Goal: Task Accomplishment & Management: Use online tool/utility

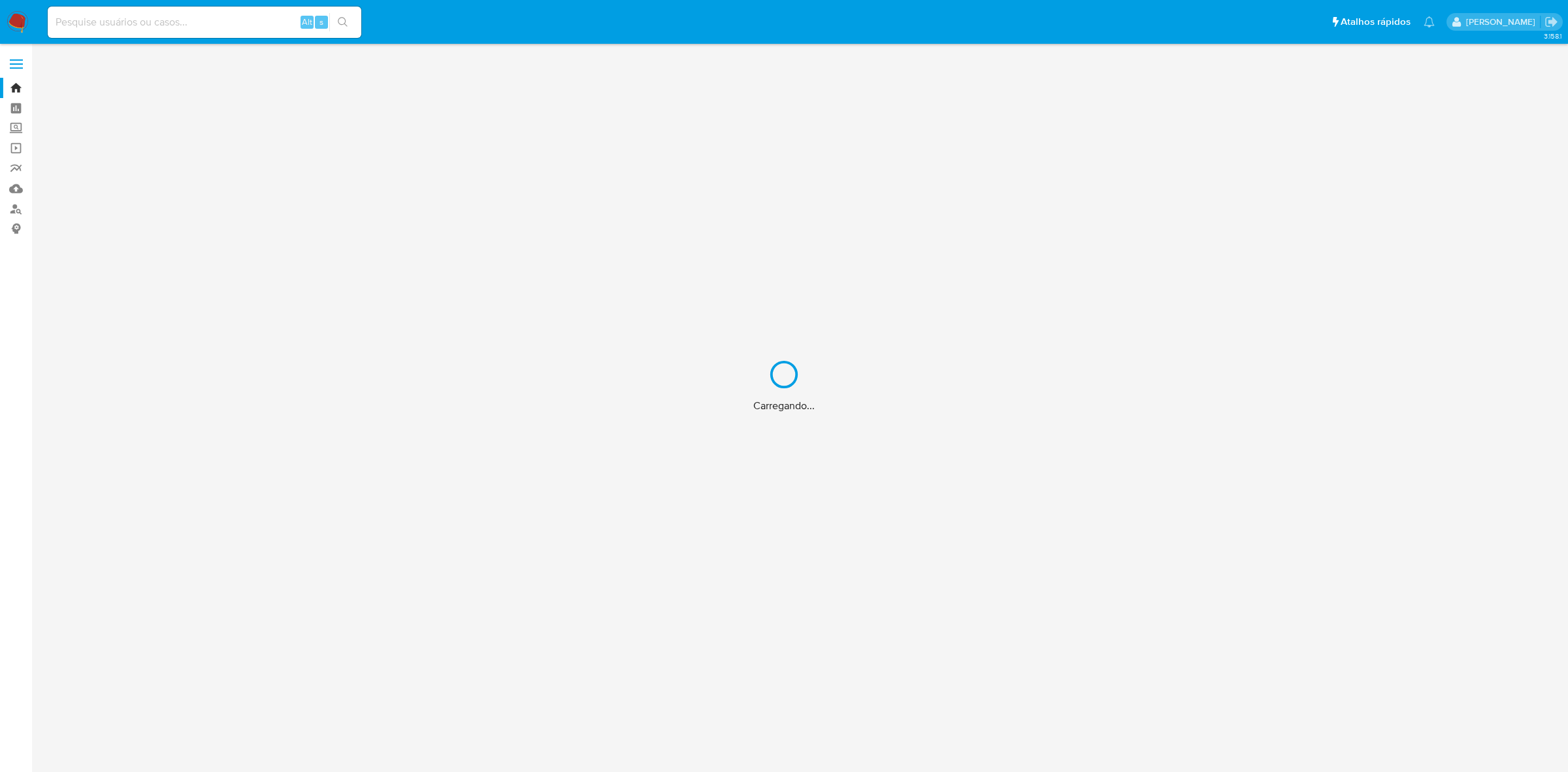
click at [202, 21] on div "Carregando..." at bounding box center [784, 386] width 1568 height 772
drag, startPoint x: 202, startPoint y: 21, endPoint x: 159, endPoint y: 23, distance: 43.0
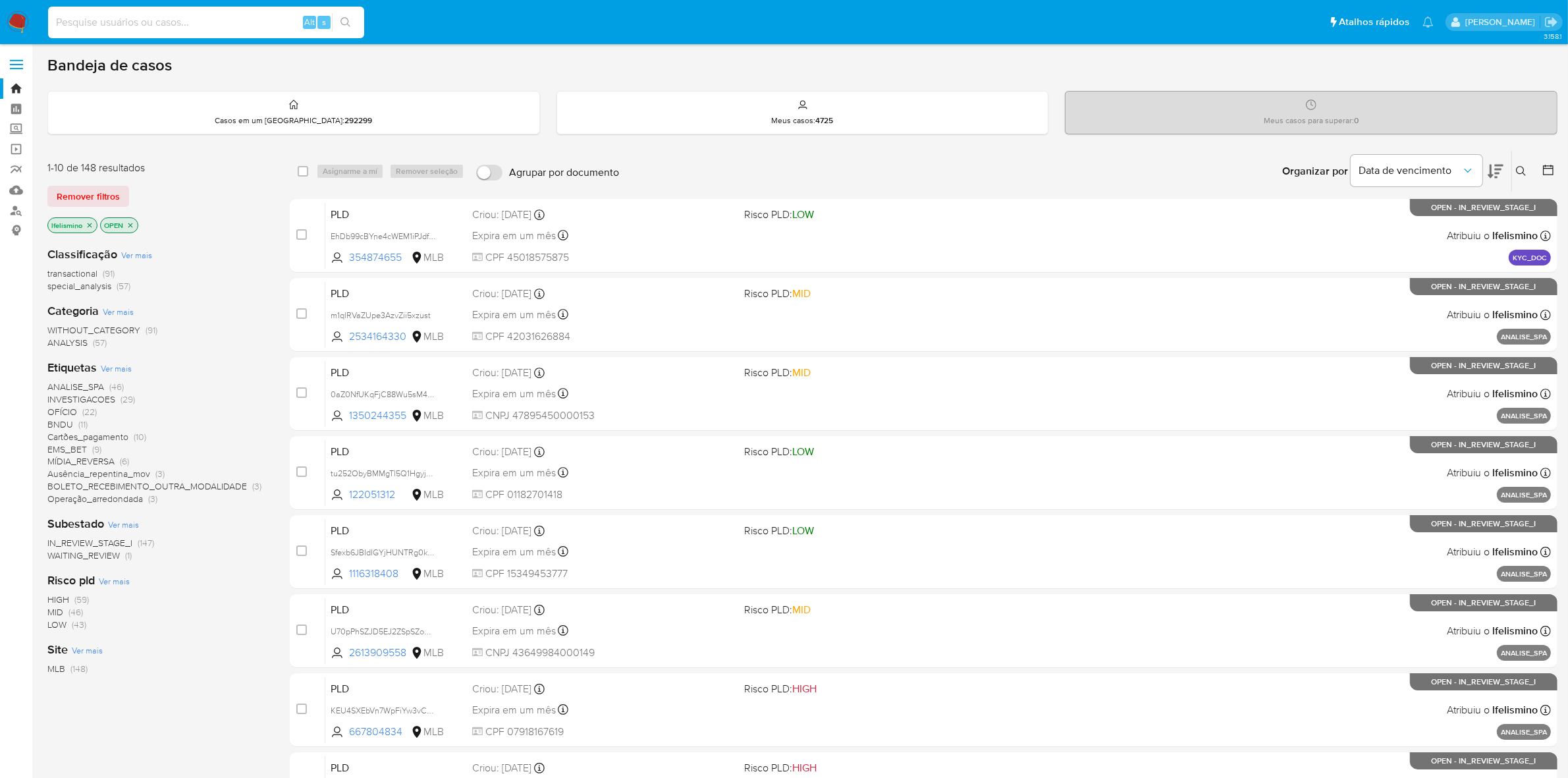
paste input "519011339"
type input "519011339"
click at [336, 17] on button "search-icon" at bounding box center [345, 22] width 27 height 18
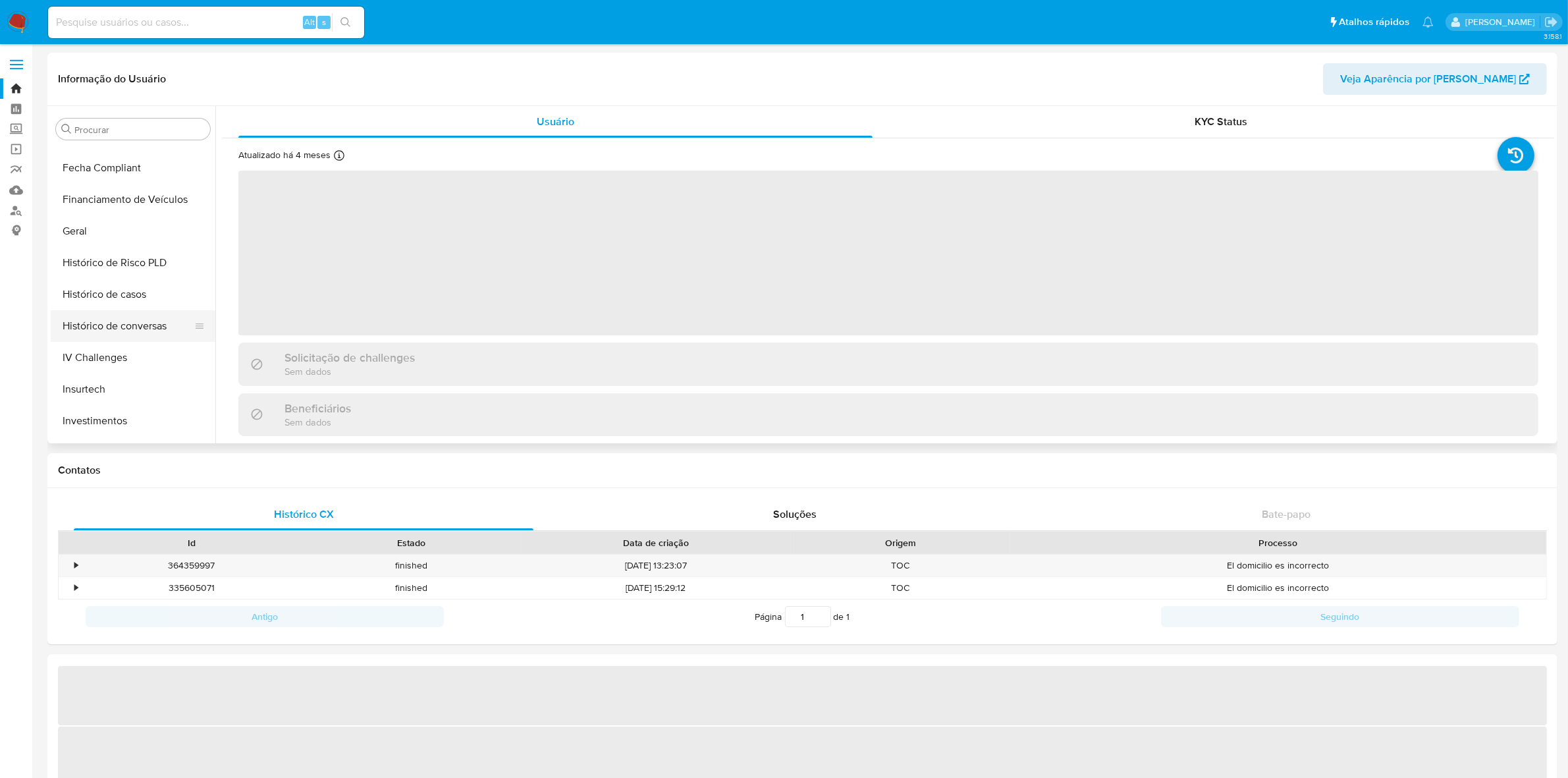
select select "10"
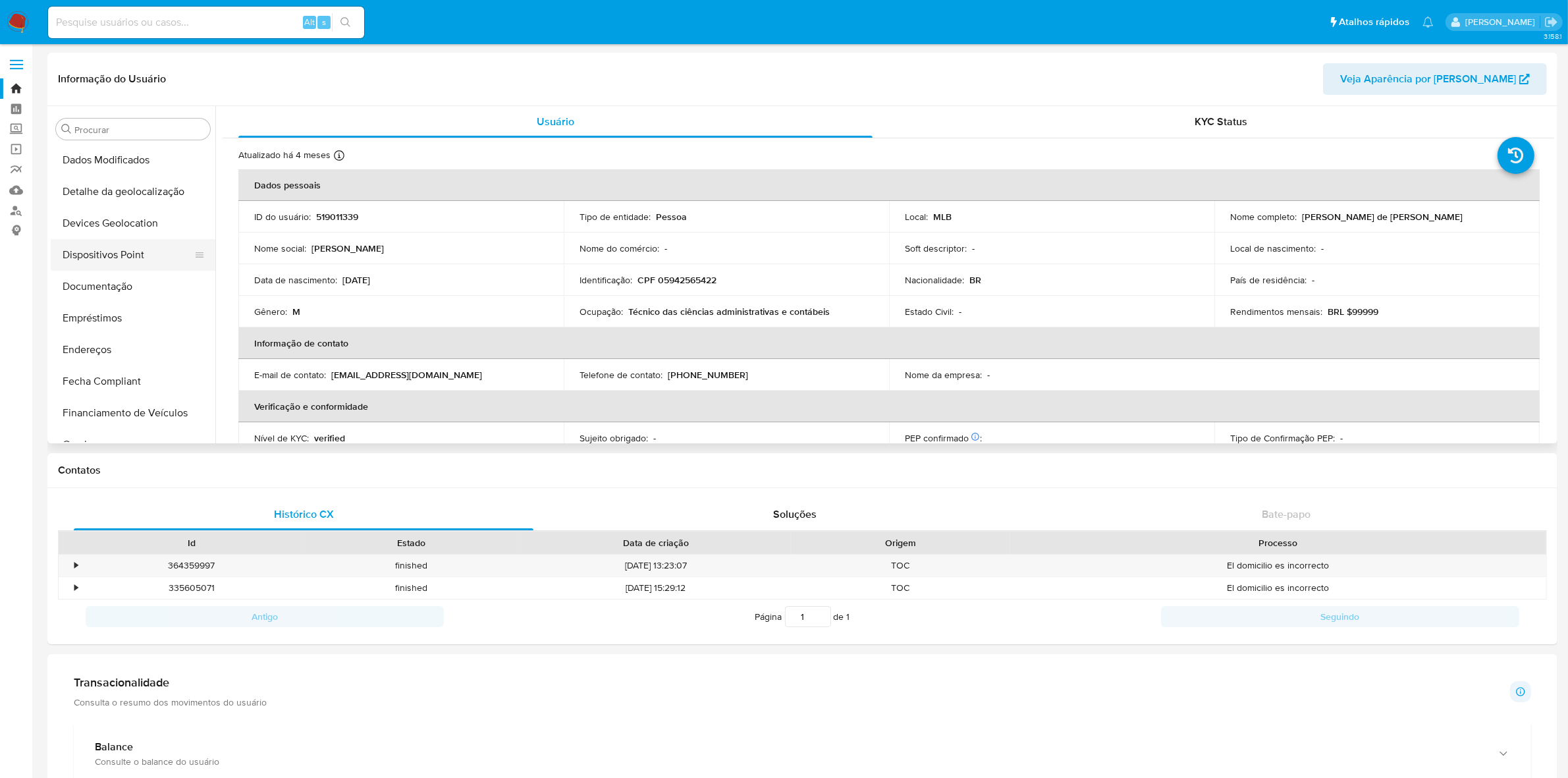
scroll to position [125, 0]
click at [124, 333] on button "Documentação" at bounding box center [127, 320] width 154 height 31
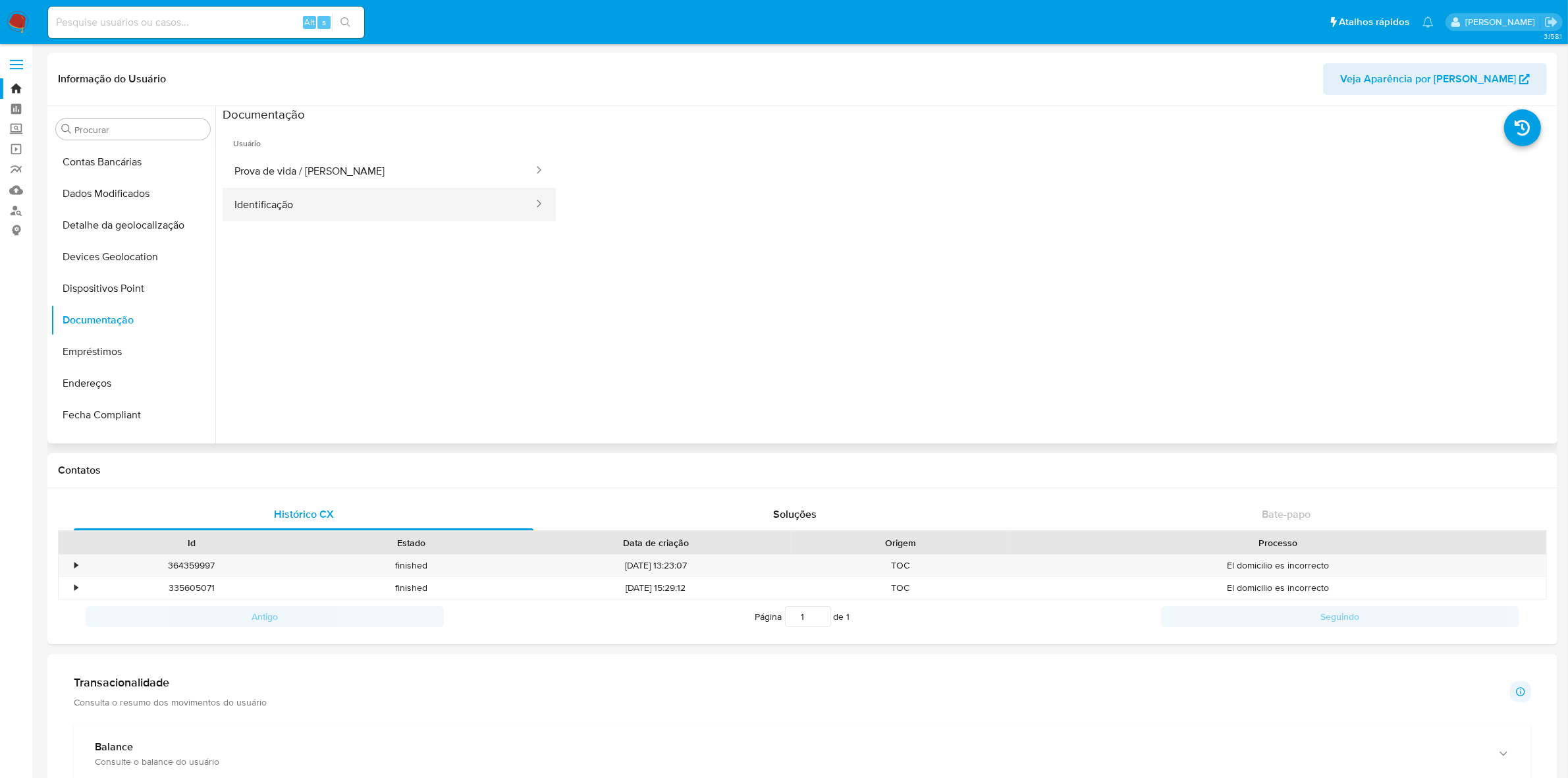
click at [375, 188] on button "Identificação" at bounding box center [378, 204] width 312 height 34
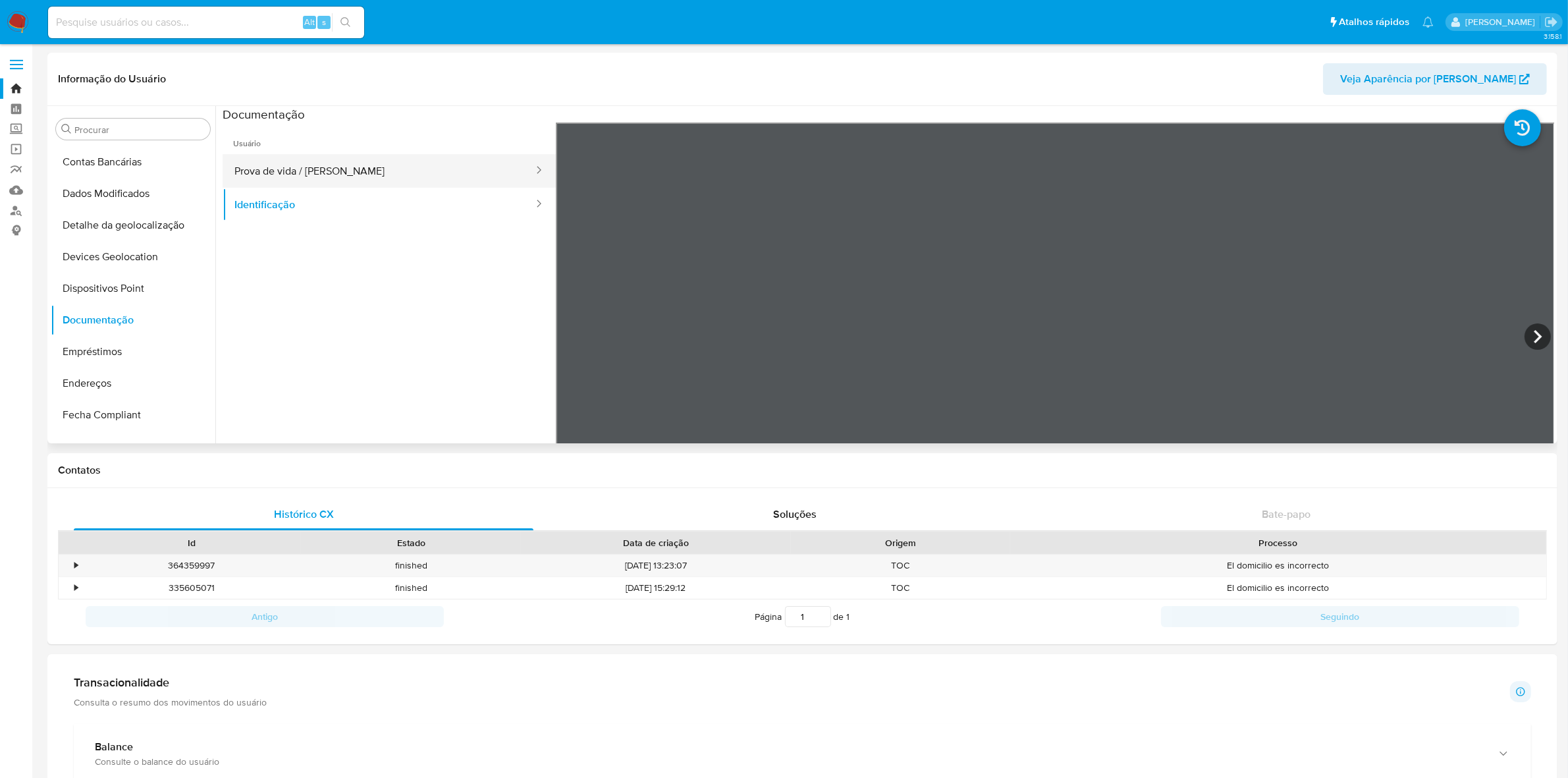
click at [423, 162] on button "Prova de vida / Selfie" at bounding box center [378, 170] width 312 height 34
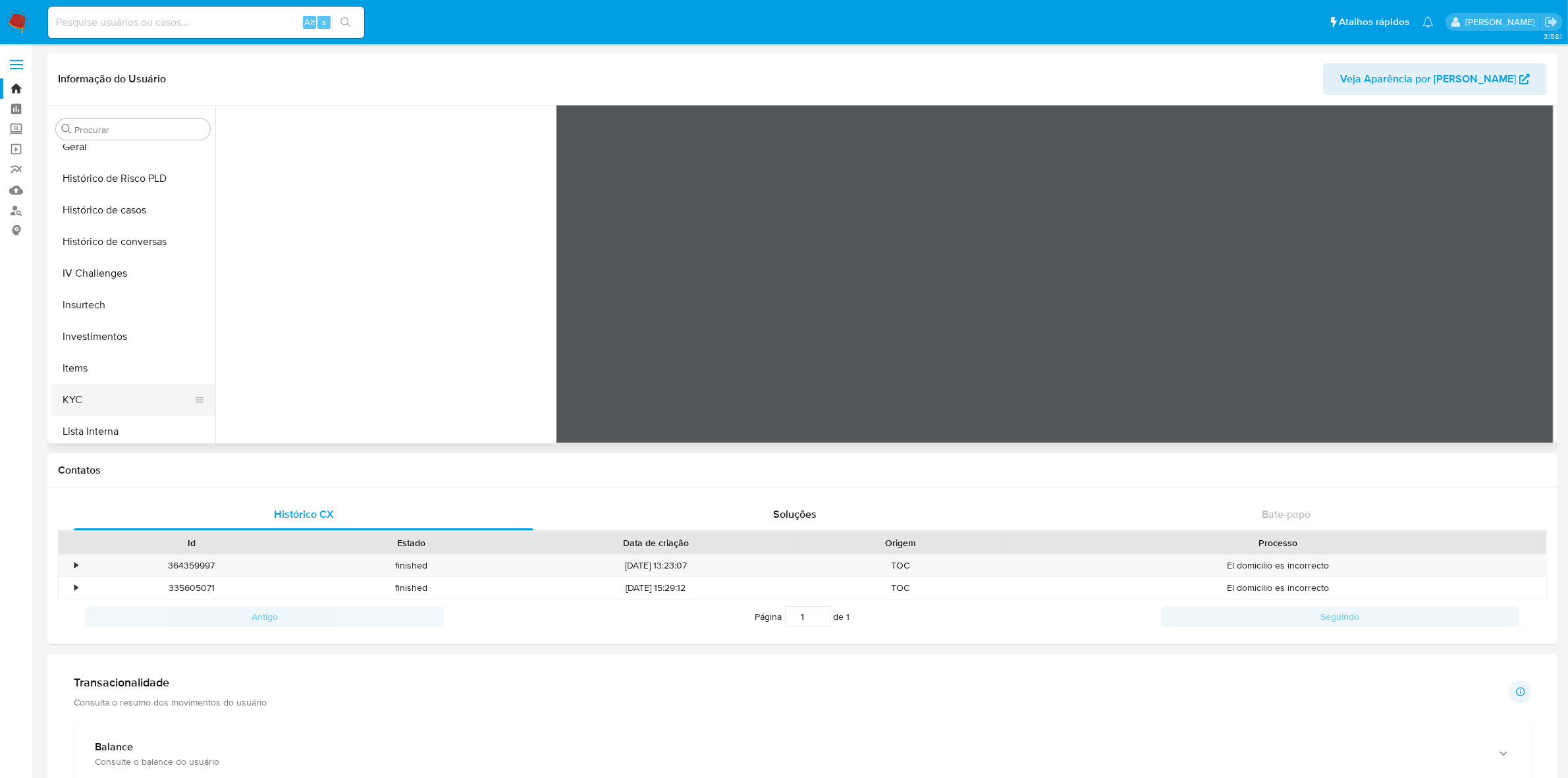
scroll to position [537, 0]
click at [109, 324] on button "KYC" at bounding box center [127, 320] width 154 height 31
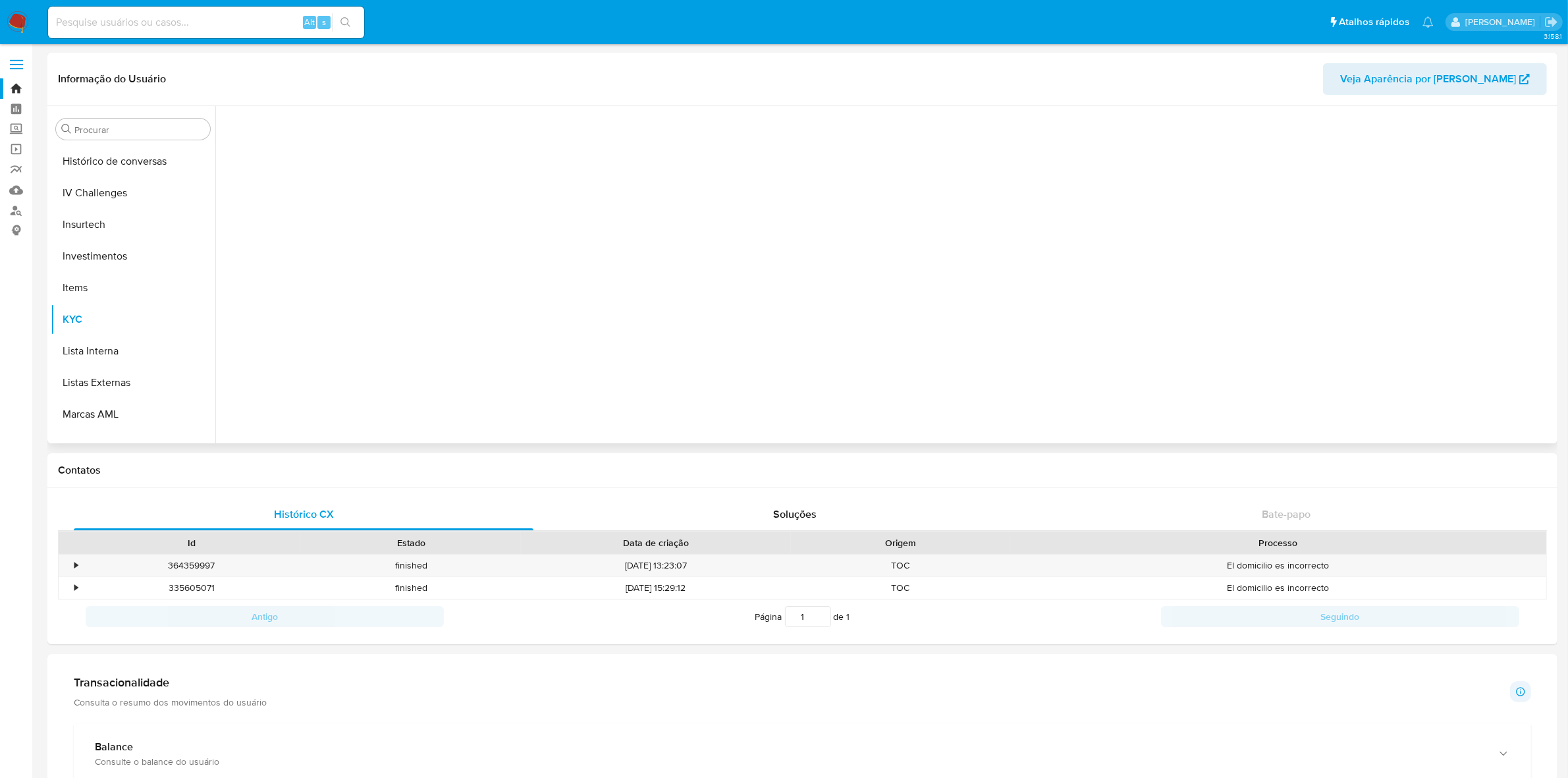
scroll to position [0, 0]
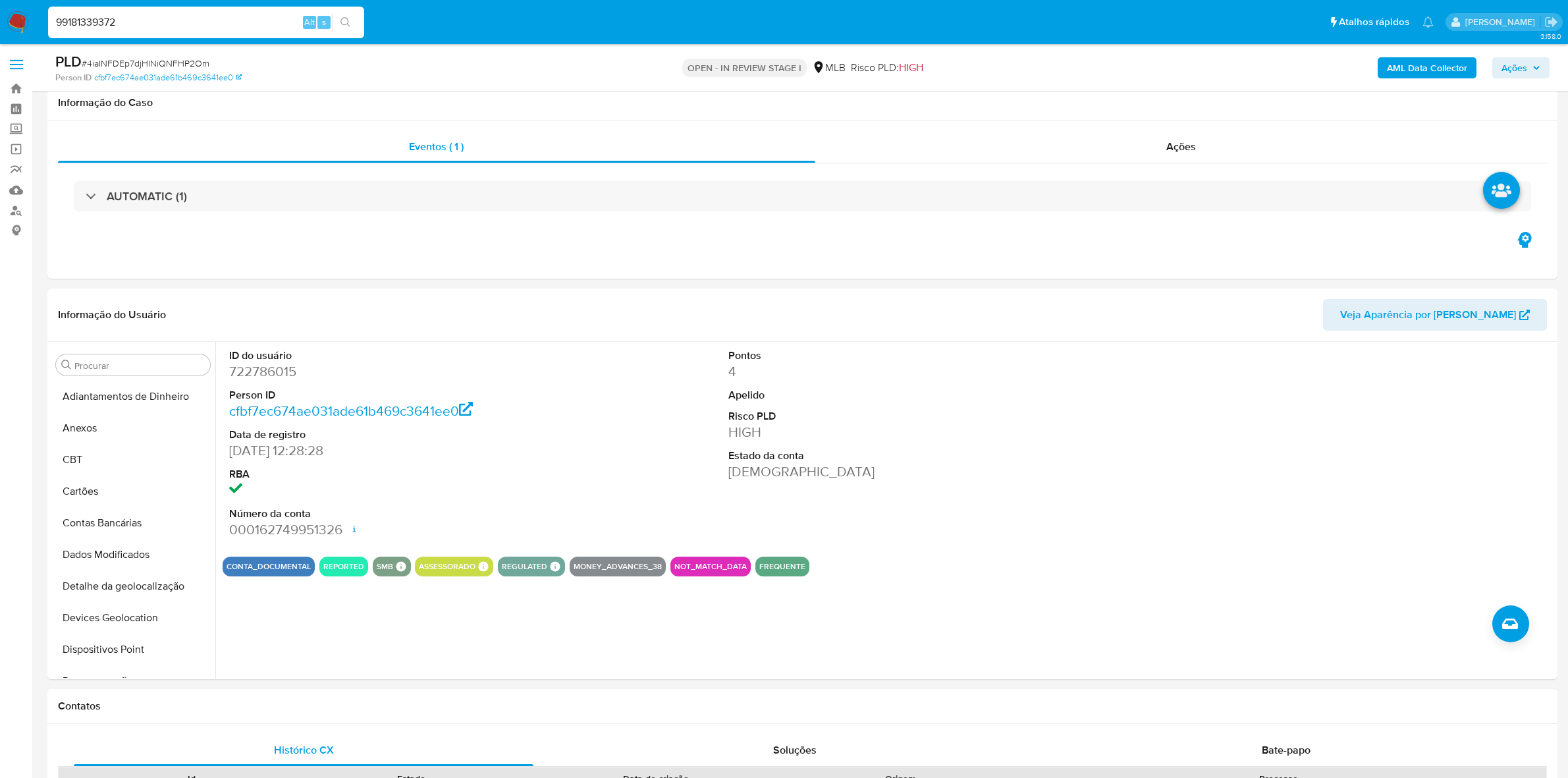
select select "10"
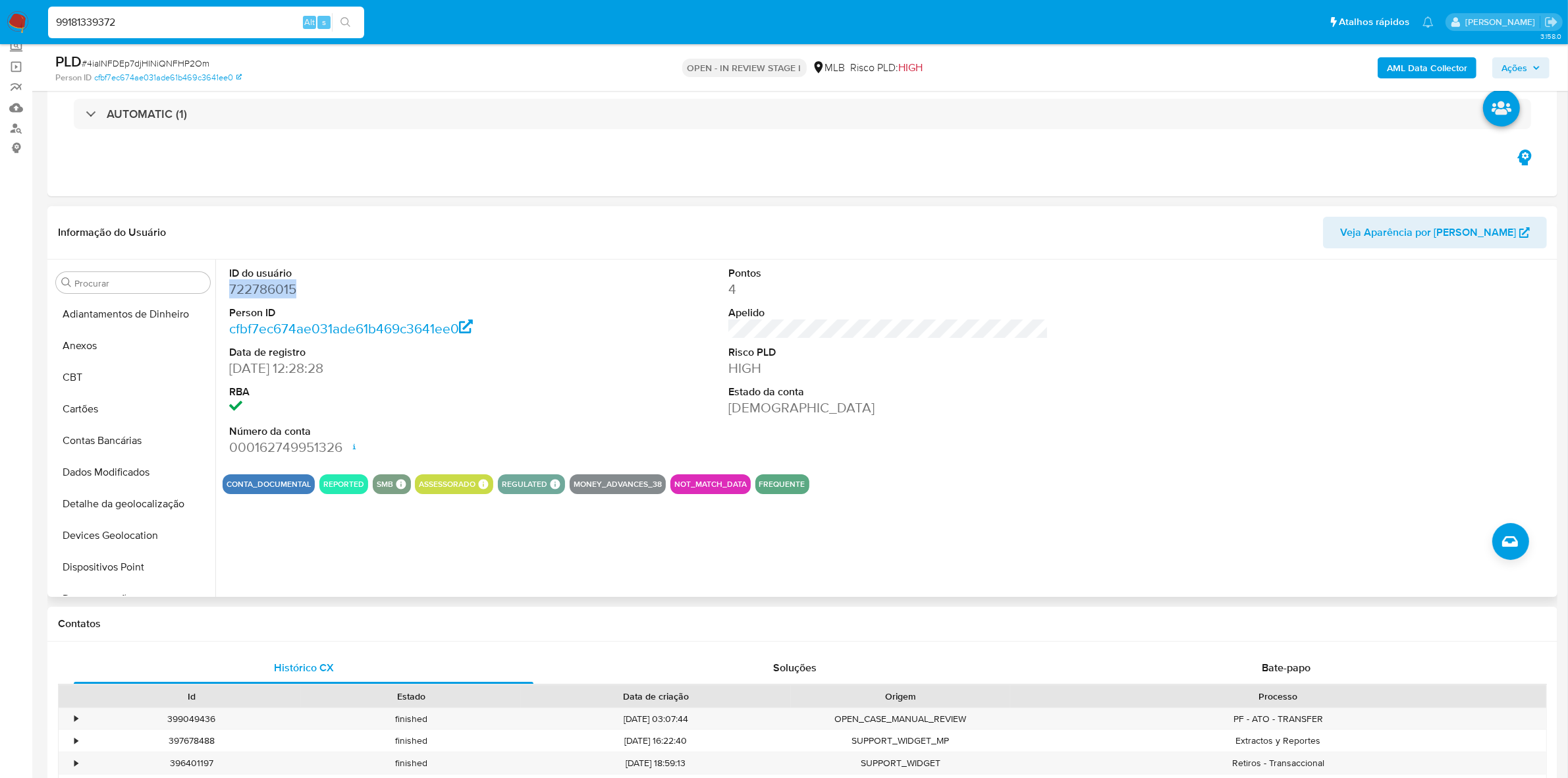
scroll to position [454, 0]
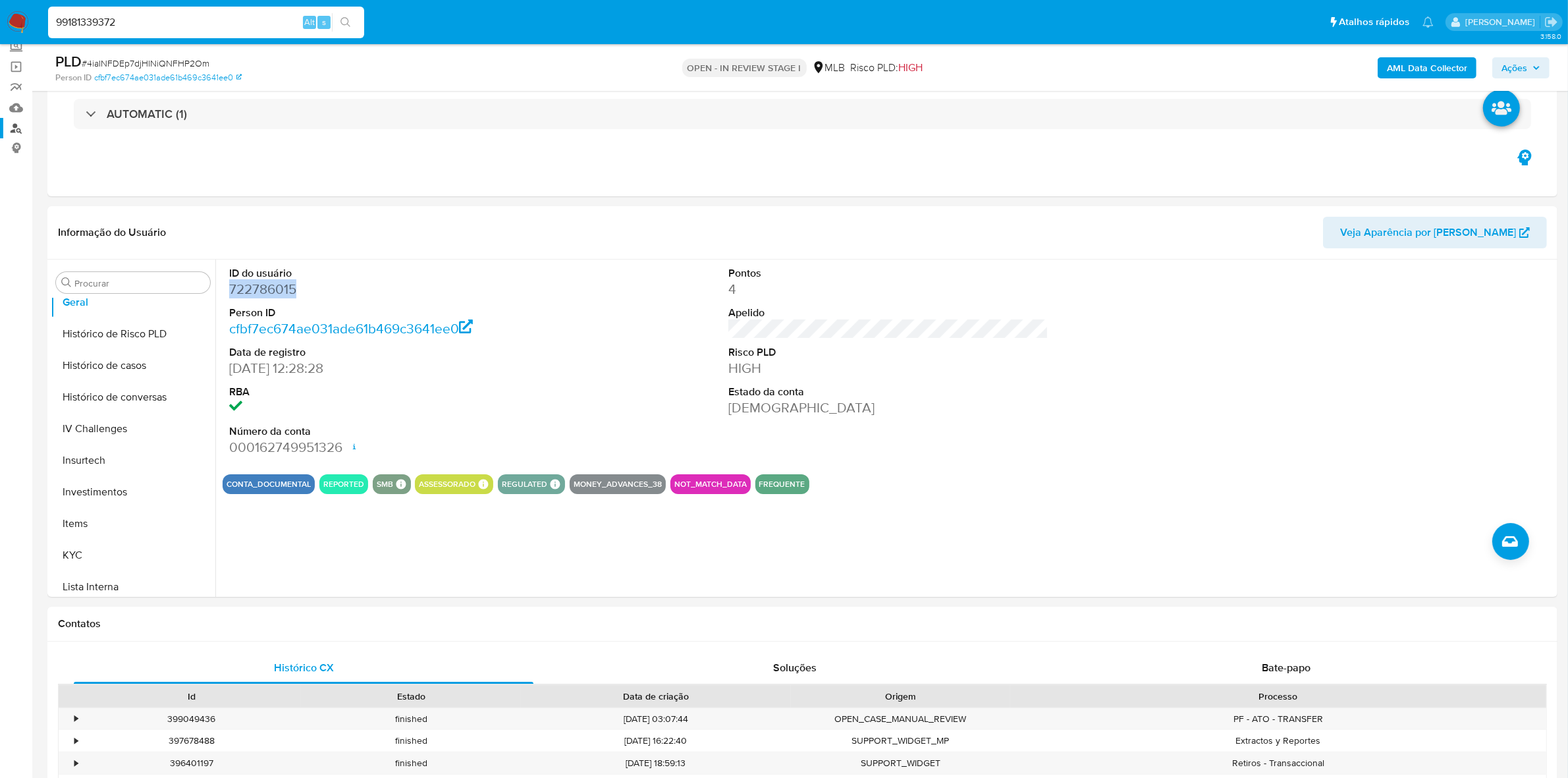
click at [22, 129] on link "Localizador de pessoas" at bounding box center [78, 129] width 156 height 21
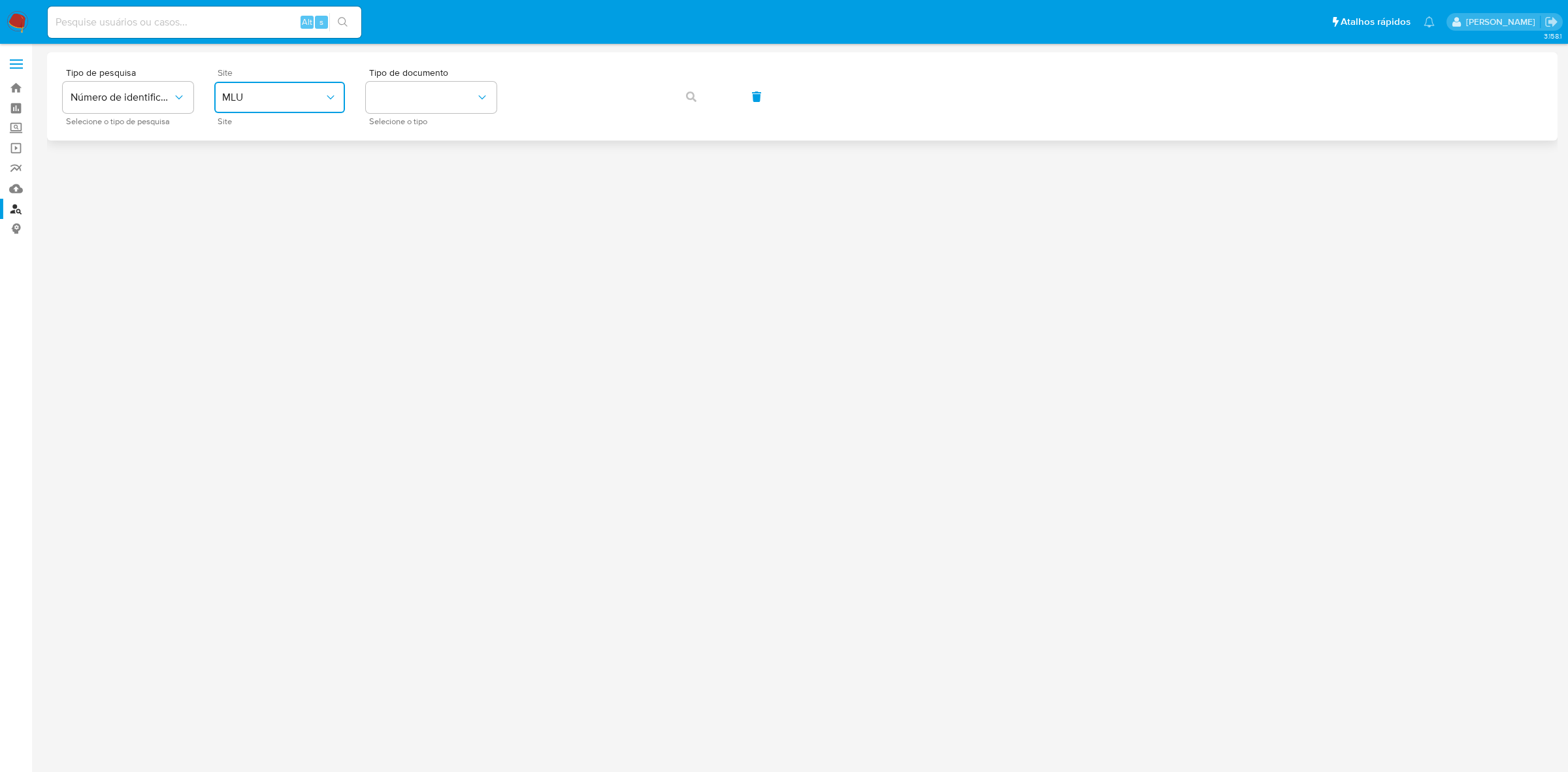
click at [277, 103] on span "MLU" at bounding box center [273, 96] width 102 height 13
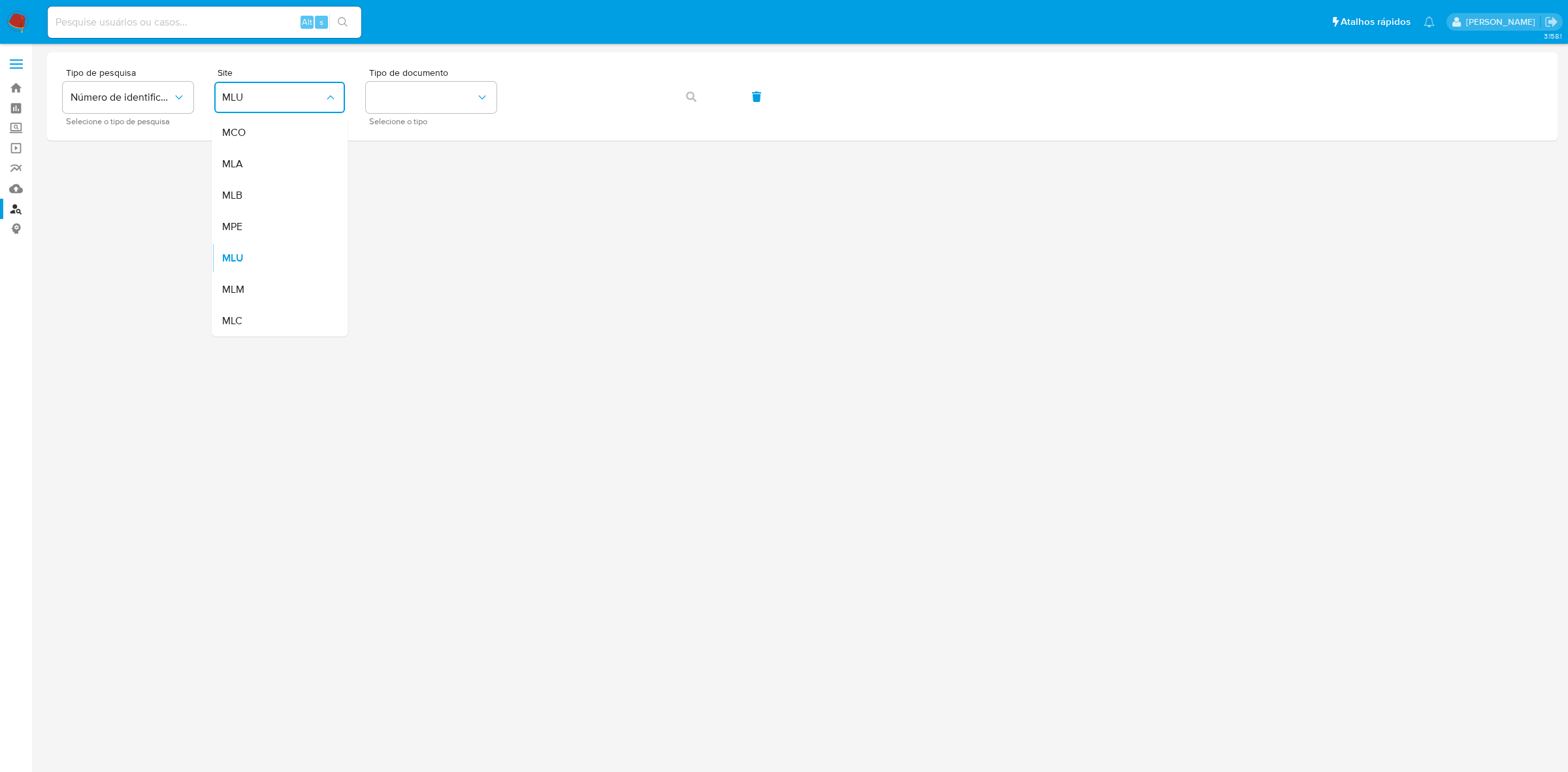
drag, startPoint x: 279, startPoint y: 195, endPoint x: 331, endPoint y: 165, distance: 60.0
click at [281, 196] on div "MLB" at bounding box center [276, 196] width 107 height 31
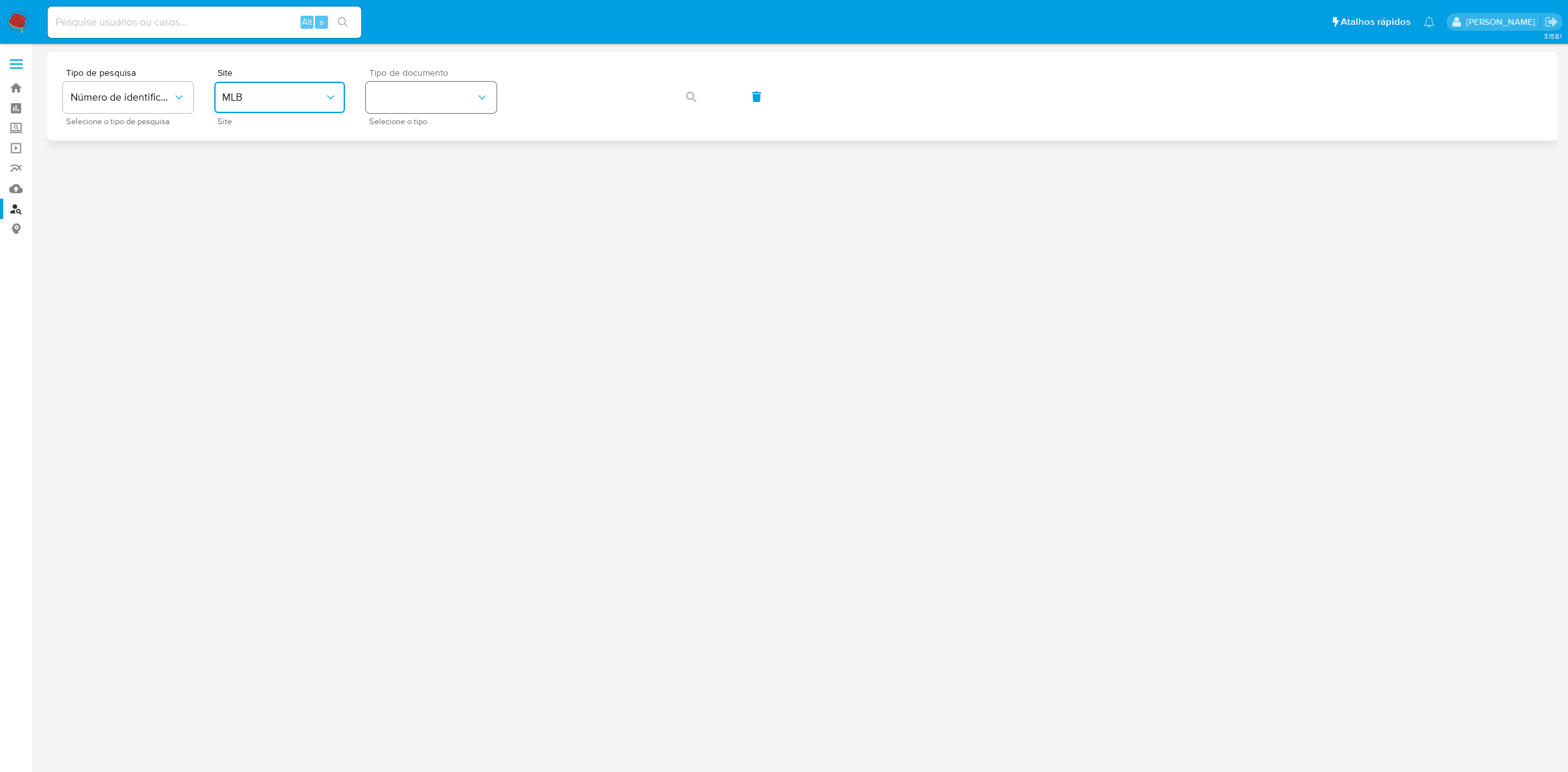
click at [390, 93] on button "identificationType" at bounding box center [432, 97] width 131 height 31
drag, startPoint x: 421, startPoint y: 145, endPoint x: 507, endPoint y: 118, distance: 90.1
click at [425, 142] on div "CNPJ CNPJ" at bounding box center [427, 140] width 107 height 45
click at [587, 75] on div "Tipo de pesquisa Número de identificação Selecione o tipo de pesquisa Site MLB …" at bounding box center [802, 96] width 1479 height 57
click at [690, 88] on span "button" at bounding box center [691, 96] width 10 height 28
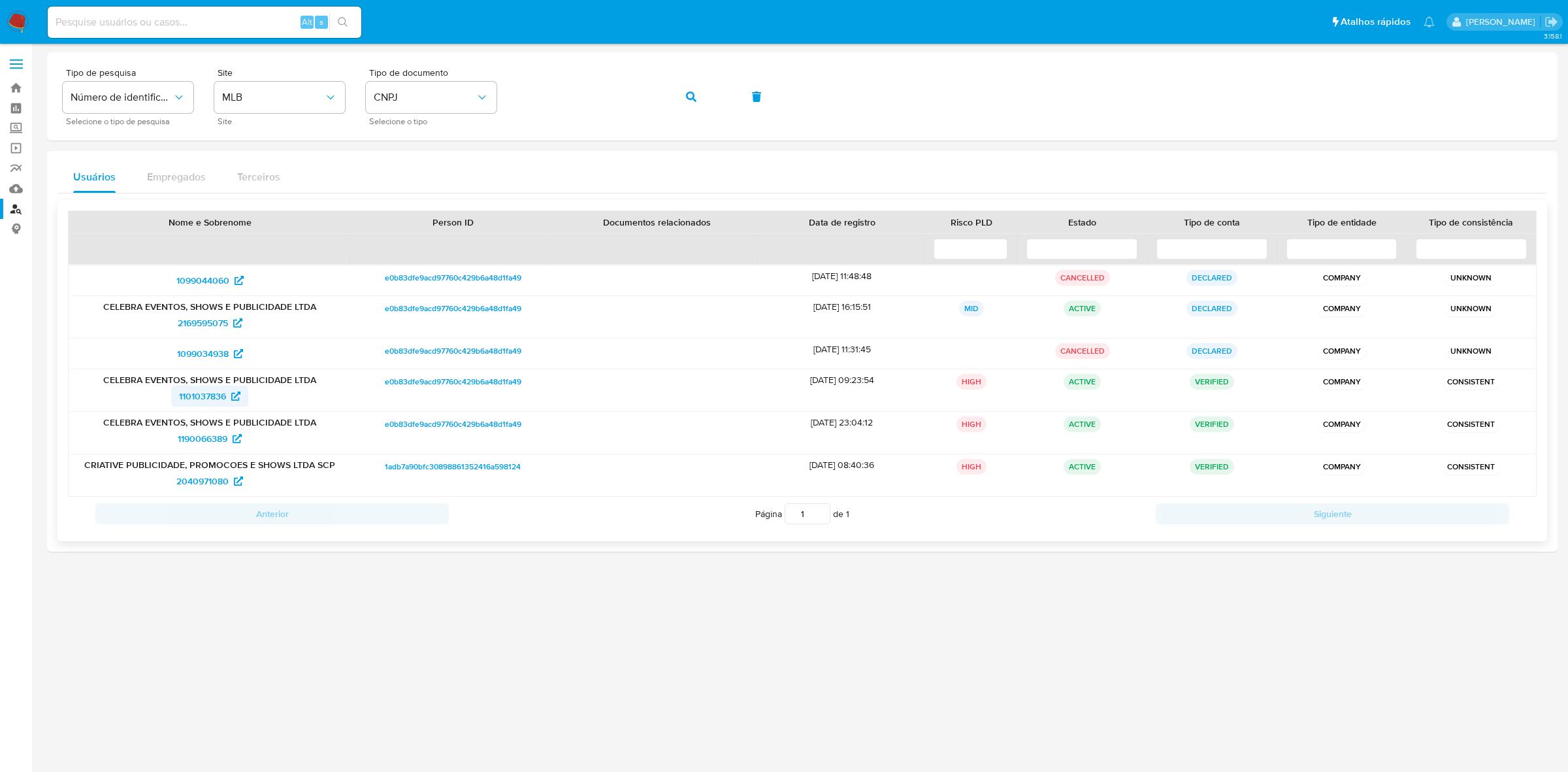
drag, startPoint x: 165, startPoint y: 399, endPoint x: 226, endPoint y: 397, distance: 61.0
click at [226, 397] on div "1101037836" at bounding box center [209, 395] width 264 height 21
drag, startPoint x: 168, startPoint y: 439, endPoint x: 228, endPoint y: 439, distance: 60.0
click at [228, 439] on div "1190066389" at bounding box center [209, 439] width 264 height 21
drag, startPoint x: 190, startPoint y: 480, endPoint x: 229, endPoint y: 478, distance: 39.1
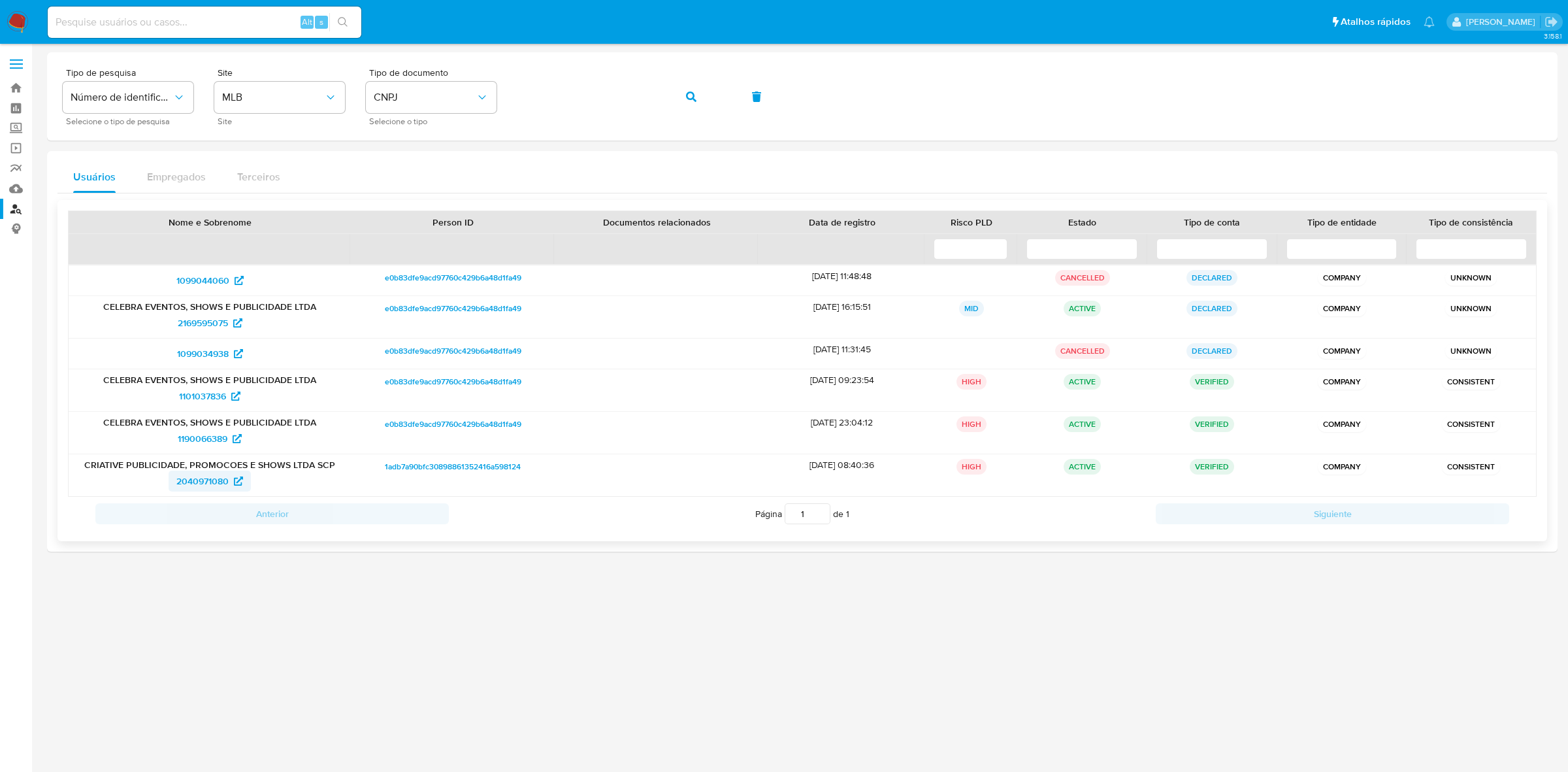
click at [229, 478] on div "2040971080" at bounding box center [209, 481] width 264 height 21
drag, startPoint x: 204, startPoint y: 488, endPoint x: 180, endPoint y: 480, distance: 25.3
click at [672, 90] on button "button" at bounding box center [692, 96] width 45 height 31
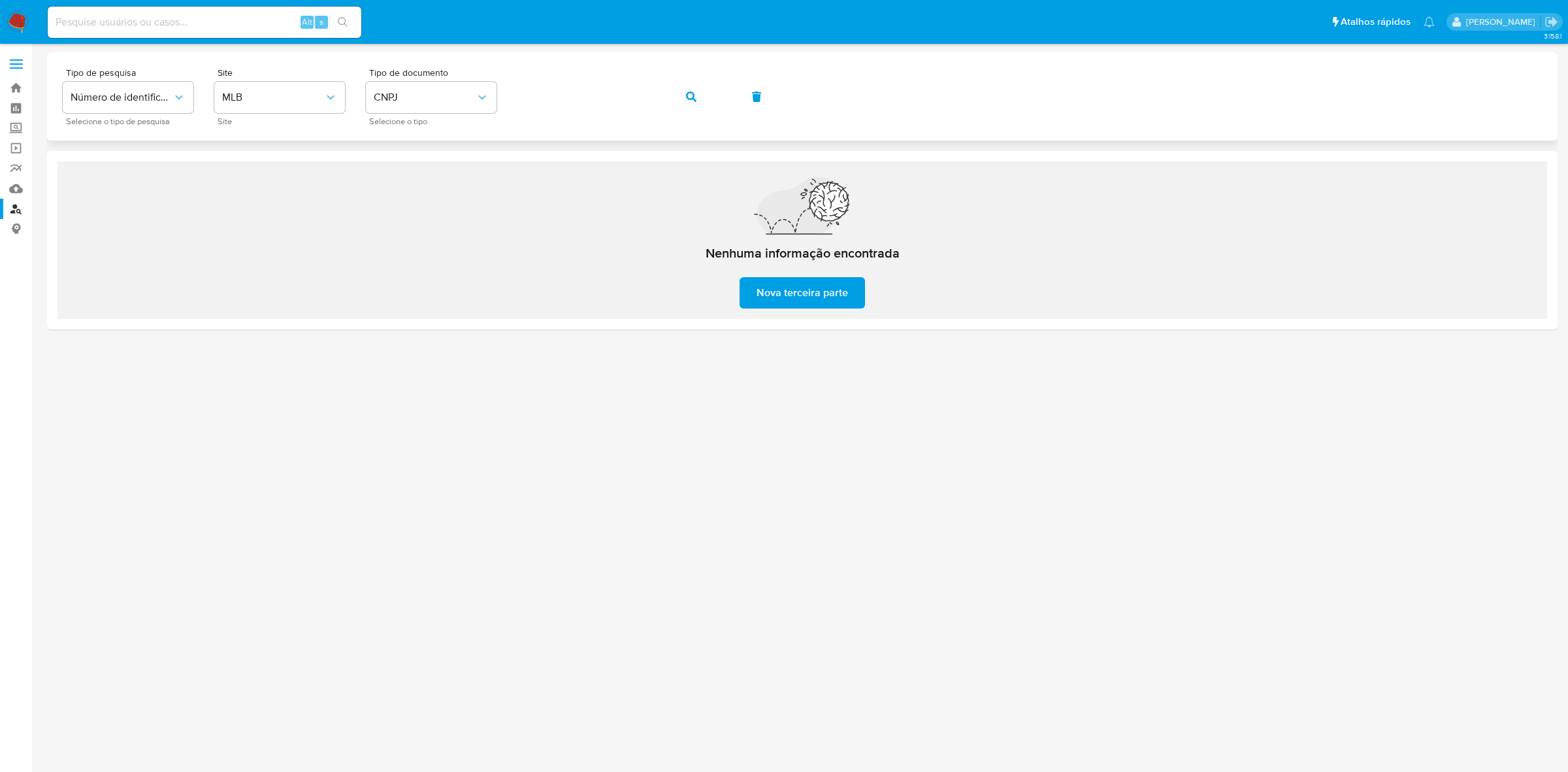
click at [688, 93] on icon "button" at bounding box center [691, 96] width 10 height 10
click at [293, 109] on div "Tipo de pesquisa Número de identificação Selecione o tipo de pesquisa Site MLB …" at bounding box center [802, 96] width 1479 height 57
drag, startPoint x: 666, startPoint y: 98, endPoint x: 681, endPoint y: 98, distance: 15.0
click at [668, 98] on div "Tipo de pesquisa Número de identificação Selecione o tipo de pesquisa Site MLB …" at bounding box center [802, 96] width 1479 height 57
click at [684, 96] on button "button" at bounding box center [692, 96] width 45 height 31
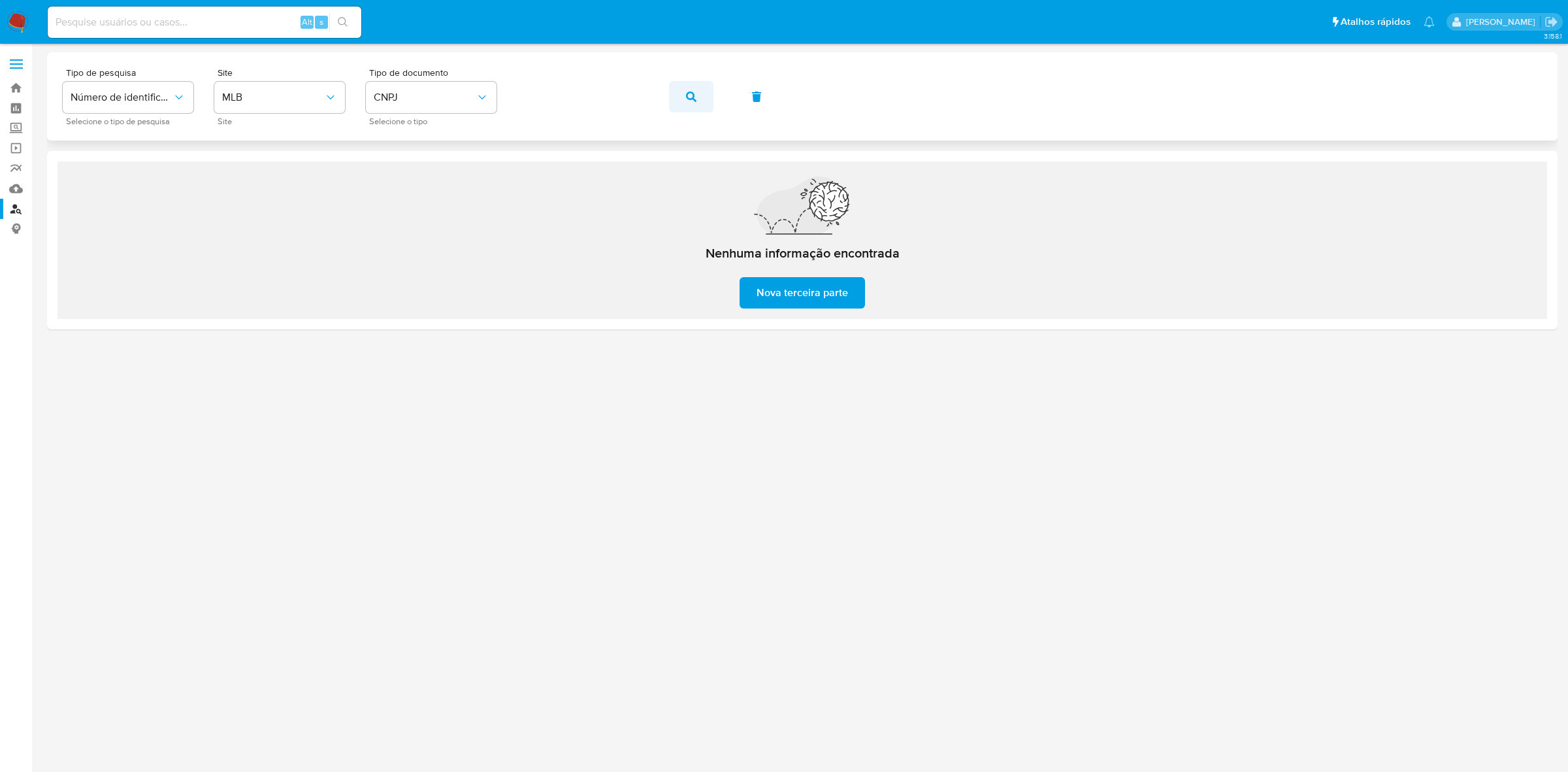
click at [691, 104] on span "button" at bounding box center [691, 96] width 10 height 28
click at [689, 96] on icon "button" at bounding box center [691, 96] width 10 height 10
click at [682, 100] on button "button" at bounding box center [692, 96] width 45 height 31
click at [674, 93] on button "button" at bounding box center [692, 96] width 45 height 31
click at [683, 91] on button "button" at bounding box center [692, 96] width 45 height 31
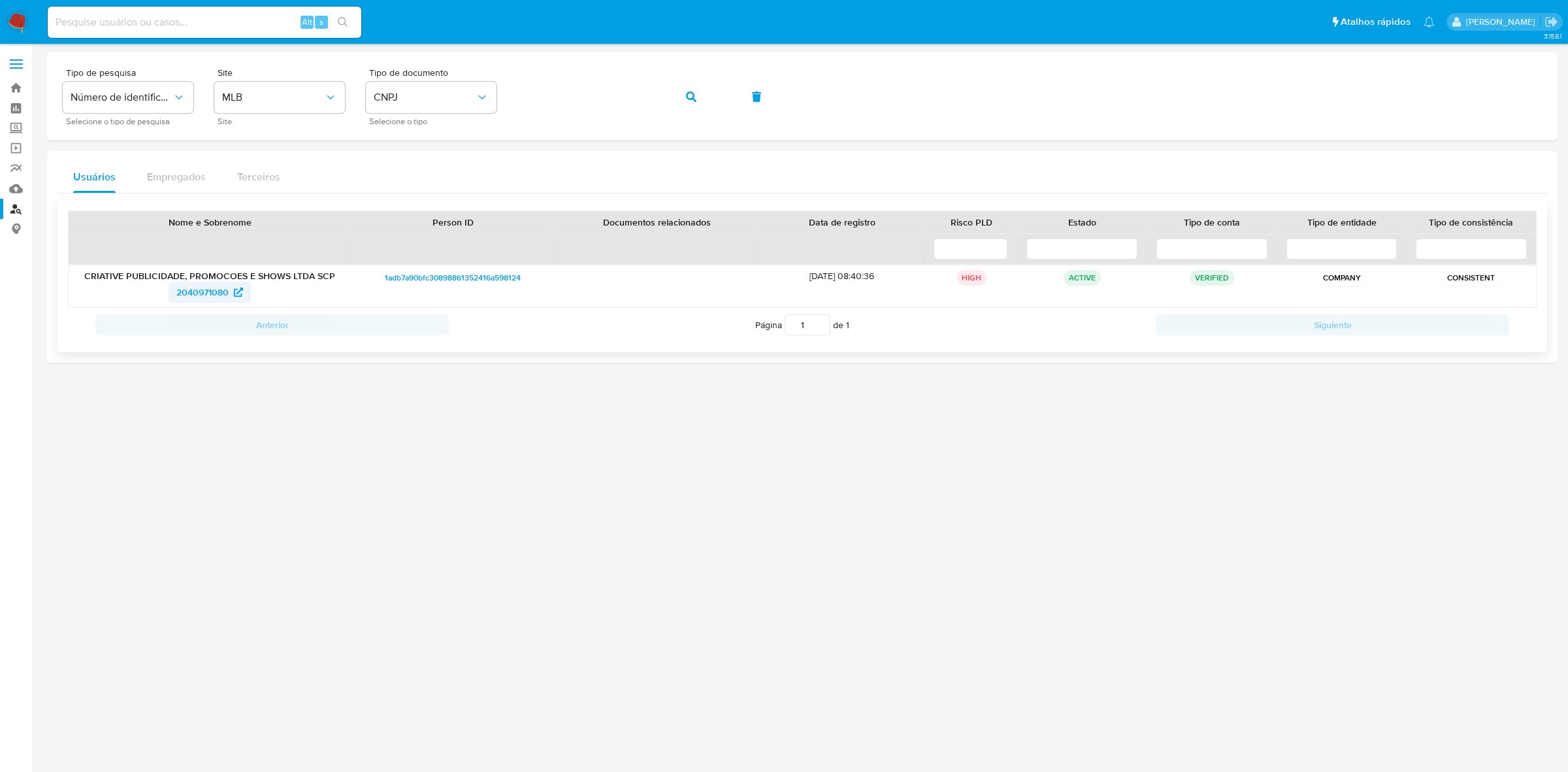
drag, startPoint x: 204, startPoint y: 293, endPoint x: 227, endPoint y: 290, distance: 23.2
click at [227, 290] on div "2040971080" at bounding box center [209, 292] width 264 height 21
click at [706, 102] on button "button" at bounding box center [692, 96] width 45 height 31
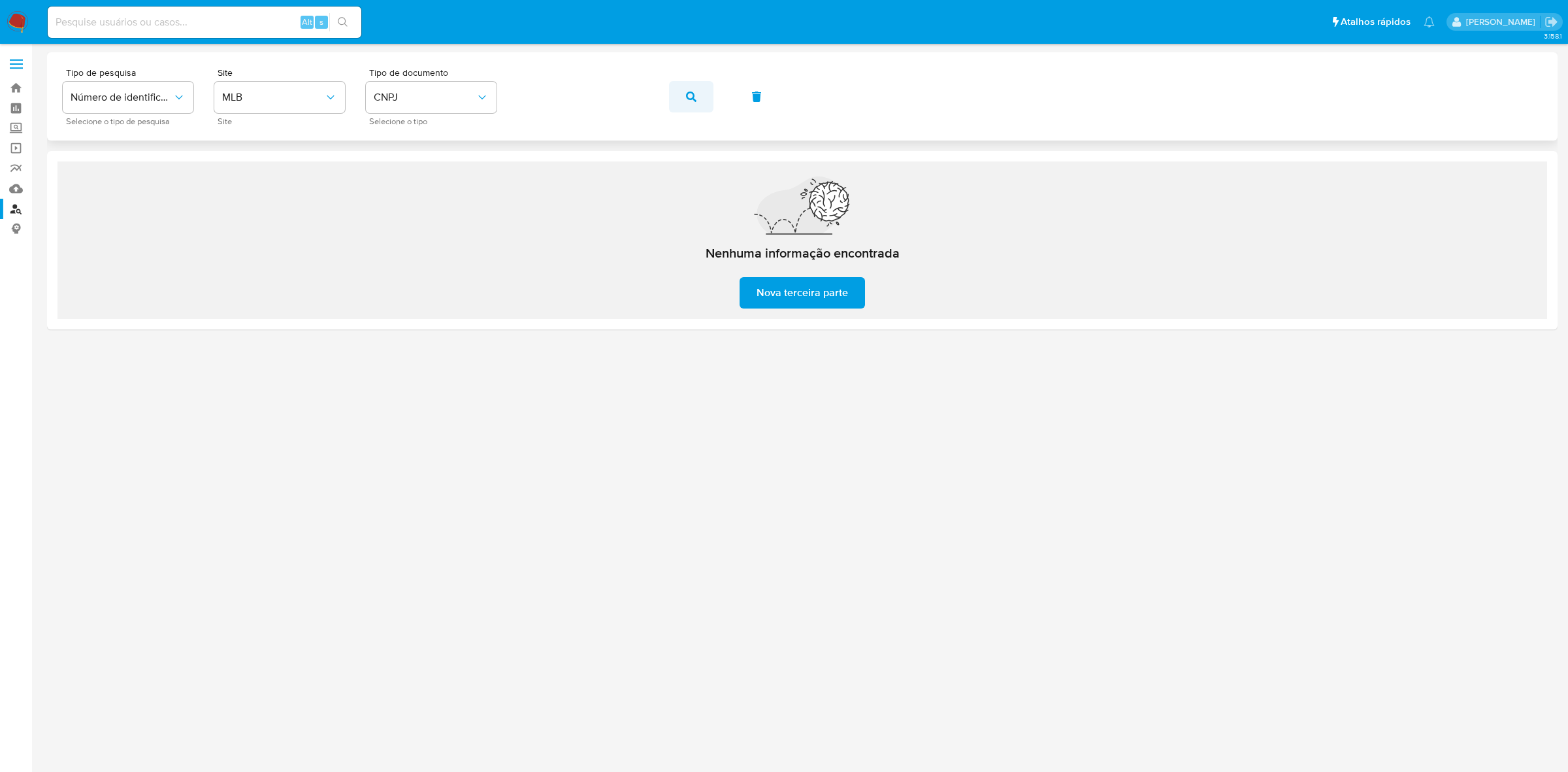
click at [681, 102] on button "button" at bounding box center [692, 96] width 45 height 31
click at [684, 96] on button "button" at bounding box center [692, 96] width 45 height 31
drag, startPoint x: 664, startPoint y: 99, endPoint x: 681, endPoint y: 96, distance: 17.3
click at [664, 99] on div "Tipo de pesquisa Número de identificação Selecione o tipo de pesquisa Site MLB …" at bounding box center [802, 96] width 1479 height 57
click at [689, 93] on icon "button" at bounding box center [691, 96] width 10 height 10
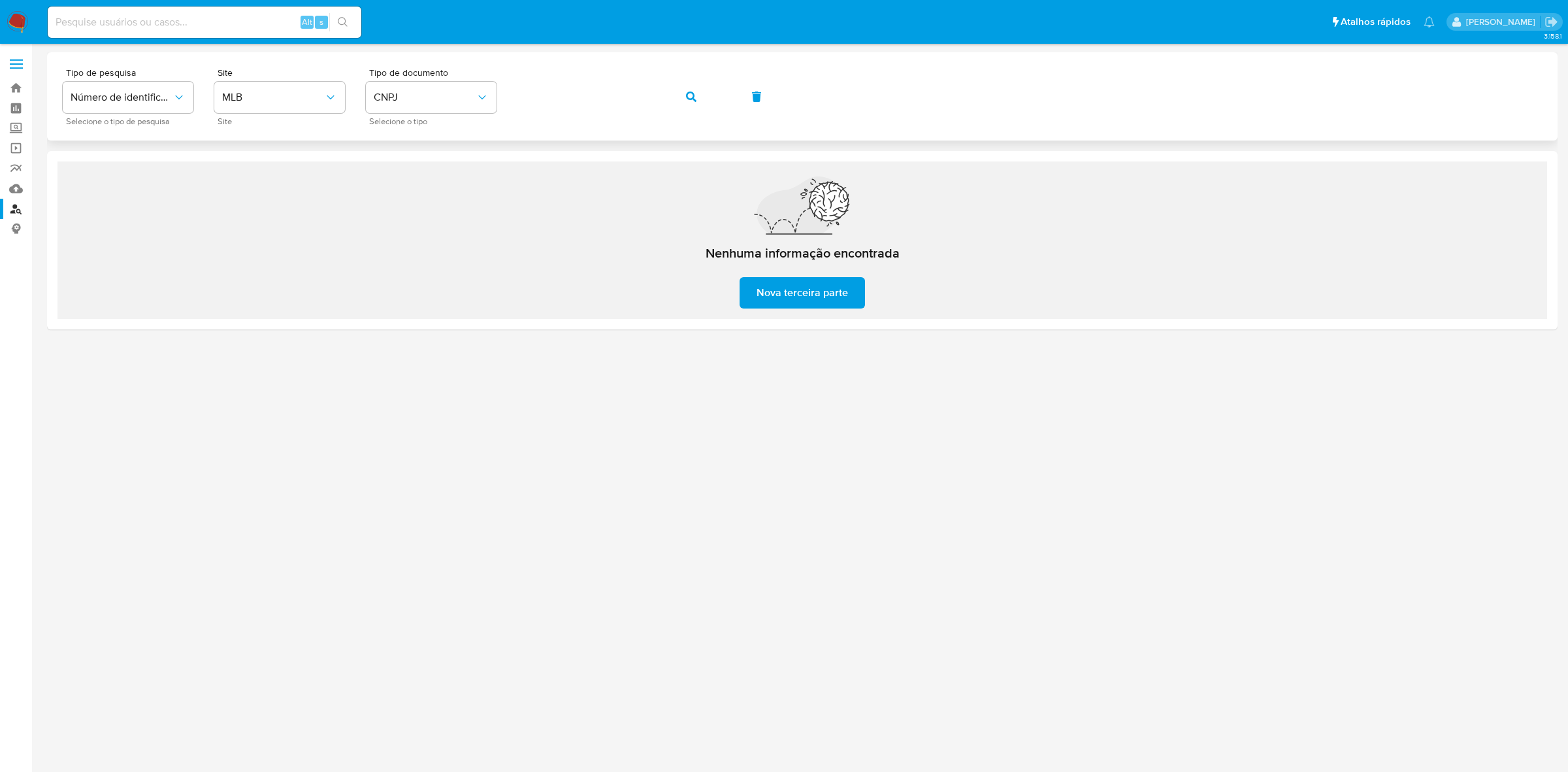
drag, startPoint x: 696, startPoint y: 95, endPoint x: 651, endPoint y: 106, distance: 46.3
click at [697, 93] on button "button" at bounding box center [692, 96] width 45 height 31
click at [700, 99] on button "button" at bounding box center [692, 96] width 45 height 31
click at [678, 100] on button "button" at bounding box center [692, 96] width 45 height 31
drag, startPoint x: 696, startPoint y: 99, endPoint x: 620, endPoint y: 115, distance: 77.7
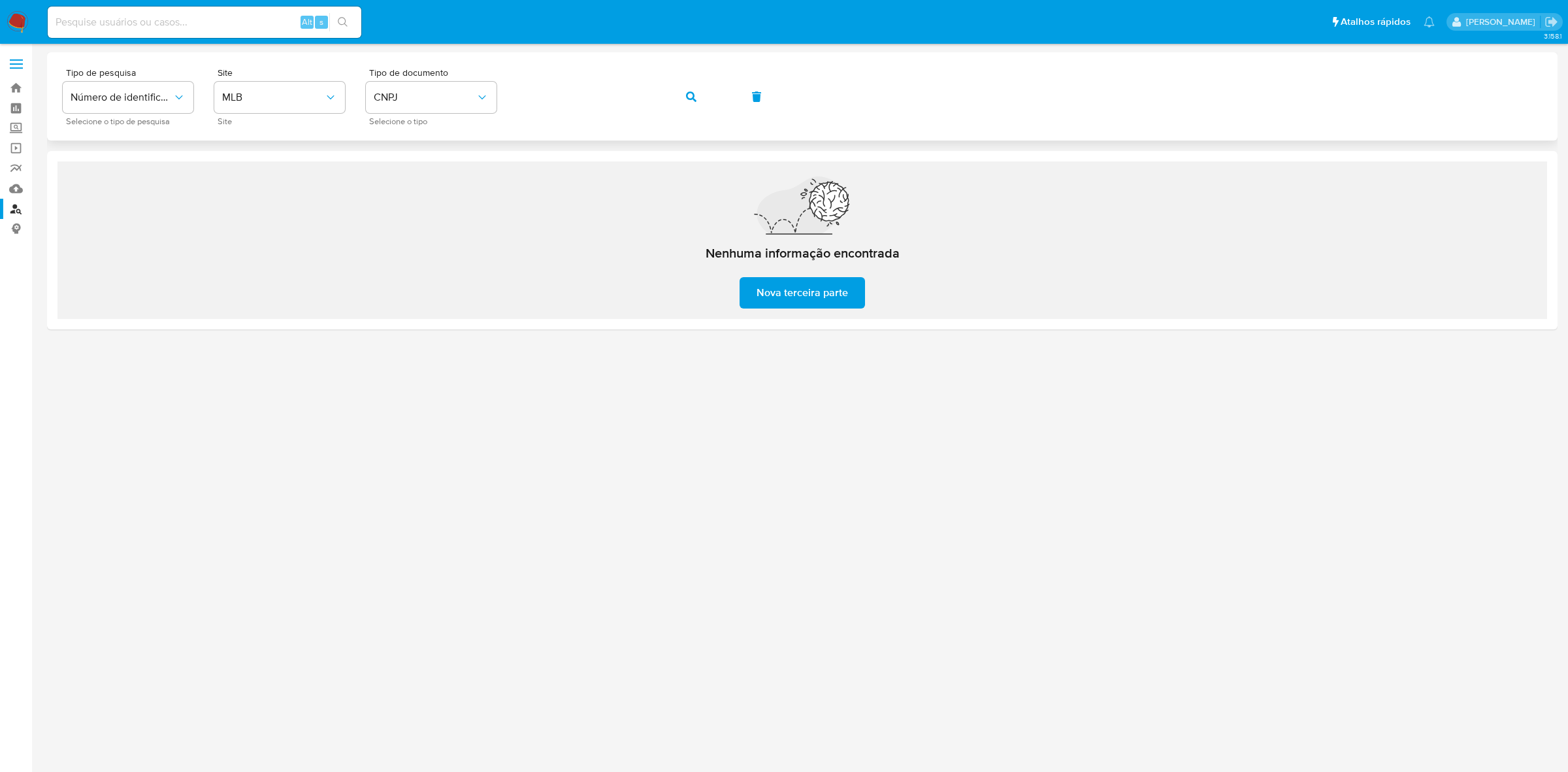
click at [697, 99] on button "button" at bounding box center [692, 96] width 45 height 31
drag, startPoint x: 681, startPoint y: 96, endPoint x: 634, endPoint y: 118, distance: 51.9
click at [683, 96] on button "button" at bounding box center [692, 96] width 45 height 31
click at [553, 115] on div "Tipo de pesquisa Número de identificação Selecione o tipo de pesquisa Site MLB …" at bounding box center [802, 96] width 1479 height 57
drag, startPoint x: 694, startPoint y: 96, endPoint x: 577, endPoint y: 132, distance: 122.4
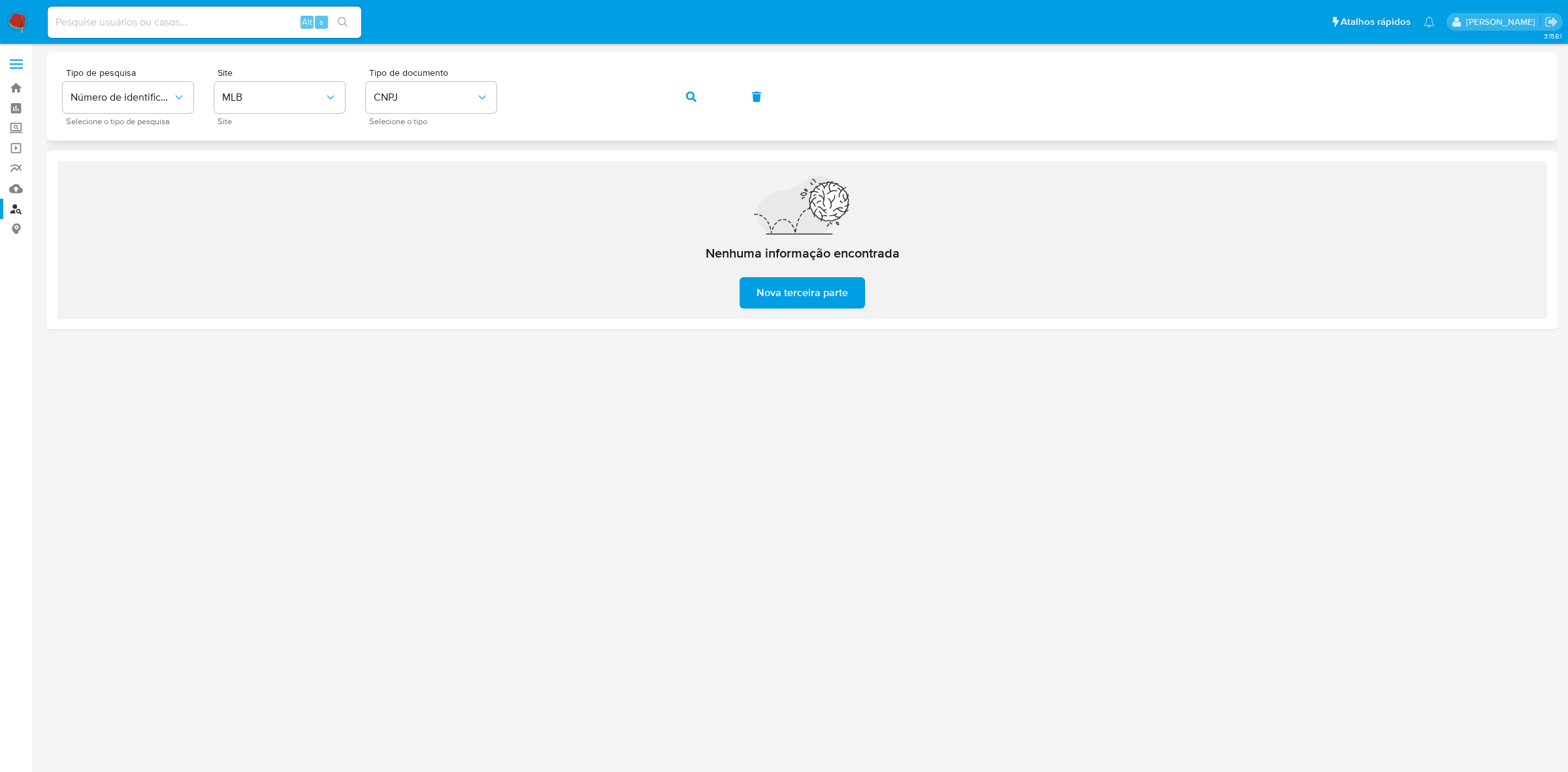
click at [694, 96] on icon "button" at bounding box center [691, 96] width 10 height 10
paste input "4iaINFDEp7djHINiQNFHP2Om"
type input "4iaINFDEp7djHINiQNFHP2Om"
click at [338, 23] on icon "search-icon" at bounding box center [343, 22] width 10 height 10
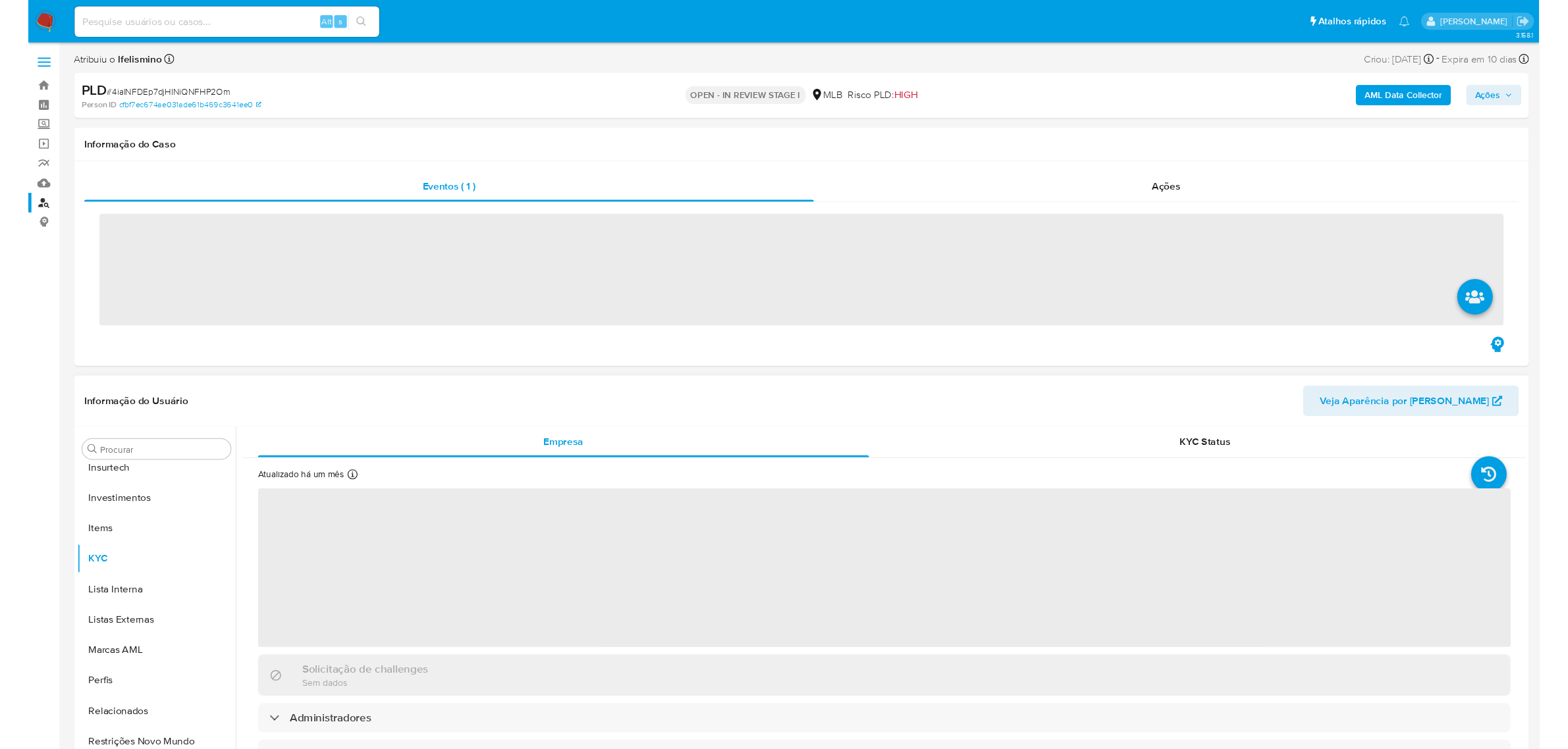
scroll to position [619, 0]
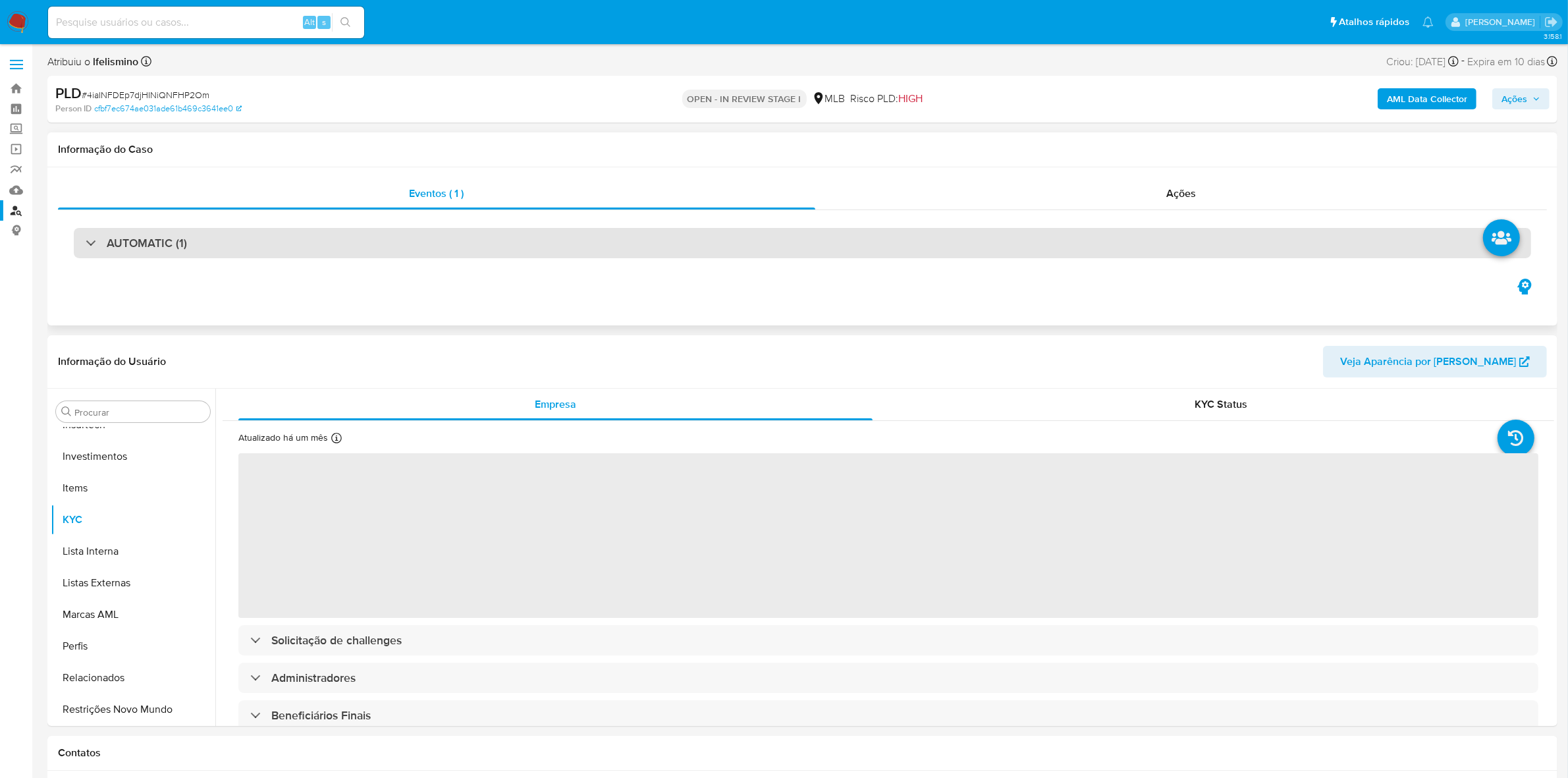
select select "10"
click at [601, 241] on div "AUTOMATIC (1)" at bounding box center [802, 242] width 1457 height 30
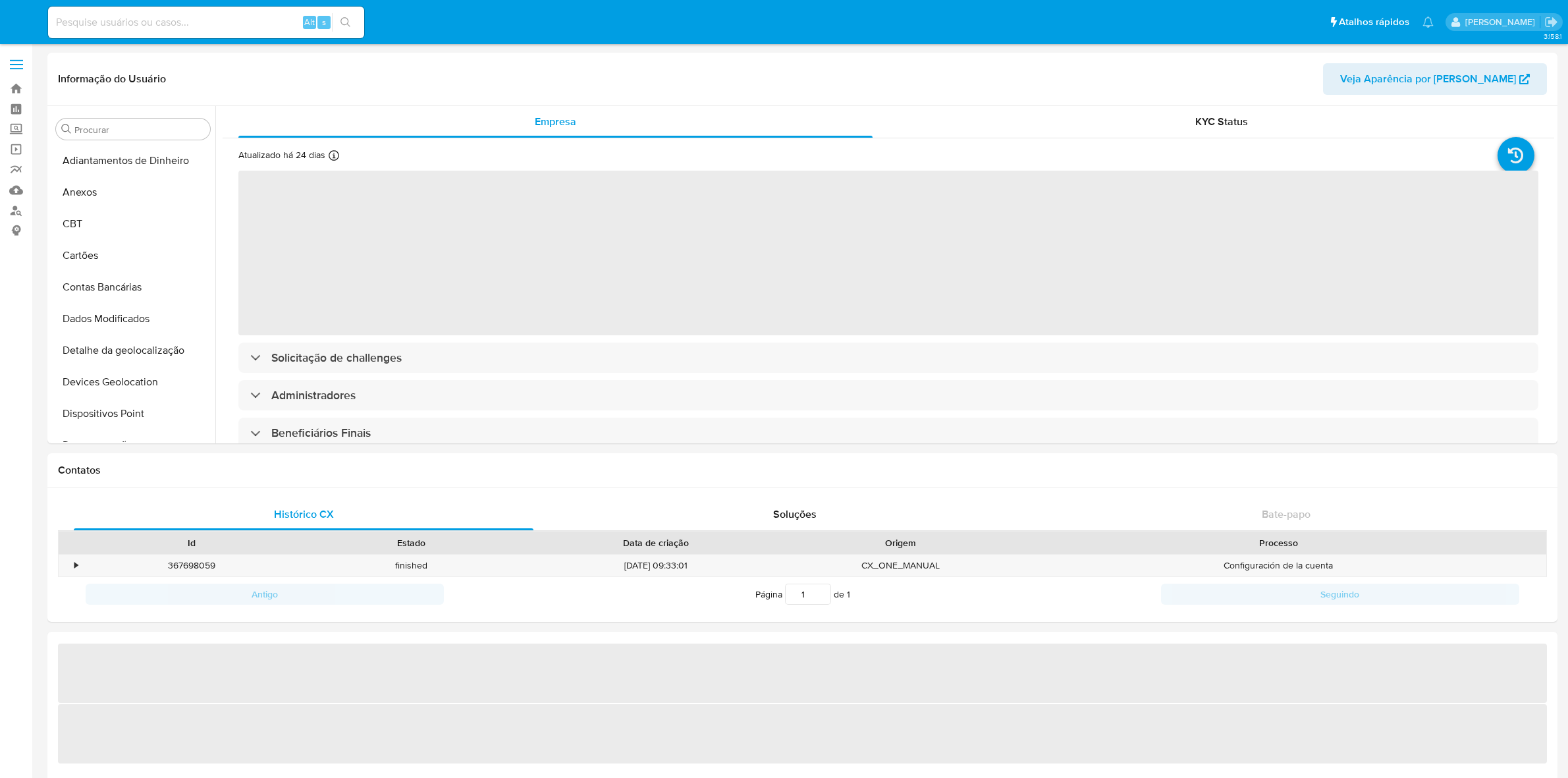
select select "10"
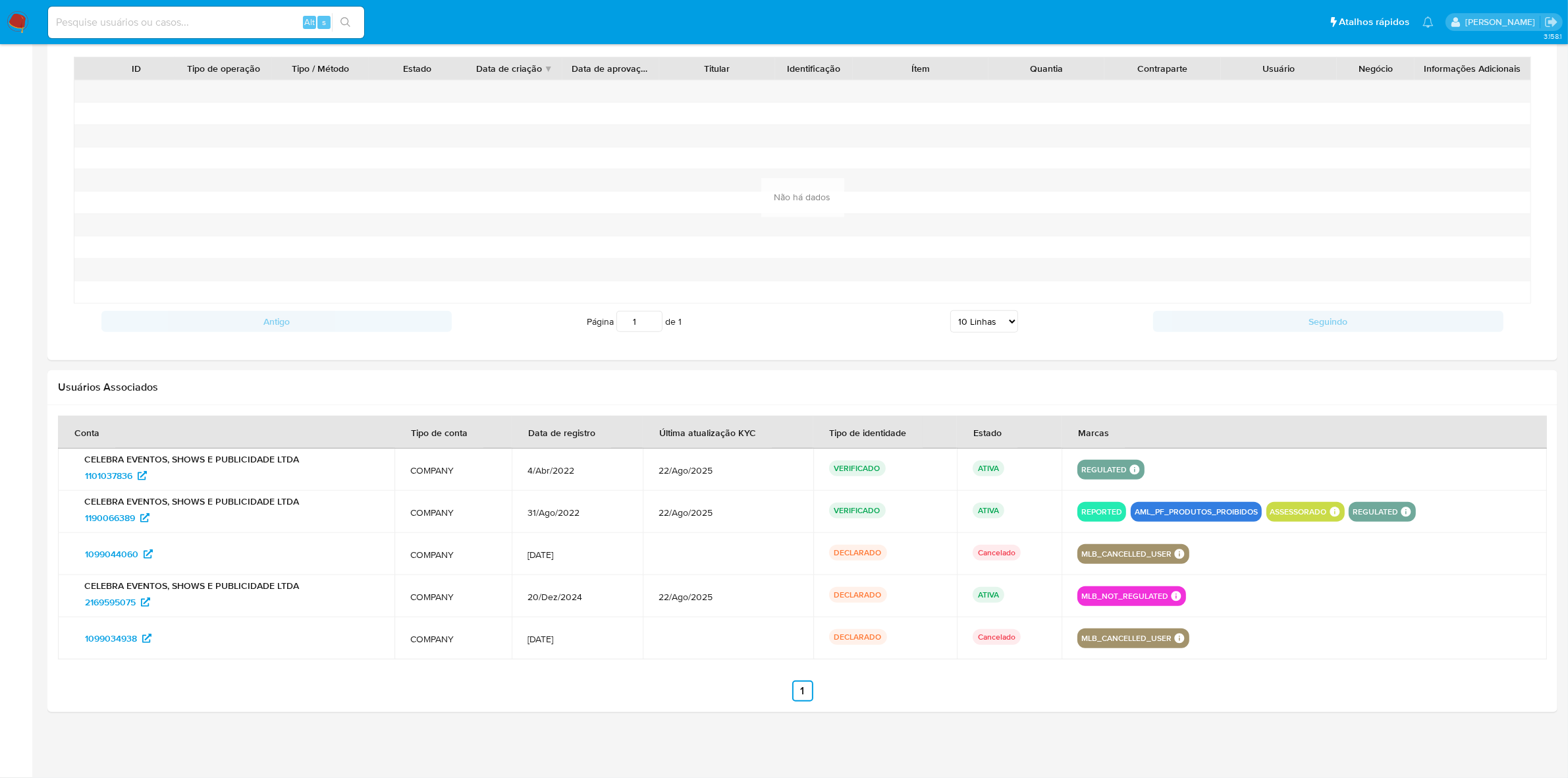
scroll to position [317, 0]
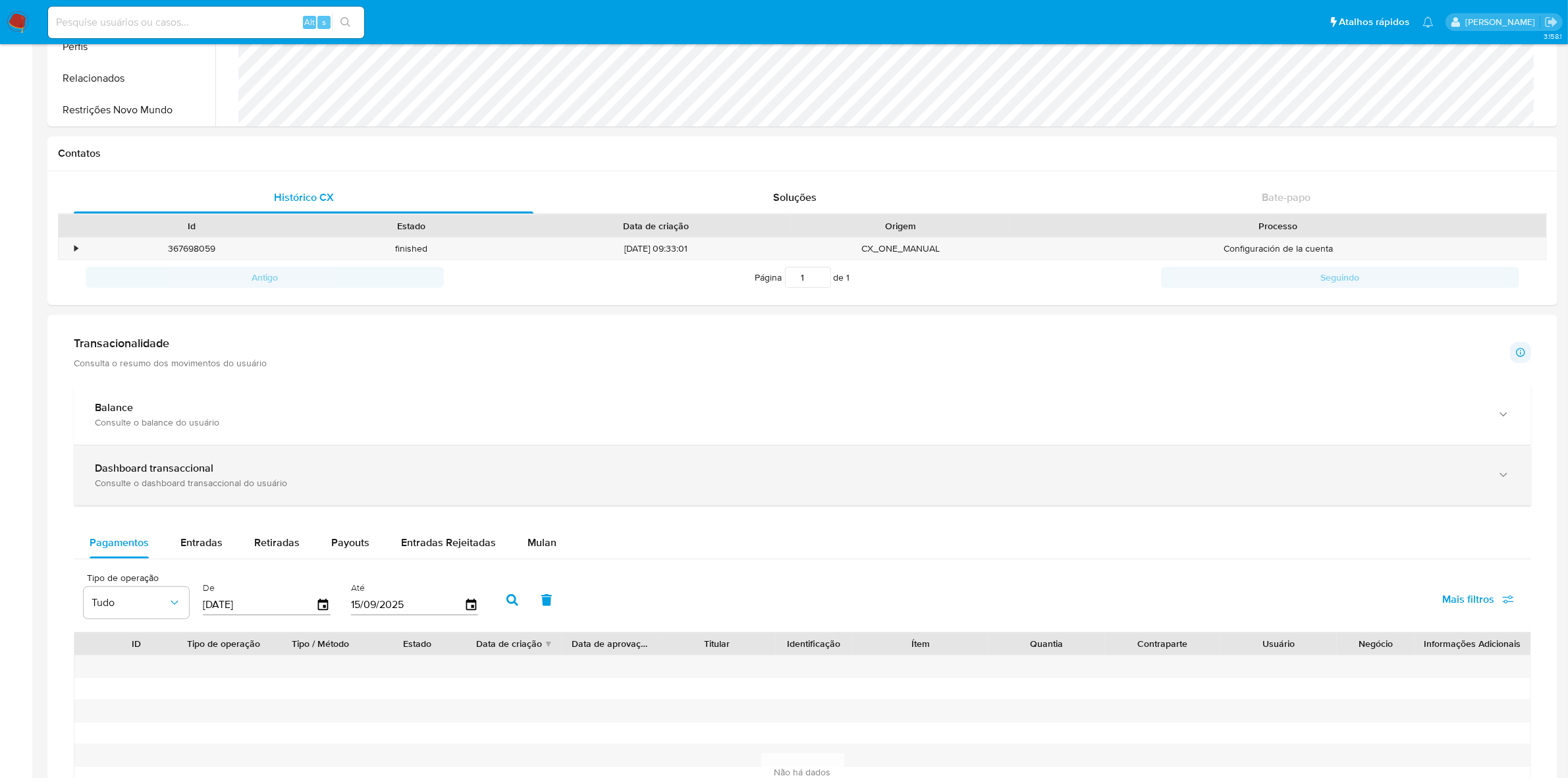
click at [239, 475] on div "Dashboard transaccional Consulte o dashboard transaccional do usuário" at bounding box center [788, 475] width 1388 height 27
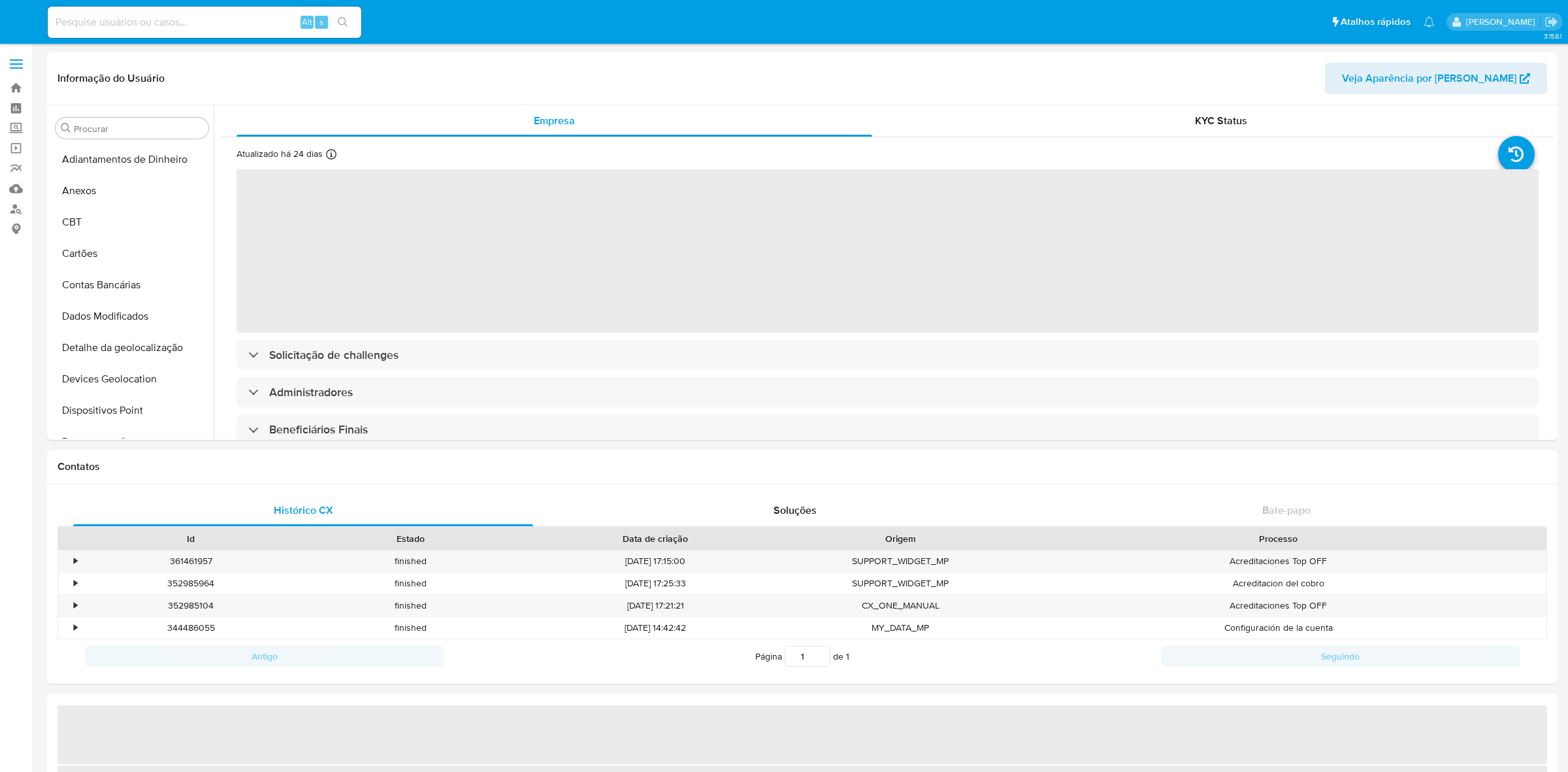
select select "10"
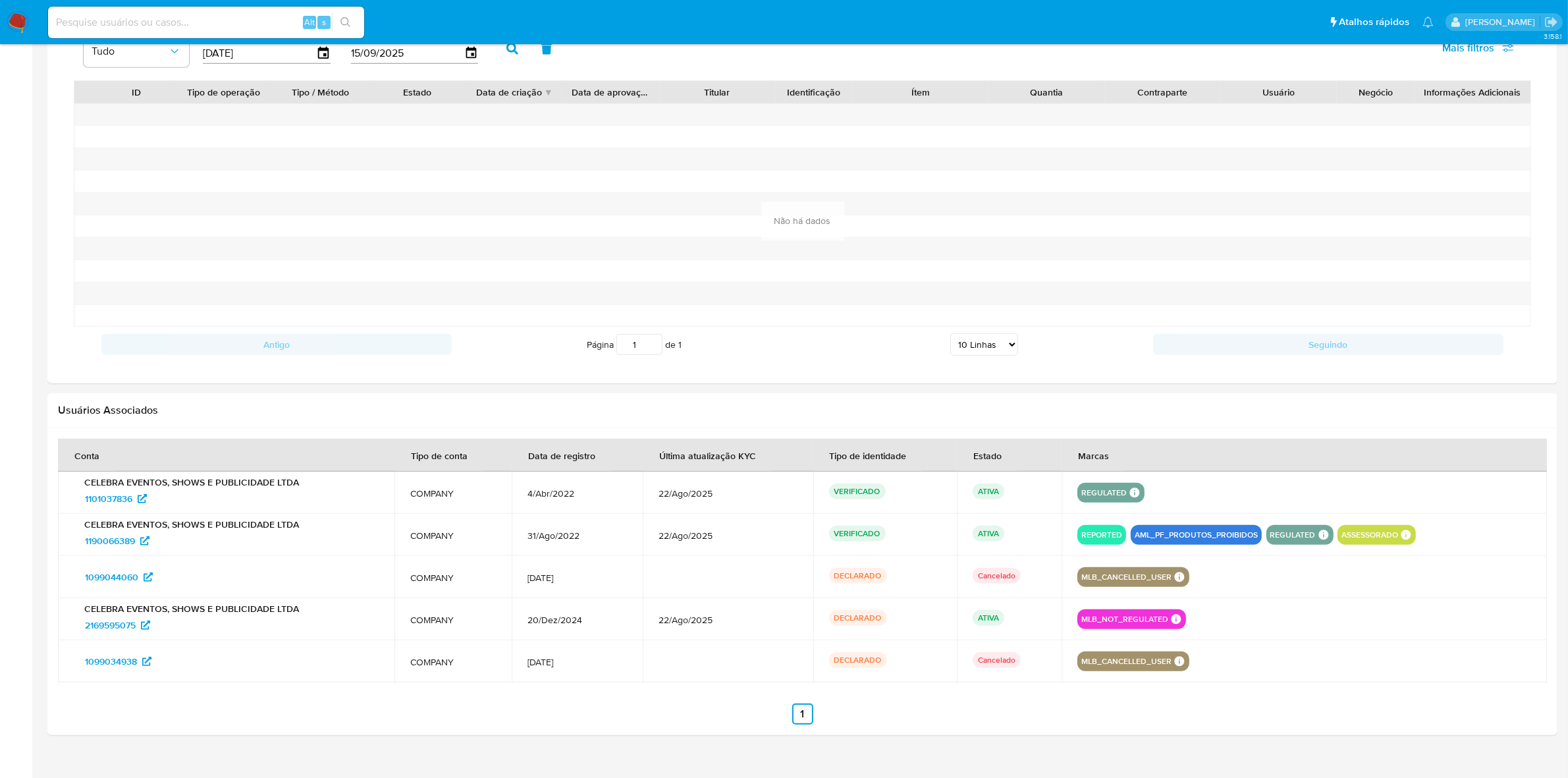
scroll to position [630, 0]
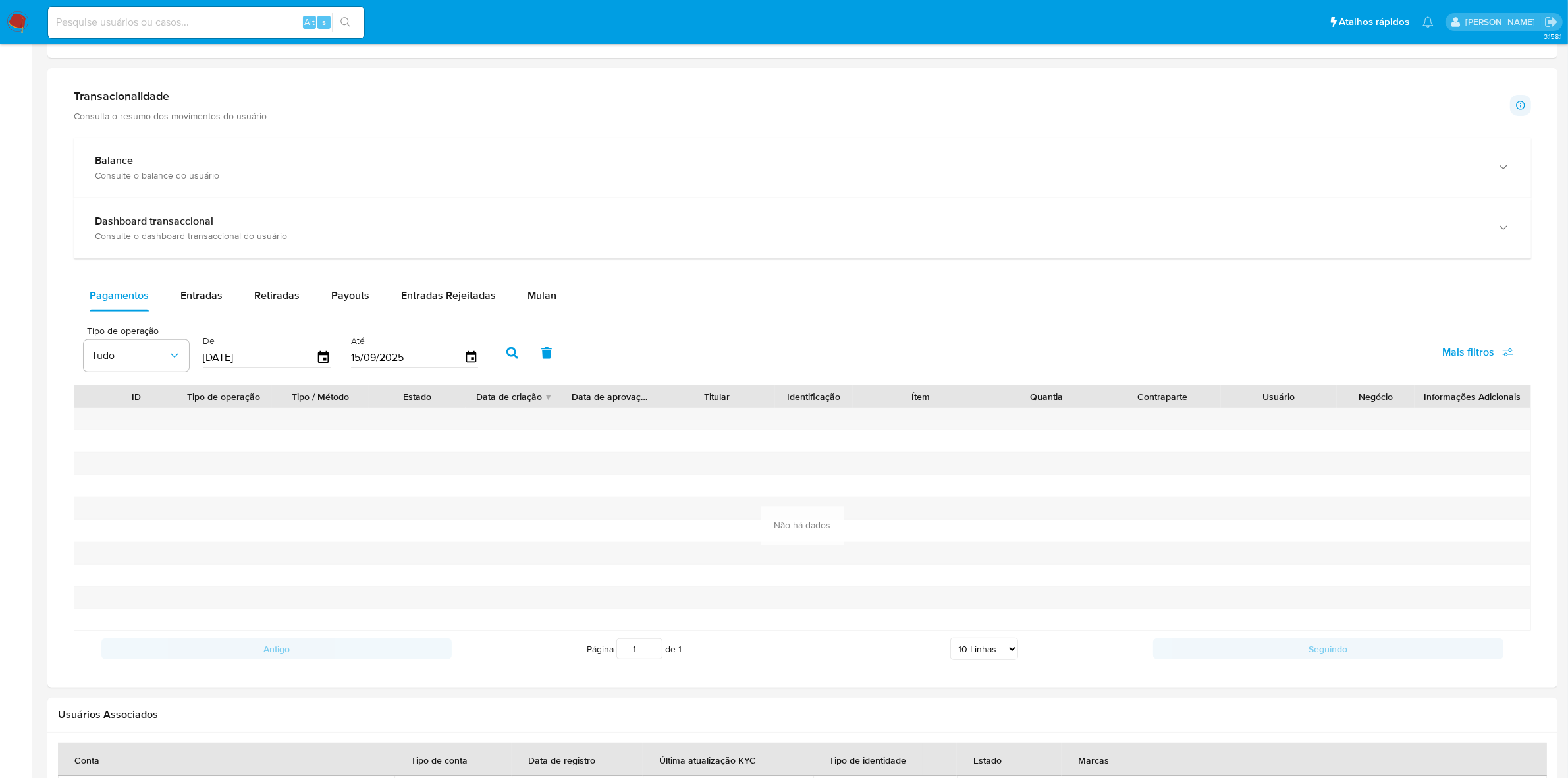
click at [280, 225] on div "Dashboard transaccional" at bounding box center [788, 221] width 1388 height 13
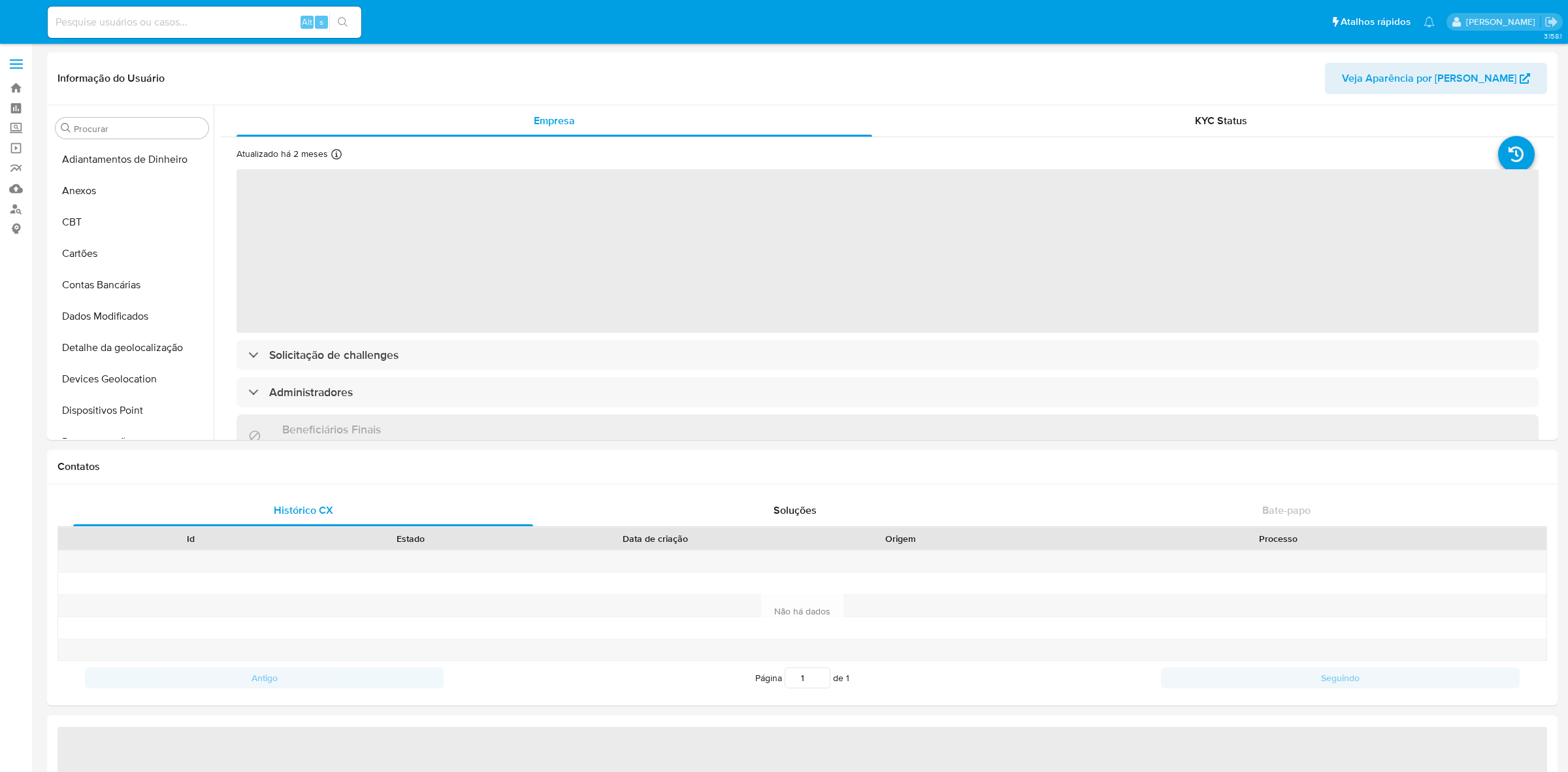
select select "10"
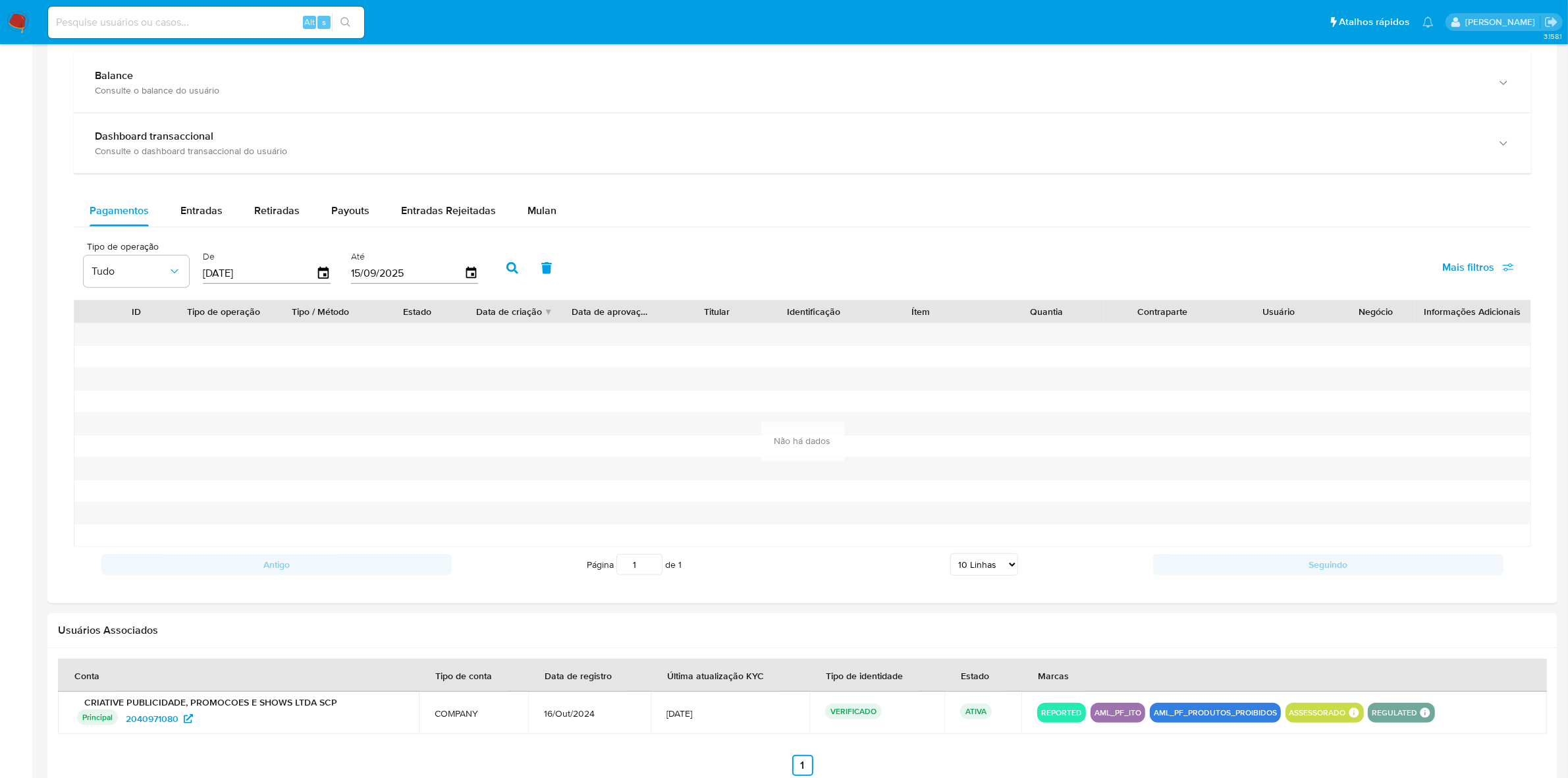
scroll to position [741, 0]
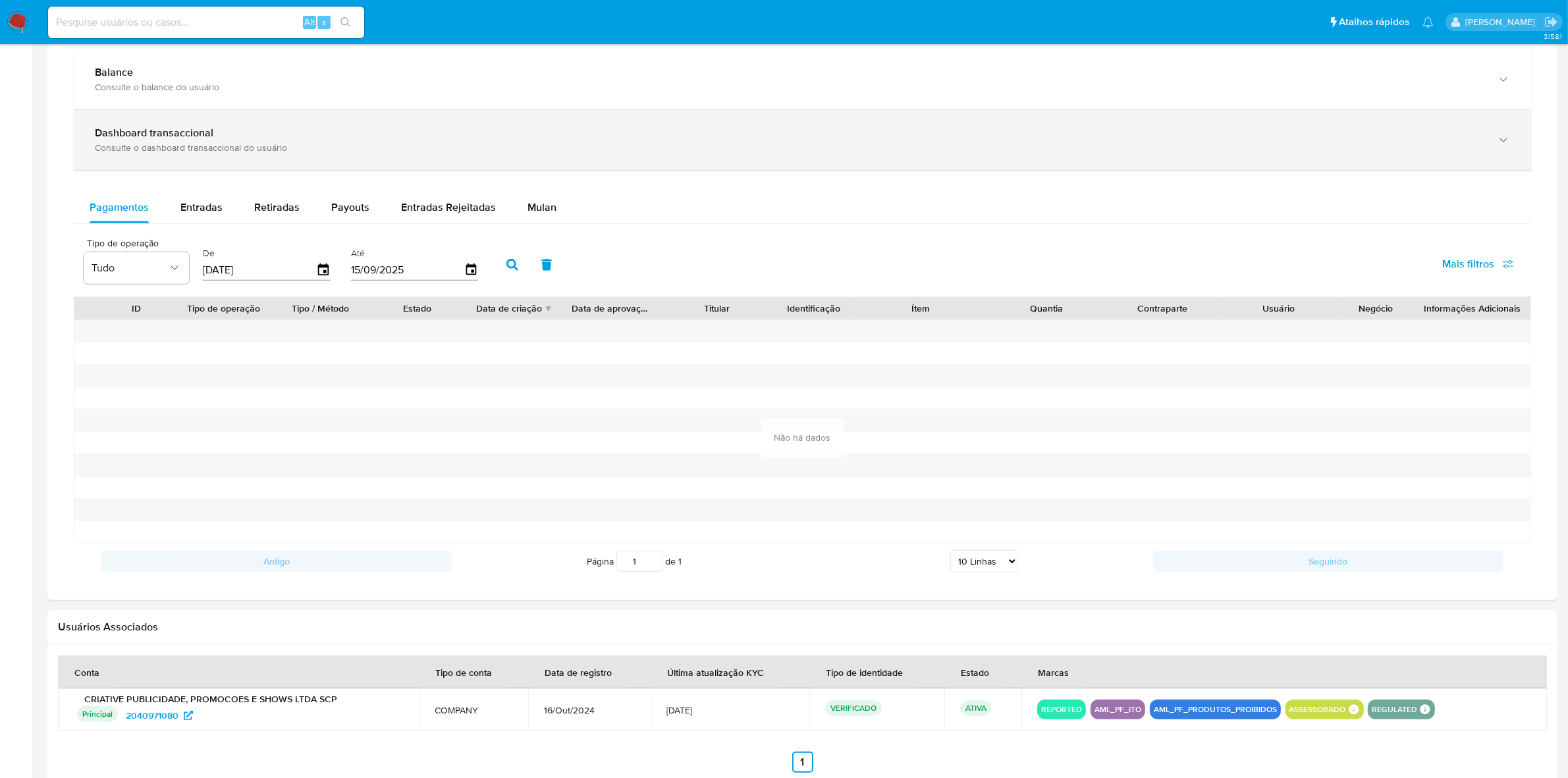
drag, startPoint x: 418, startPoint y: 121, endPoint x: 434, endPoint y: 152, distance: 34.9
click at [421, 120] on div "Dashboard transaccional Consulte o dashboard transaccional do usuário" at bounding box center [802, 140] width 1457 height 60
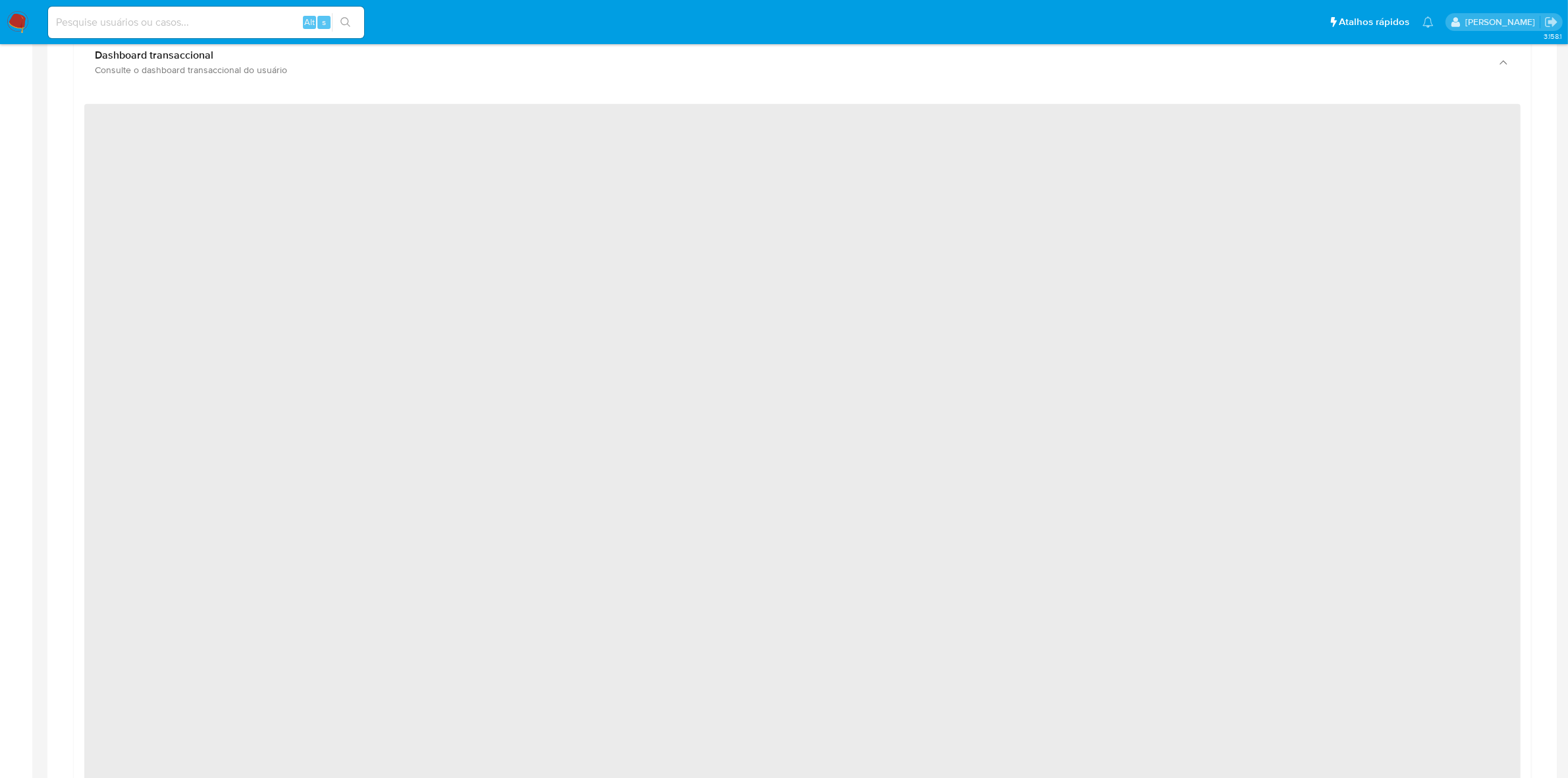
scroll to position [823, 0]
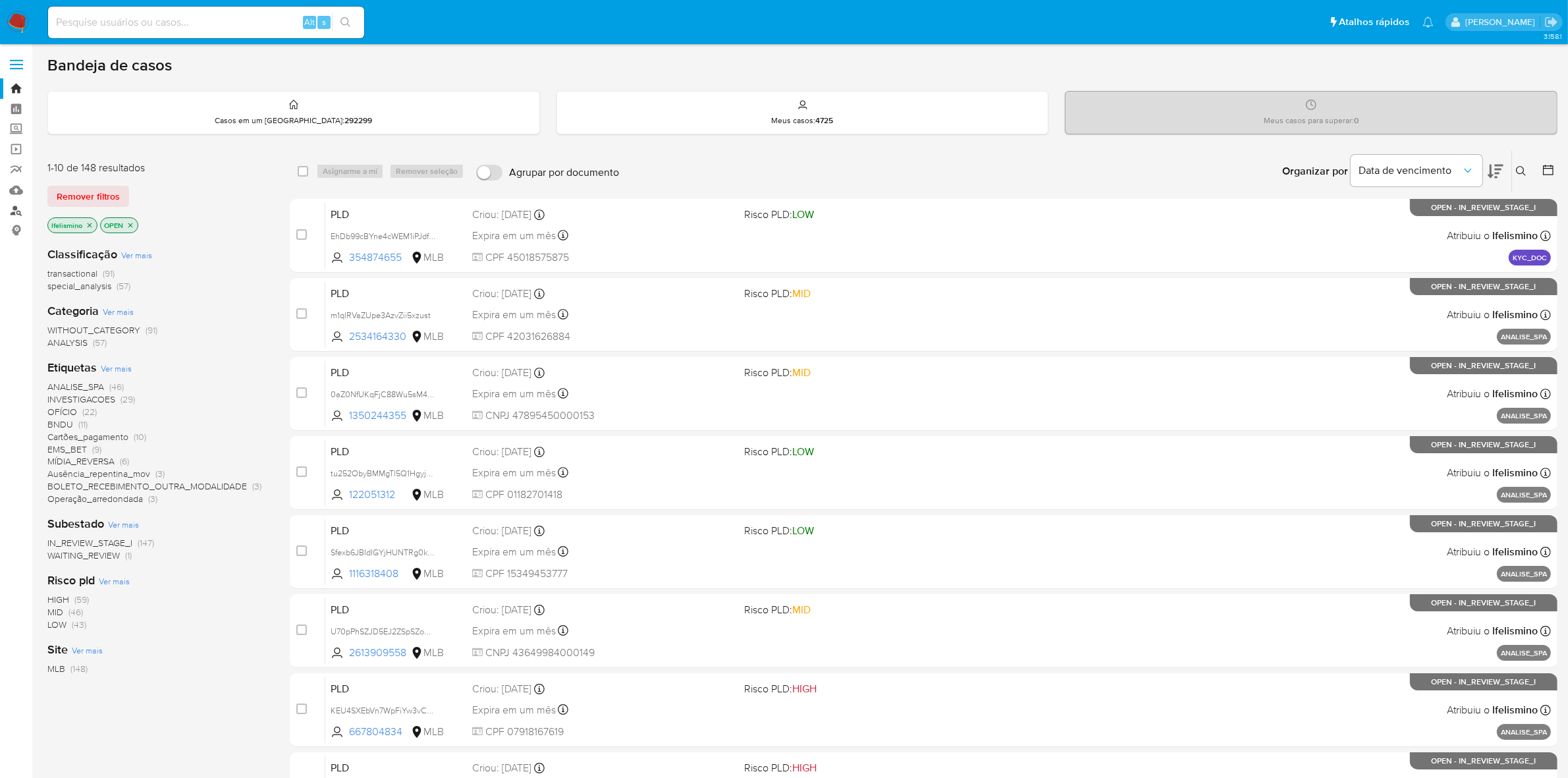
click at [14, 204] on link "Localizador de pessoas" at bounding box center [78, 211] width 156 height 21
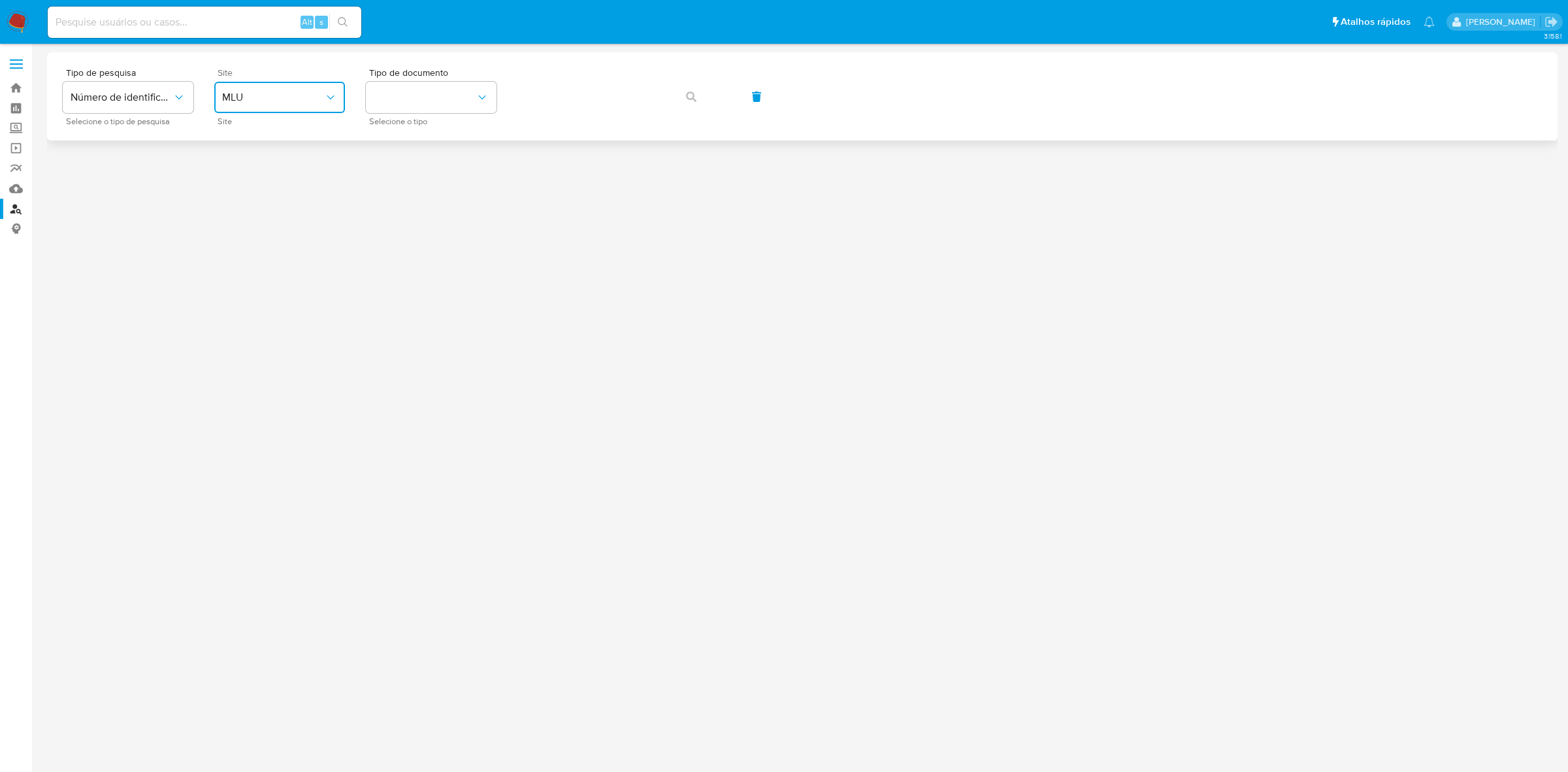
click at [288, 99] on span "MLU" at bounding box center [273, 96] width 102 height 13
click at [284, 226] on div "MPE" at bounding box center [276, 227] width 107 height 31
drag, startPoint x: 298, startPoint y: 99, endPoint x: 299, endPoint y: 107, distance: 8.1
click at [299, 102] on span "MPE" at bounding box center [273, 96] width 102 height 13
click at [272, 193] on div "MLB" at bounding box center [276, 196] width 107 height 31
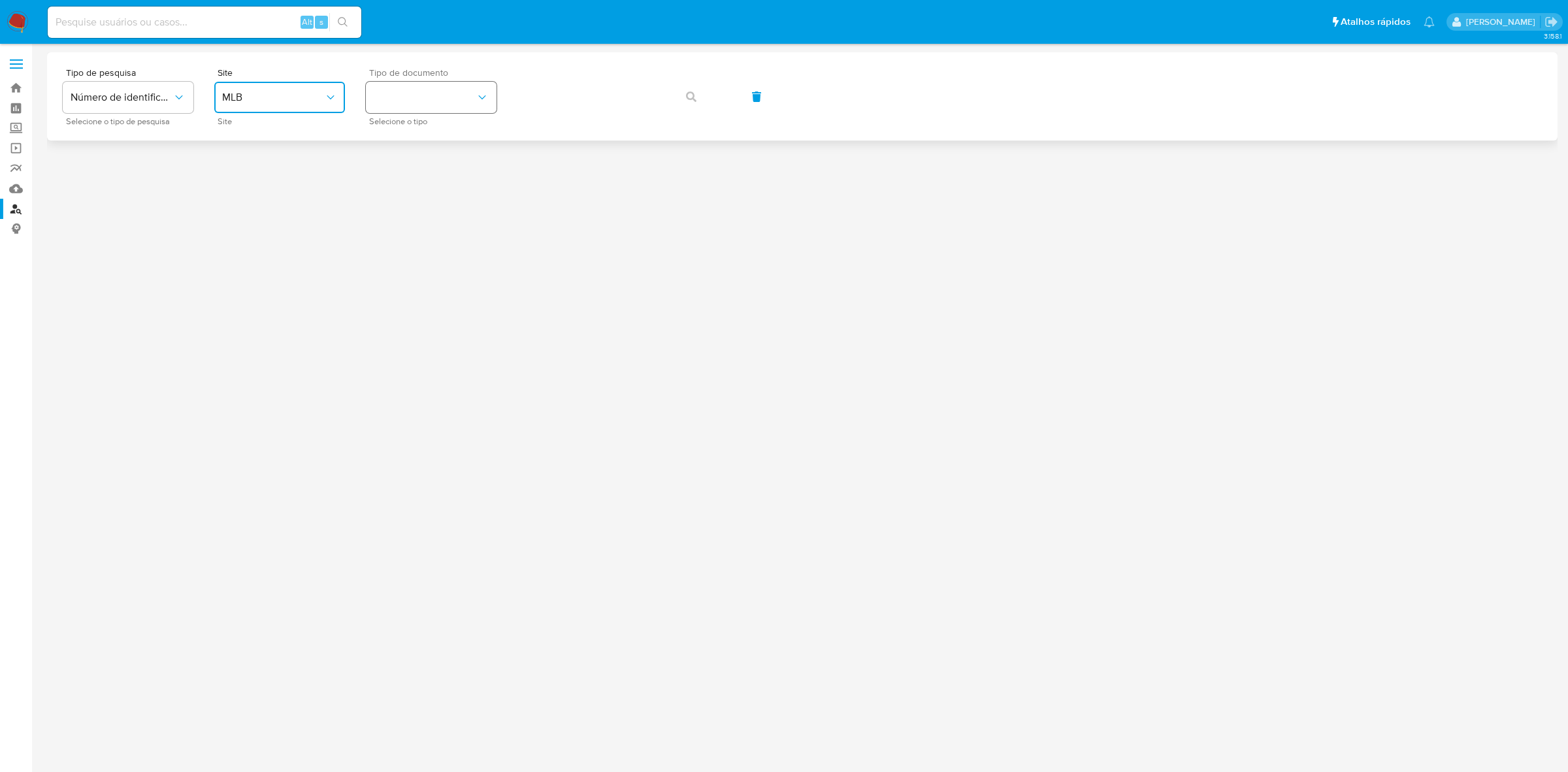
drag, startPoint x: 422, startPoint y: 83, endPoint x: 428, endPoint y: 106, distance: 23.8
click at [423, 83] on button "identificationType" at bounding box center [432, 97] width 131 height 31
click at [446, 144] on div "CNPJ CNPJ" at bounding box center [427, 140] width 107 height 45
click at [682, 99] on button "button" at bounding box center [692, 96] width 45 height 31
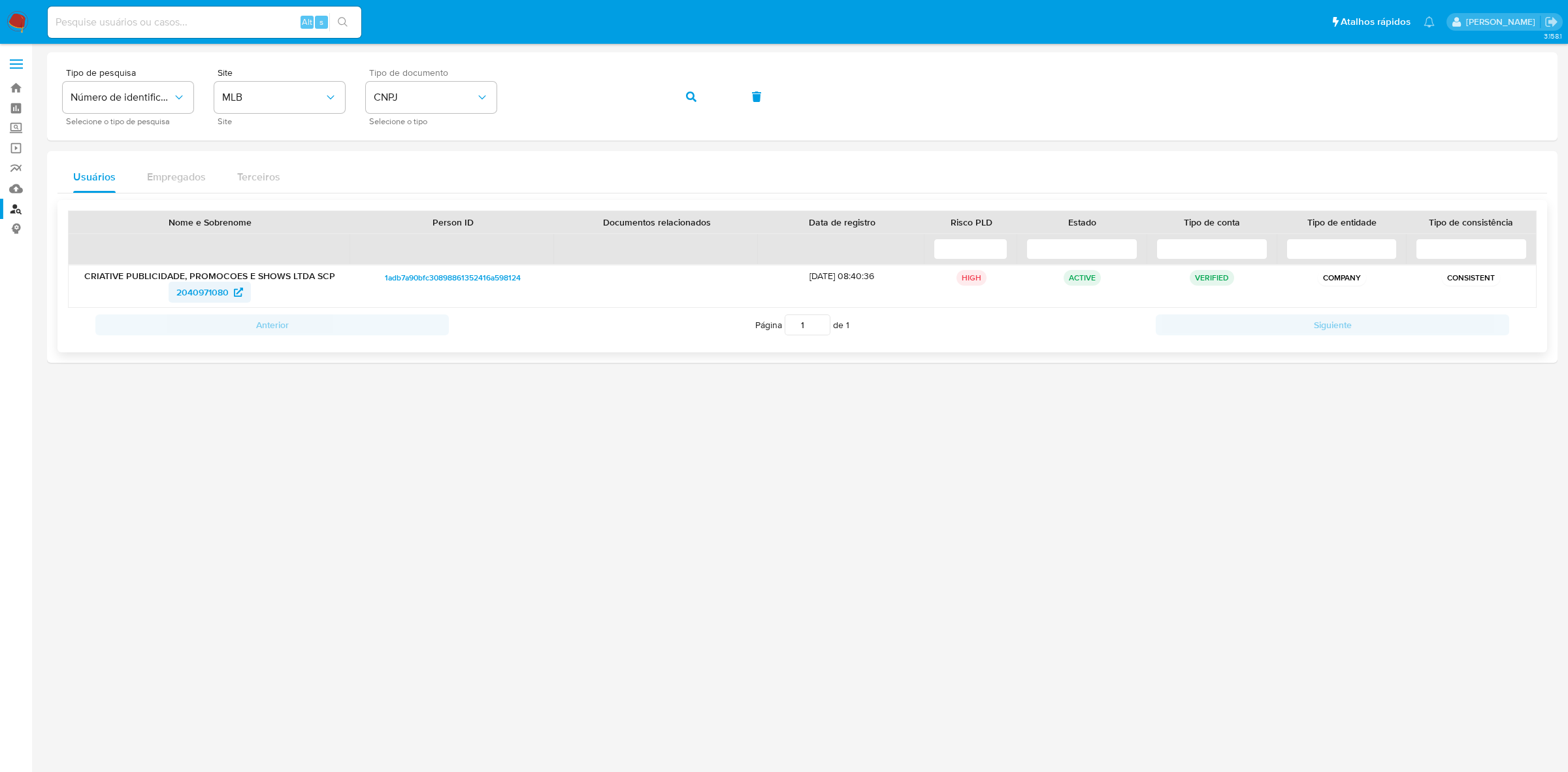
click at [200, 288] on span "2040971080" at bounding box center [202, 292] width 53 height 21
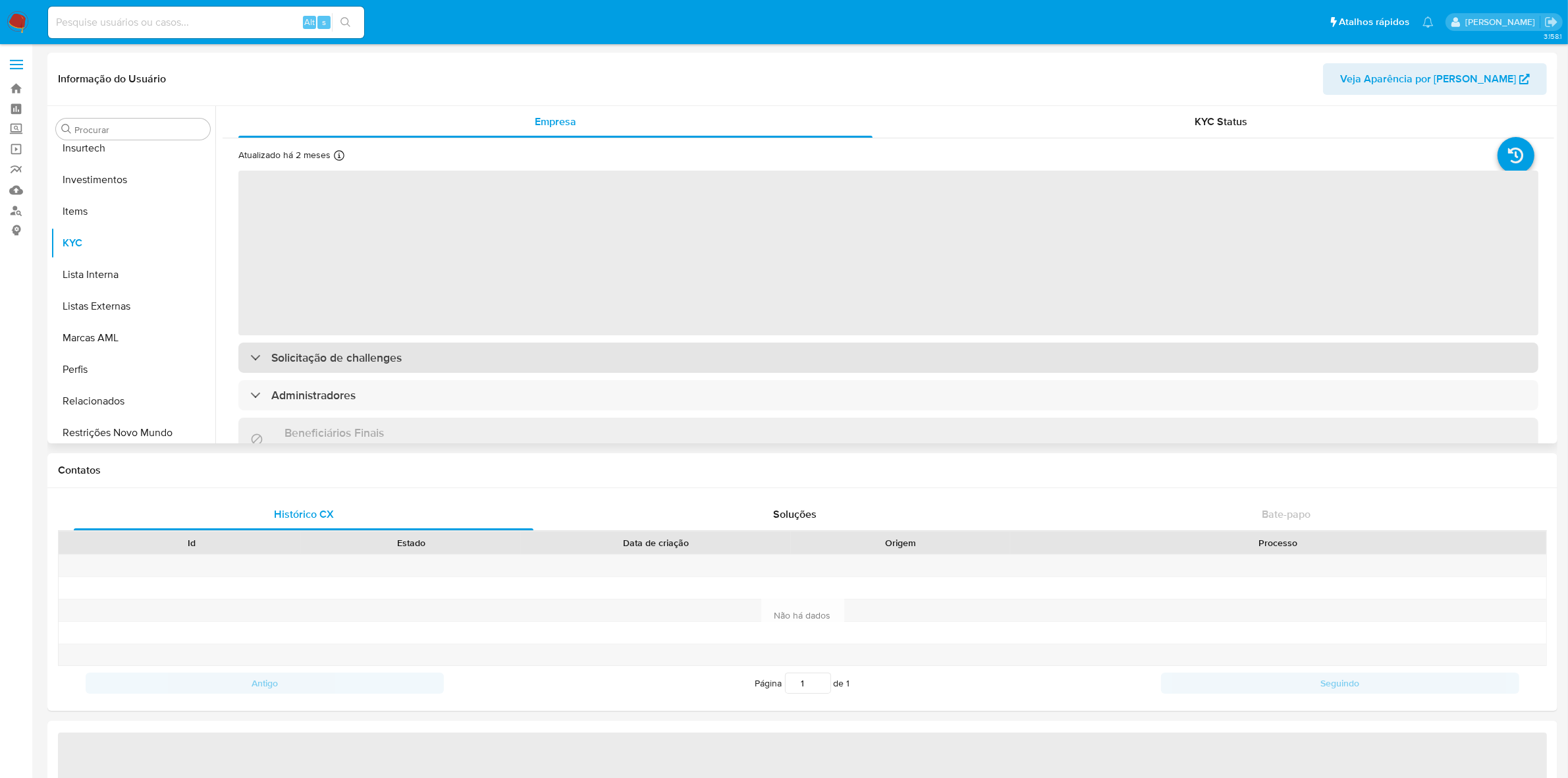
scroll to position [619, 0]
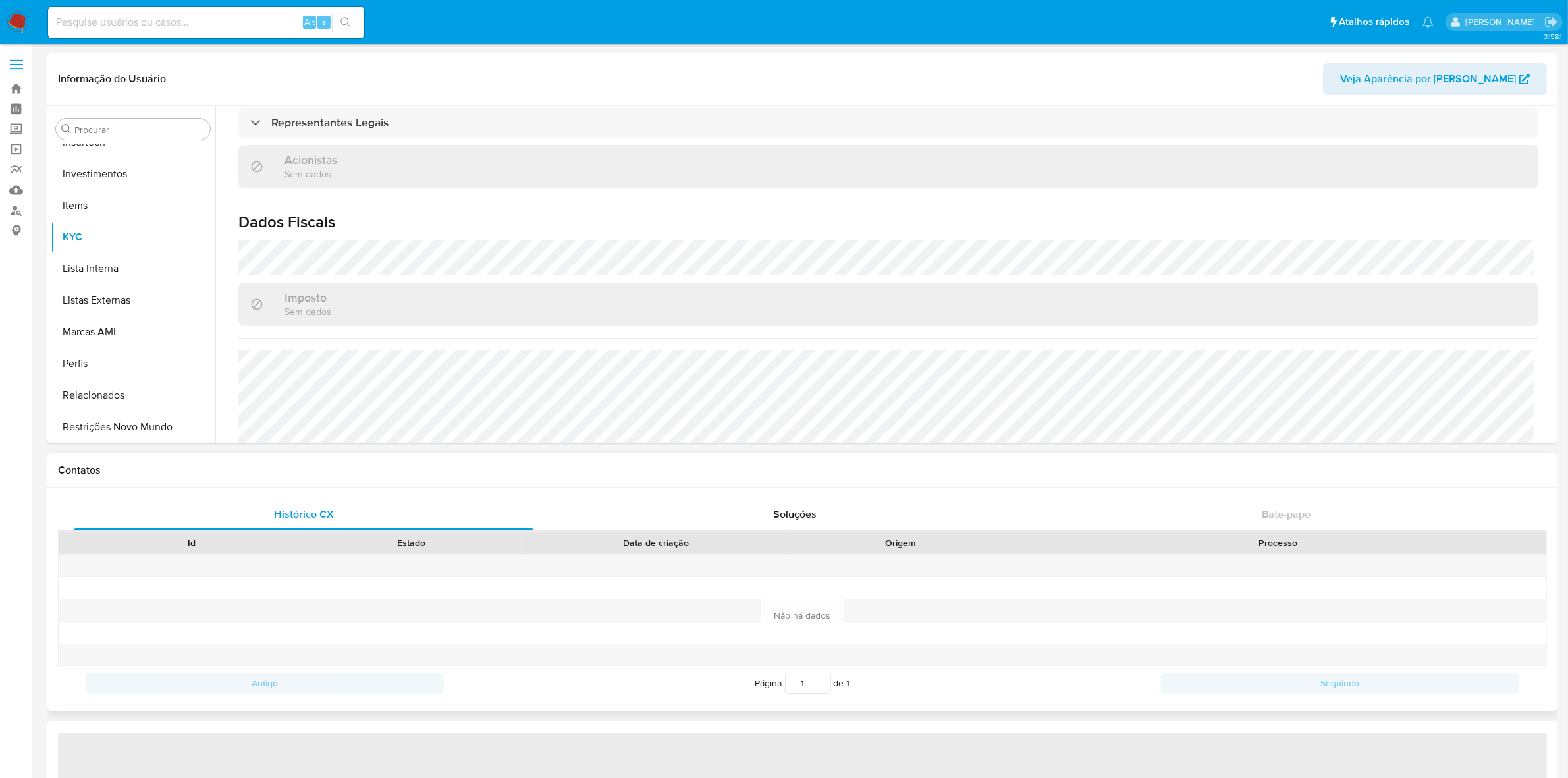
select select "10"
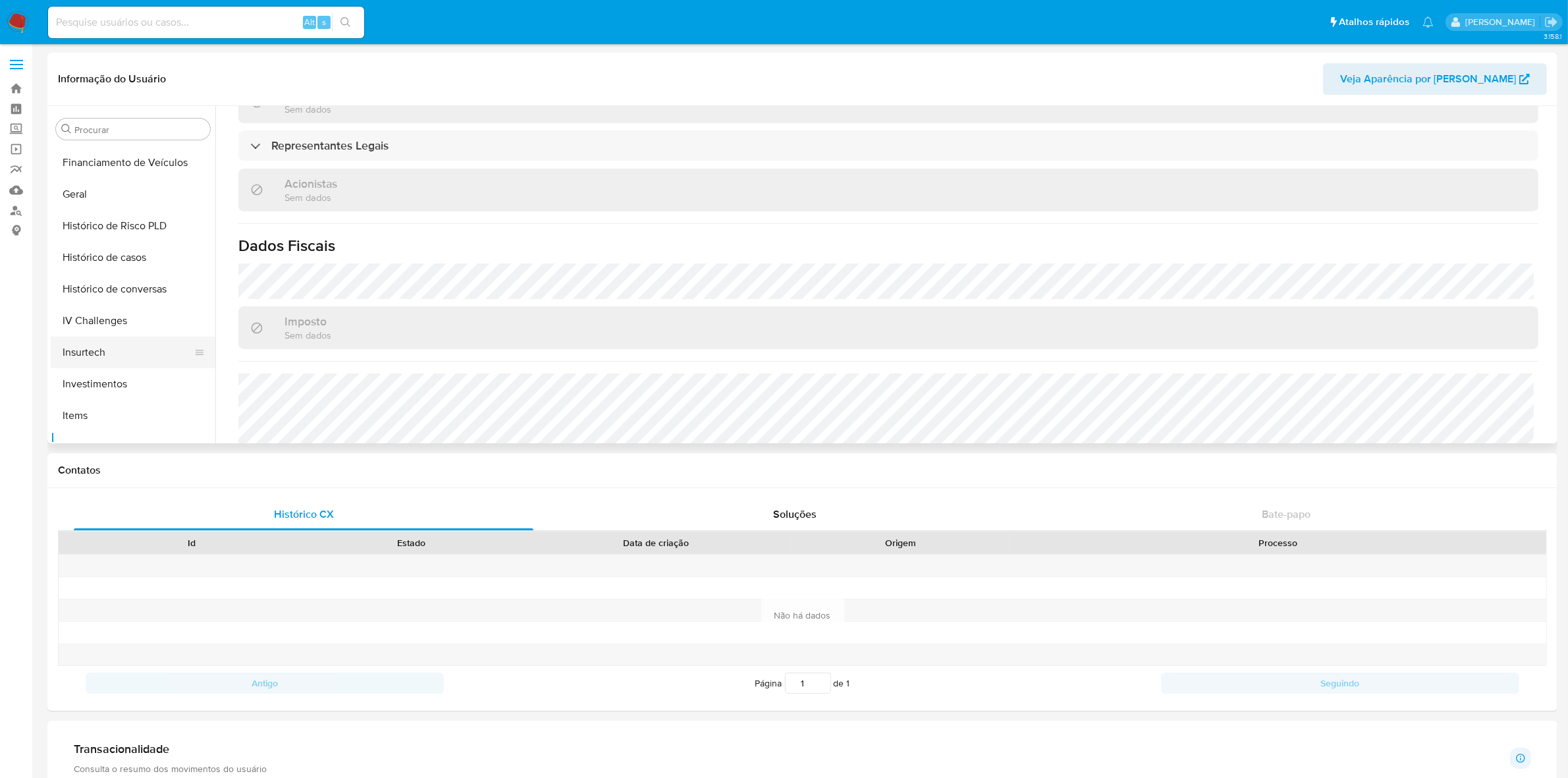
scroll to position [372, 0]
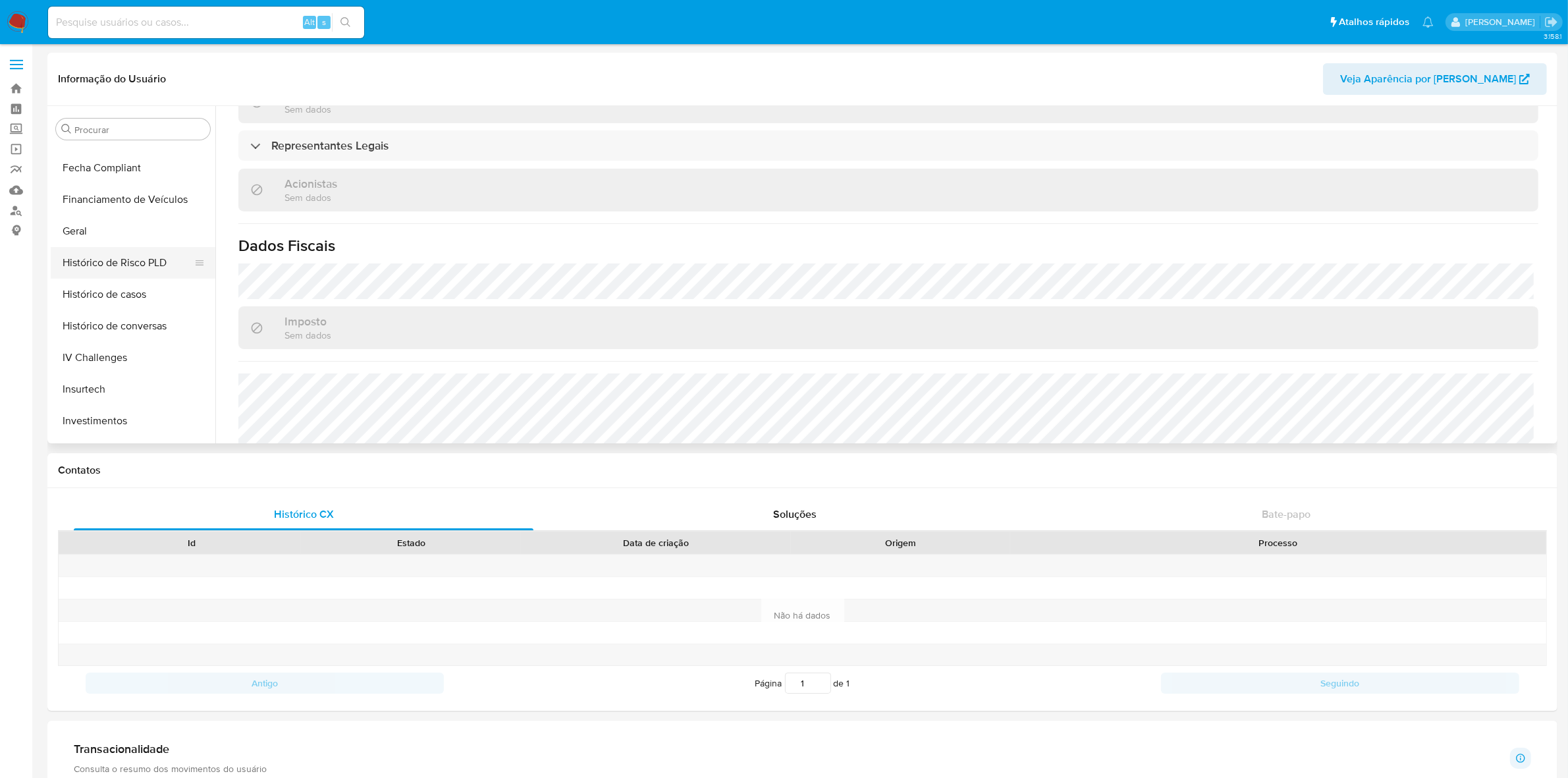
click at [118, 241] on button "Geral" at bounding box center [133, 231] width 165 height 31
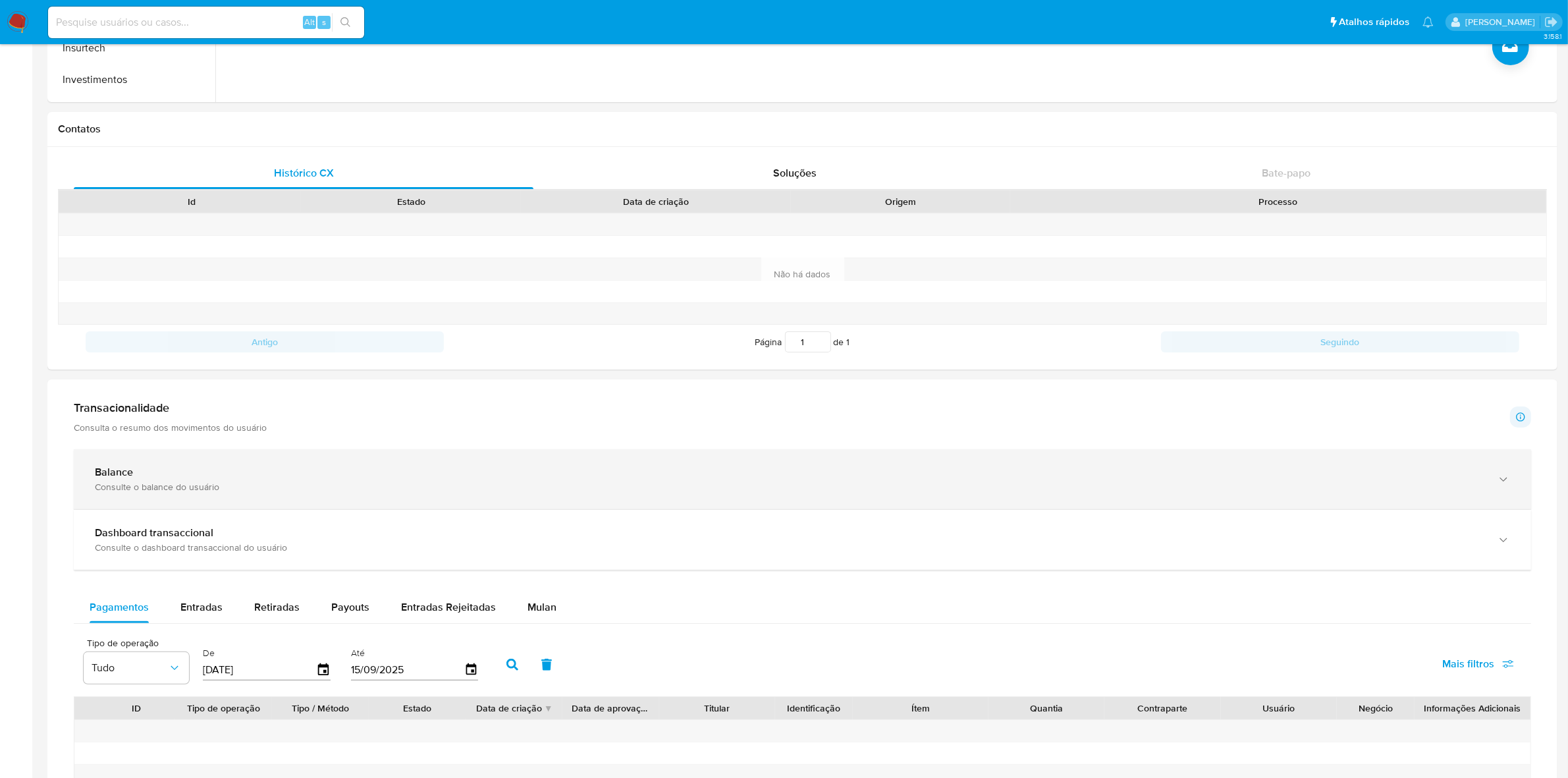
scroll to position [239, 0]
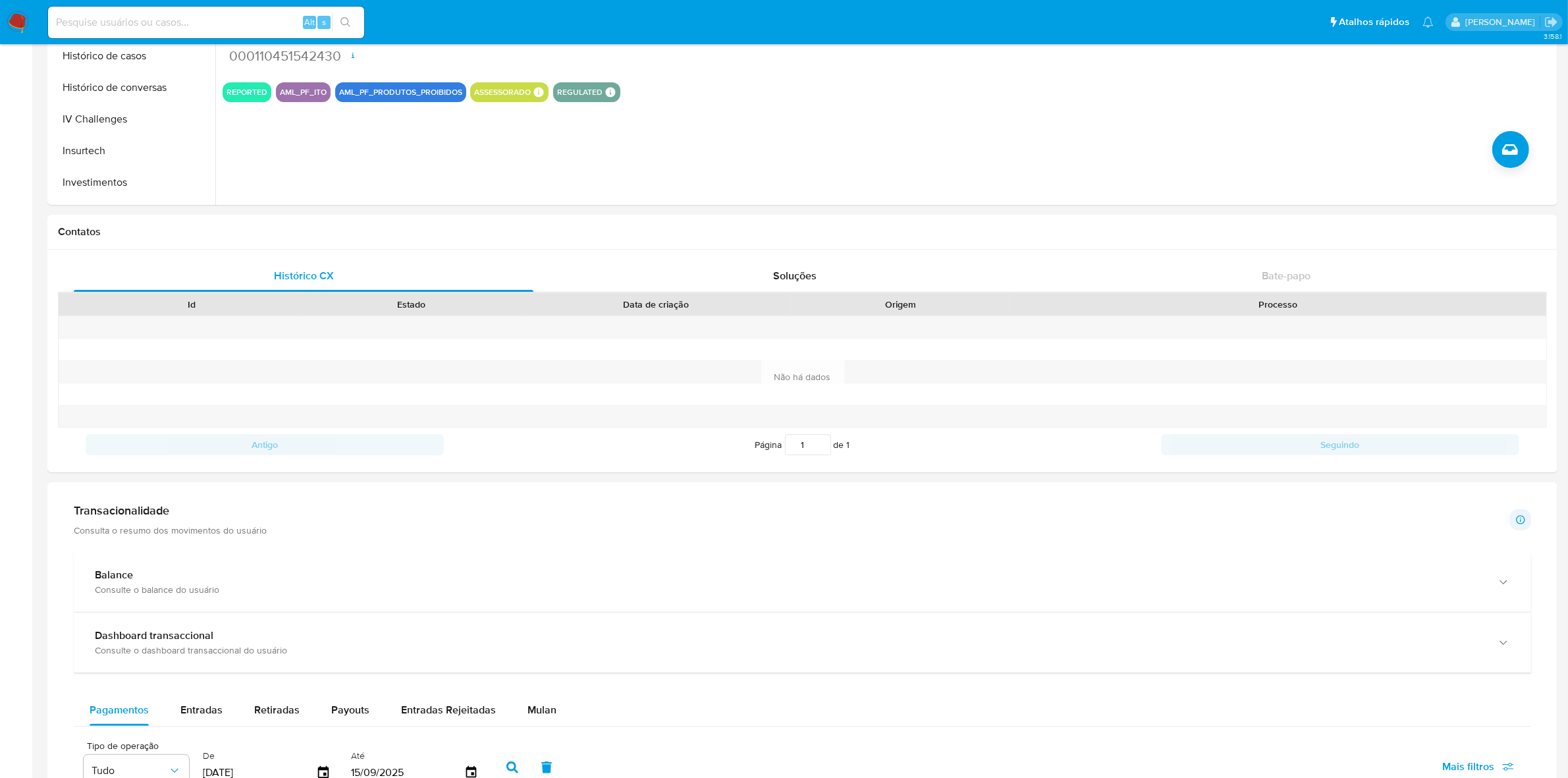
click at [209, 512] on h1 "Transacionalidade" at bounding box center [170, 510] width 193 height 15
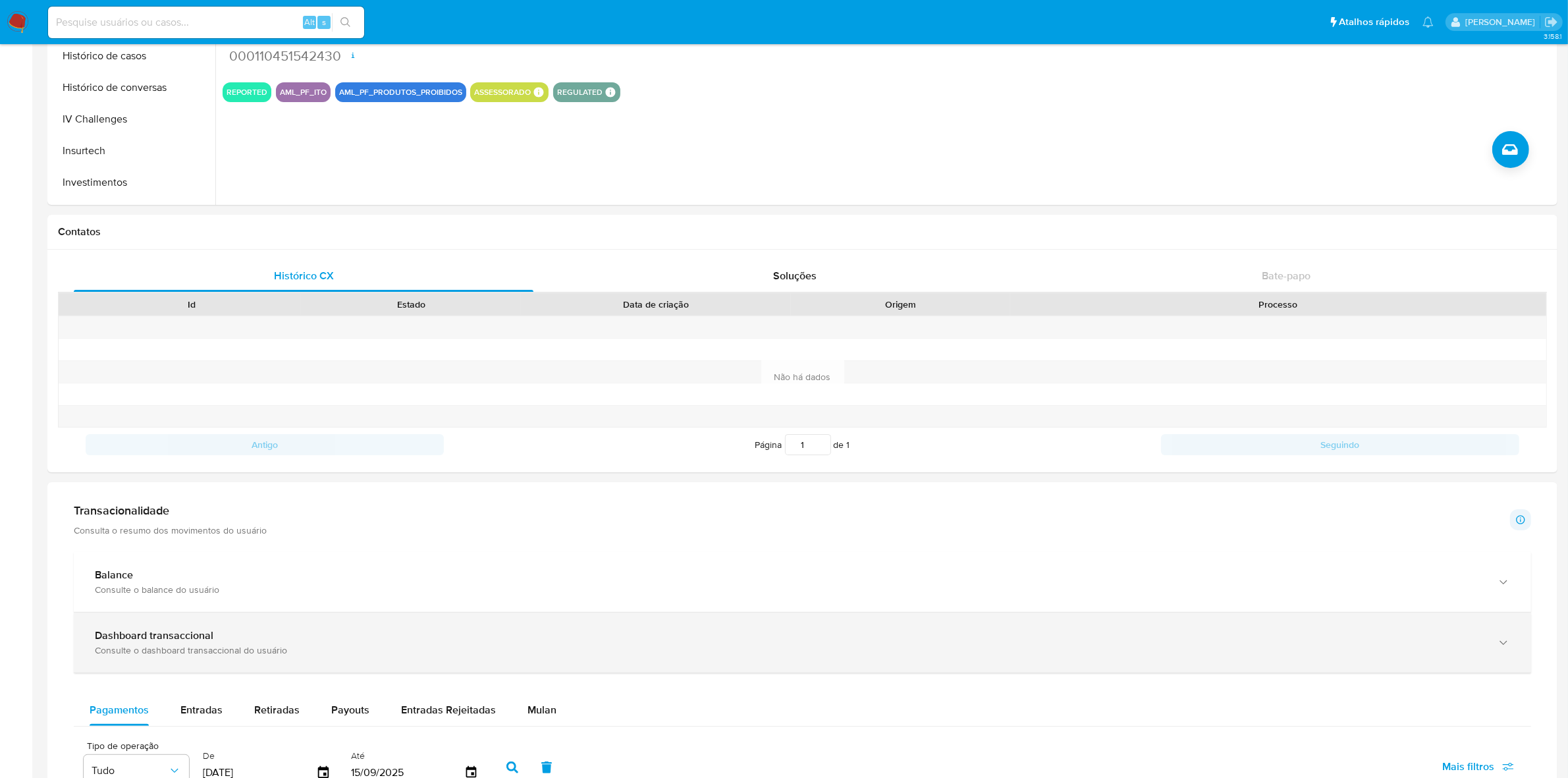
click at [168, 643] on b "Dashboard transaccional" at bounding box center [154, 635] width 118 height 15
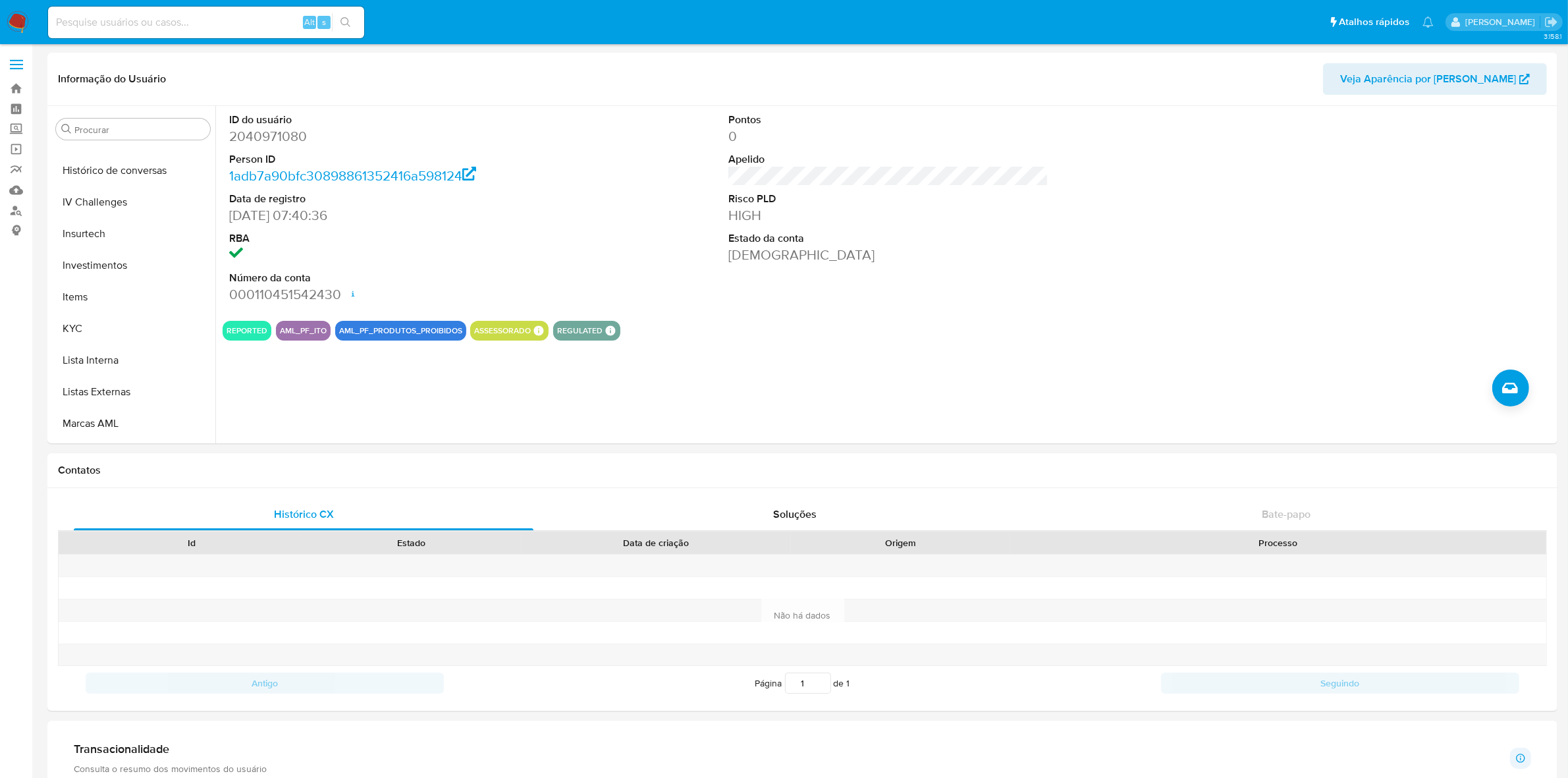
scroll to position [619, 0]
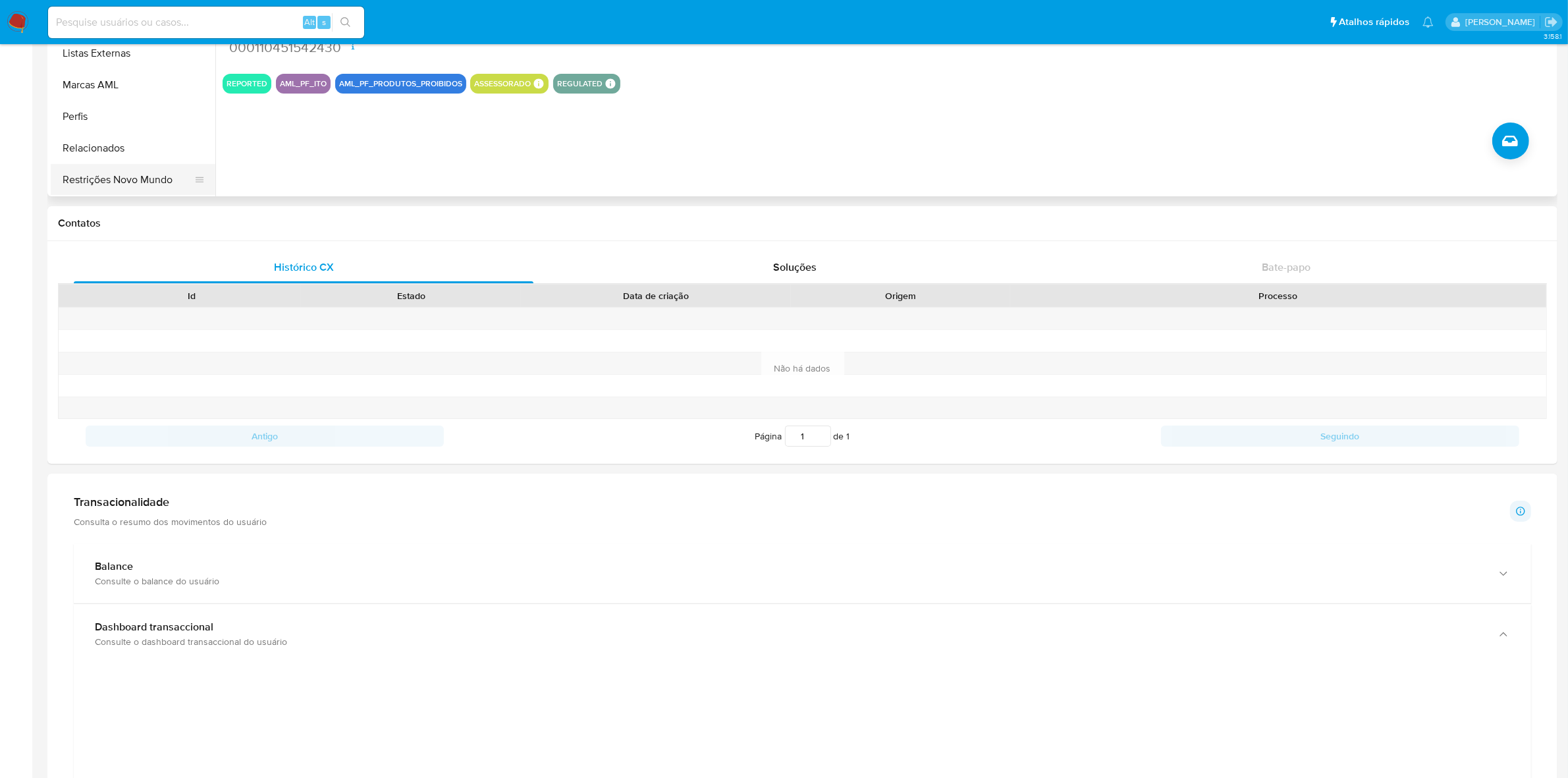
click at [162, 189] on button "Restrições Novo Mundo" at bounding box center [127, 180] width 154 height 31
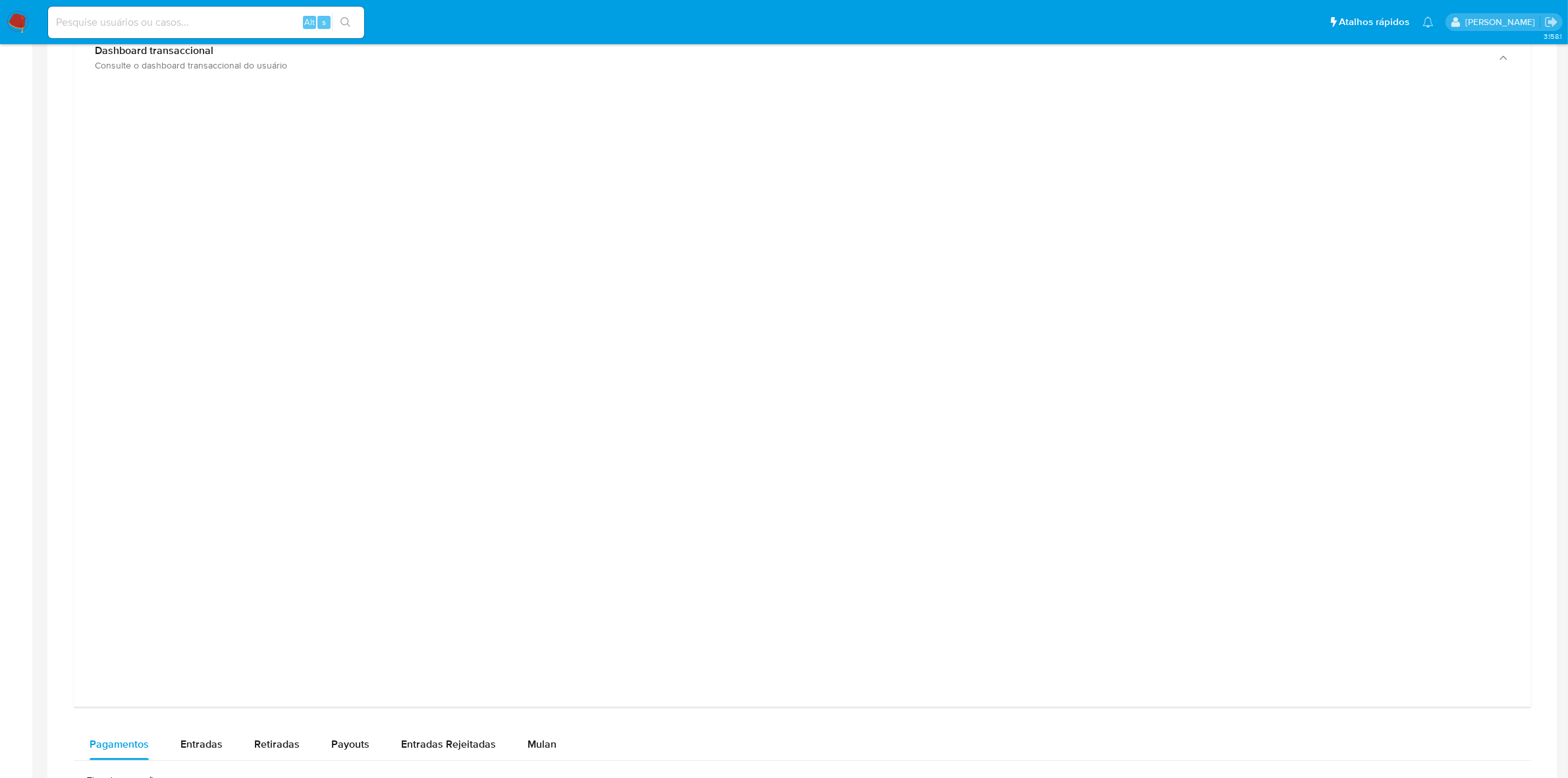
scroll to position [329, 0]
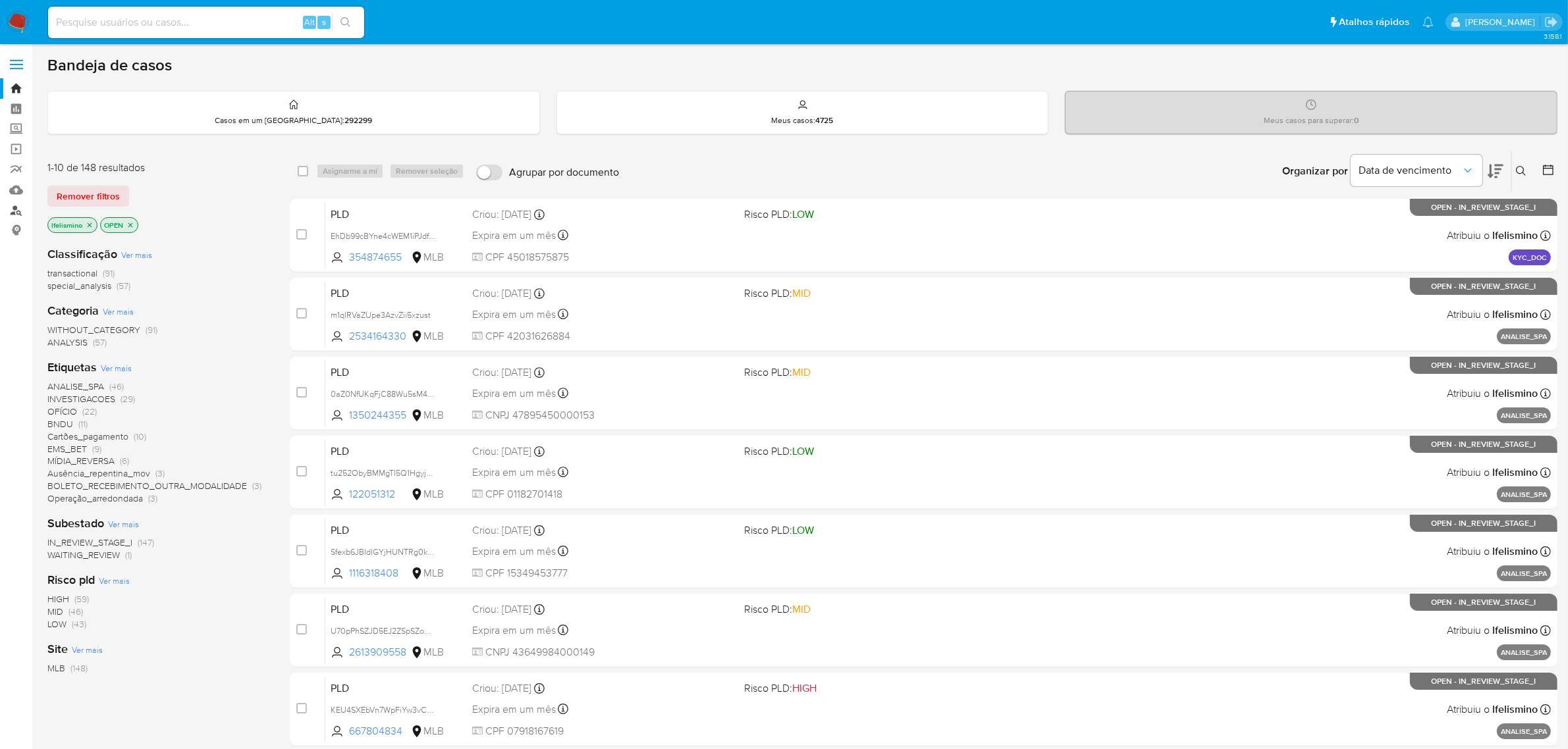
click at [15, 214] on link "Localizador de pessoas" at bounding box center [78, 211] width 156 height 21
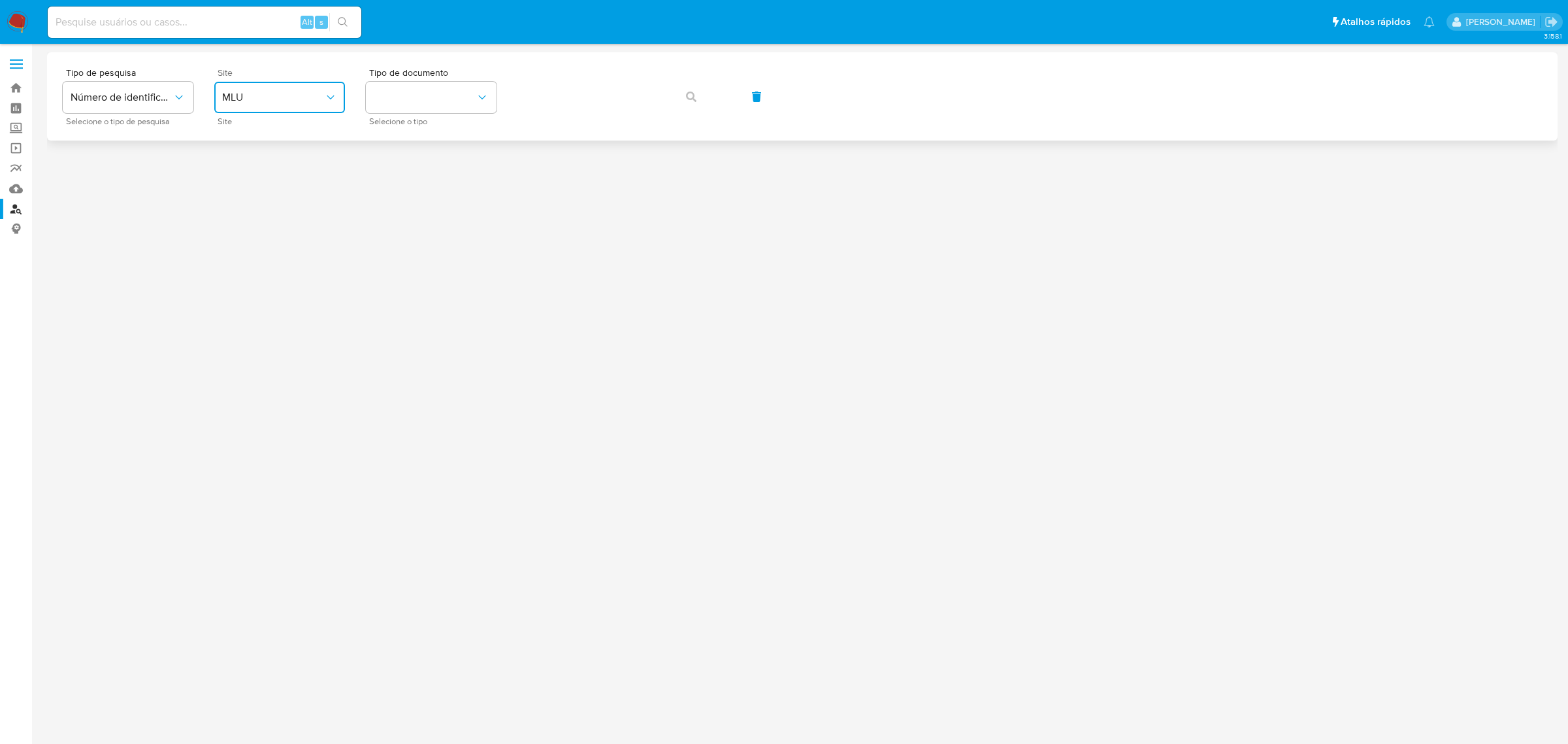
click at [299, 107] on button "MLU" at bounding box center [280, 97] width 131 height 31
click at [277, 190] on div "MLB" at bounding box center [276, 196] width 107 height 31
drag, startPoint x: 399, startPoint y: 93, endPoint x: 401, endPoint y: 102, distance: 9.2
click at [399, 93] on button "identificationType" at bounding box center [432, 97] width 131 height 31
click at [403, 197] on div "CPF CPF" at bounding box center [427, 184] width 107 height 45
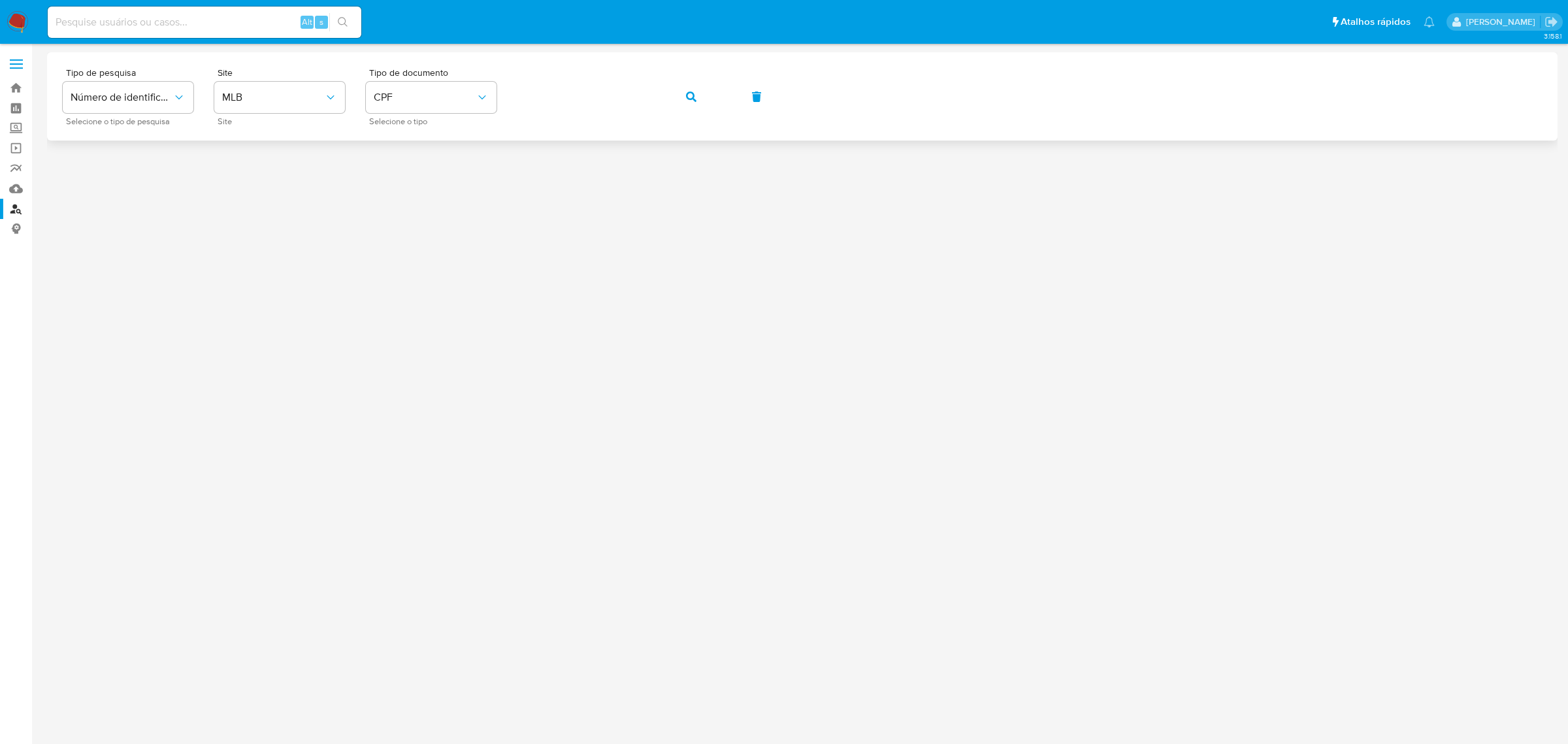
click at [691, 87] on span "button" at bounding box center [691, 97] width 10 height 28
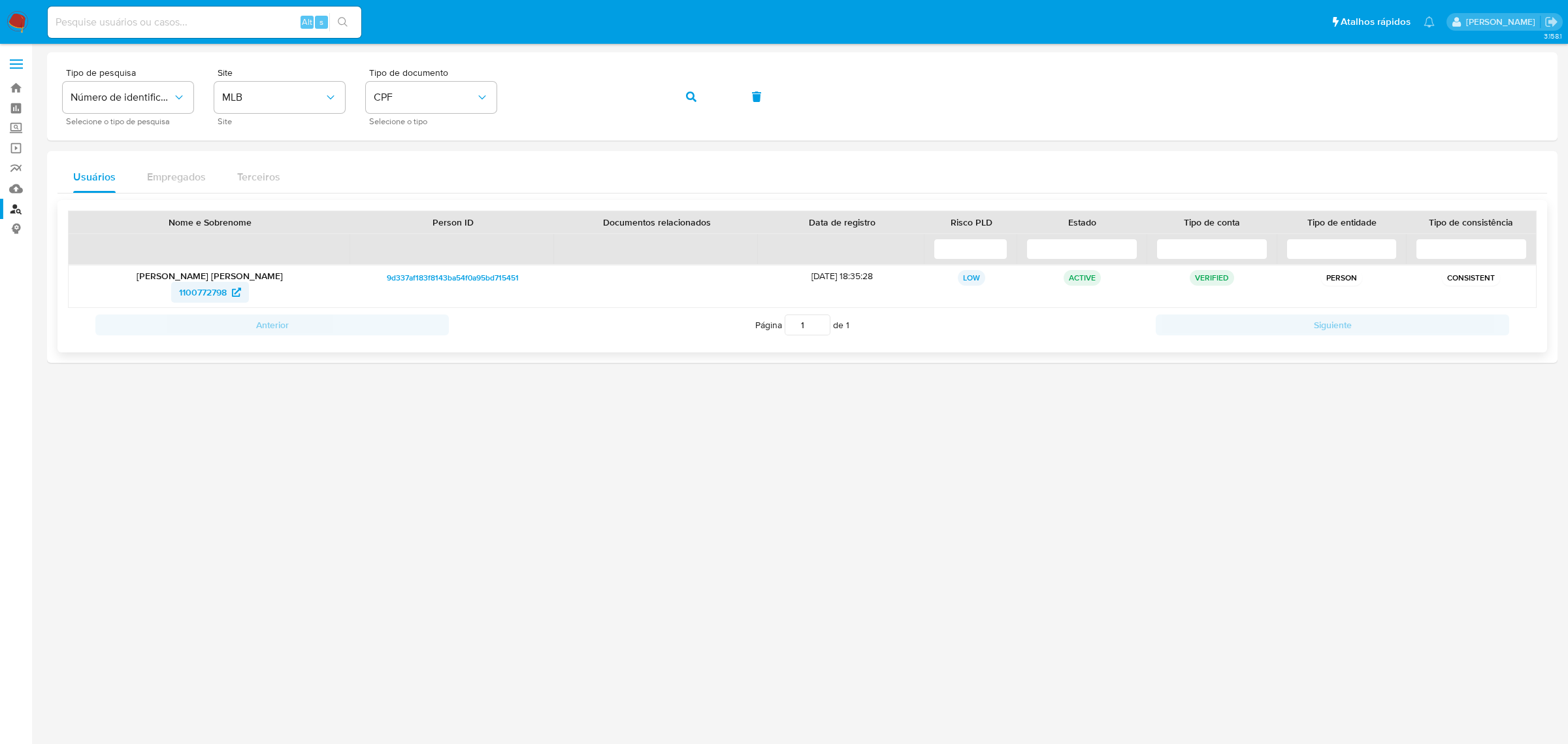
click at [207, 291] on span "1100772798" at bounding box center [202, 292] width 47 height 21
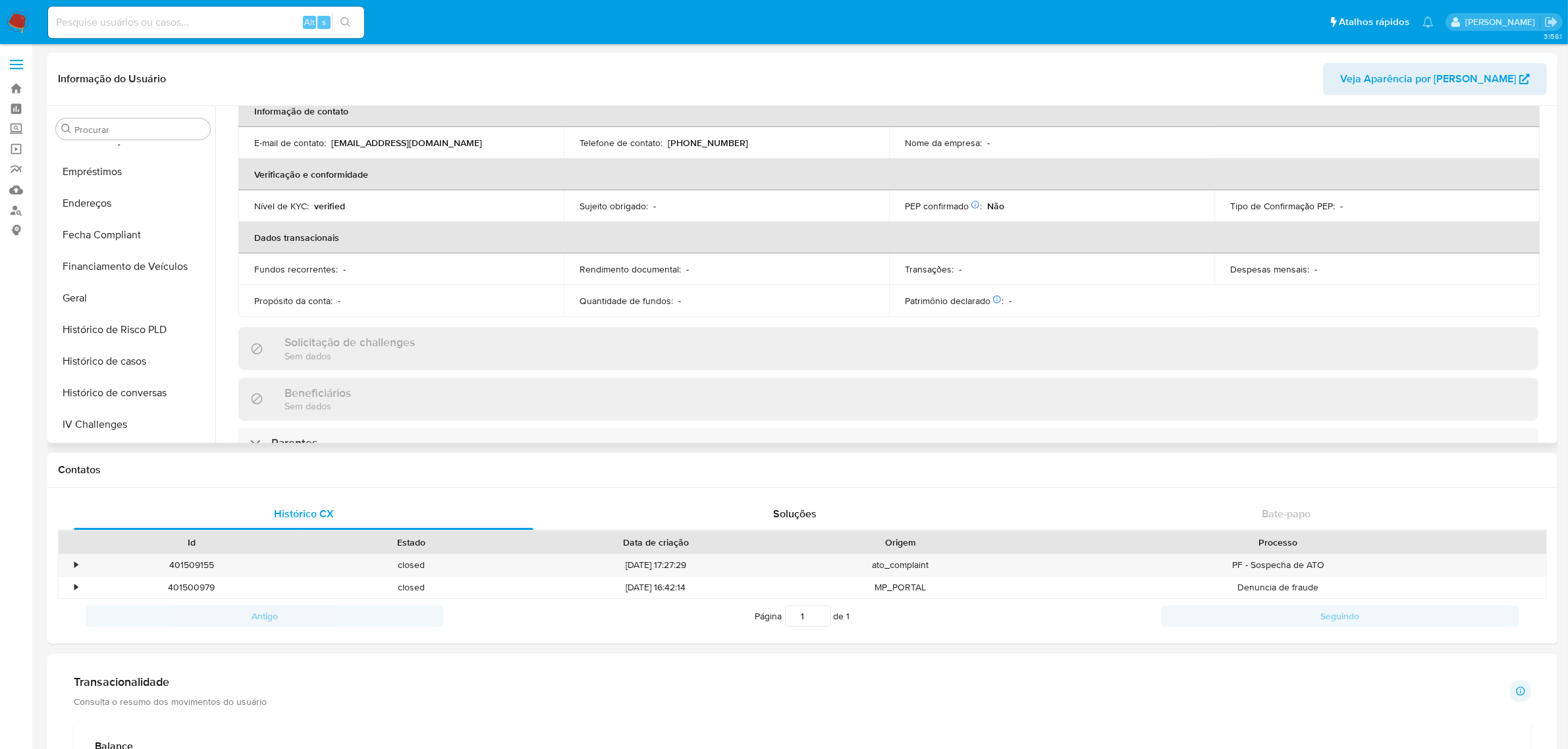
scroll to position [290, 0]
click at [130, 229] on button "Endereços" at bounding box center [127, 219] width 154 height 31
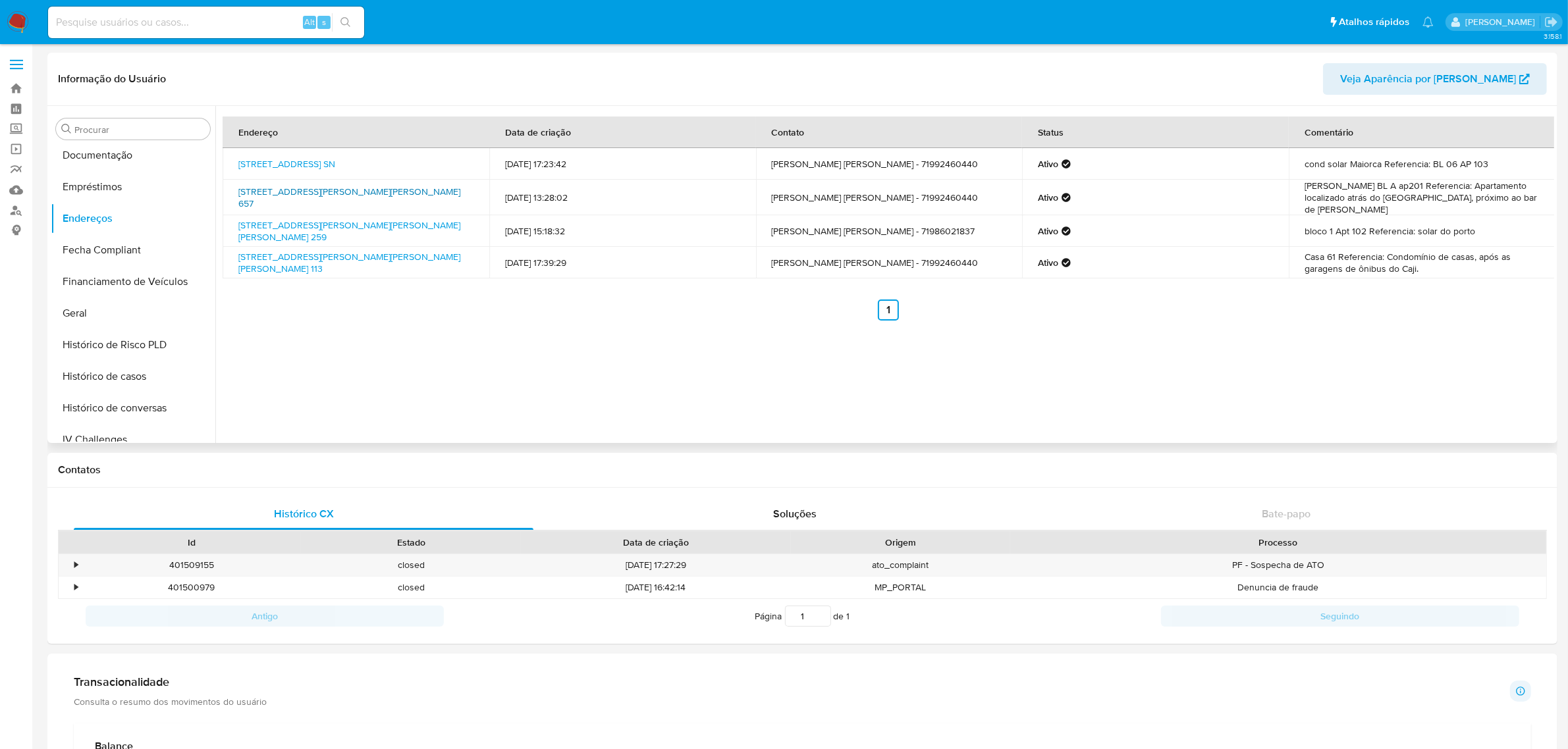
click at [347, 194] on link "Rua Doutor Odilon Machado 657, Salvador, Bahia, 40340420, Brasil 657" at bounding box center [350, 197] width 222 height 25
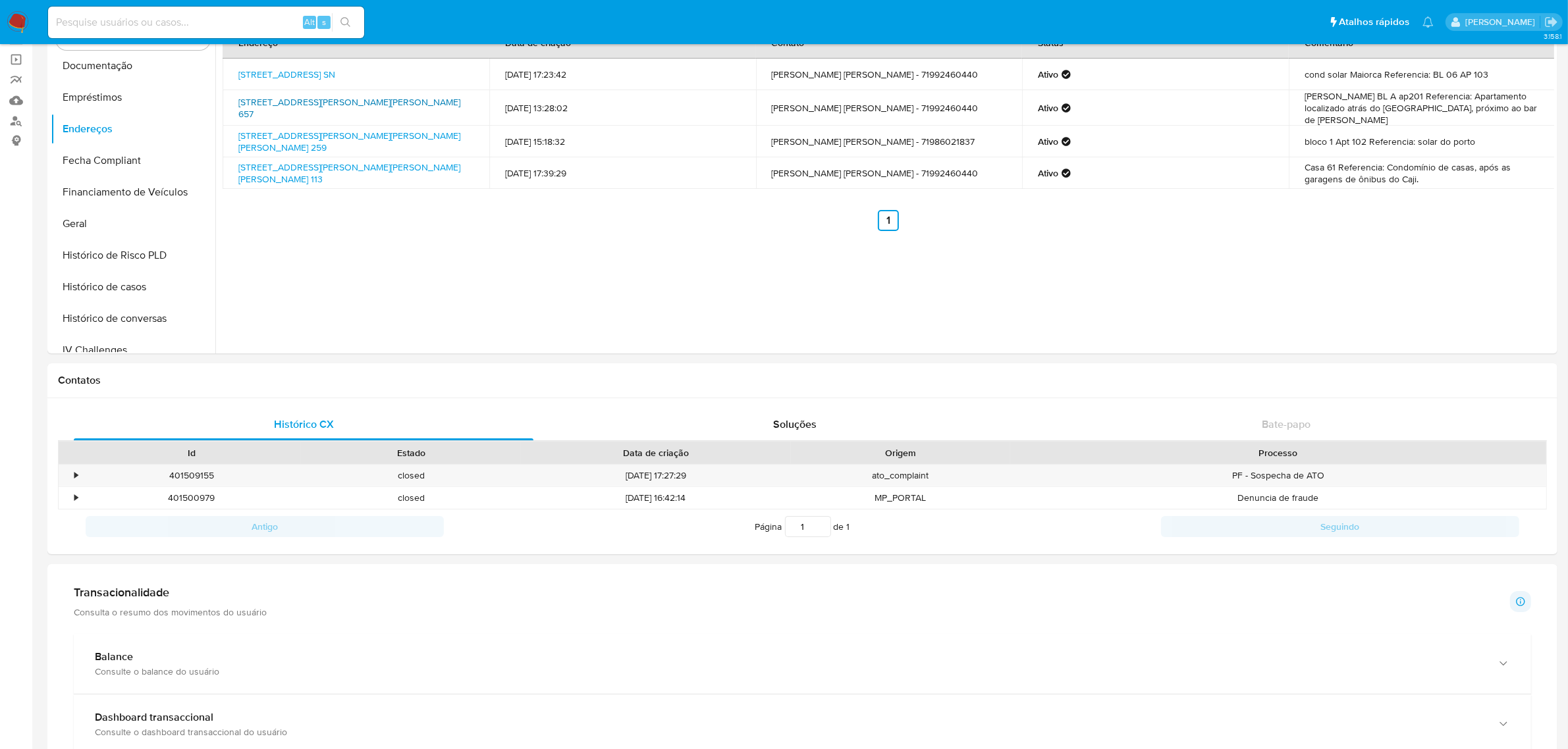
scroll to position [165, 0]
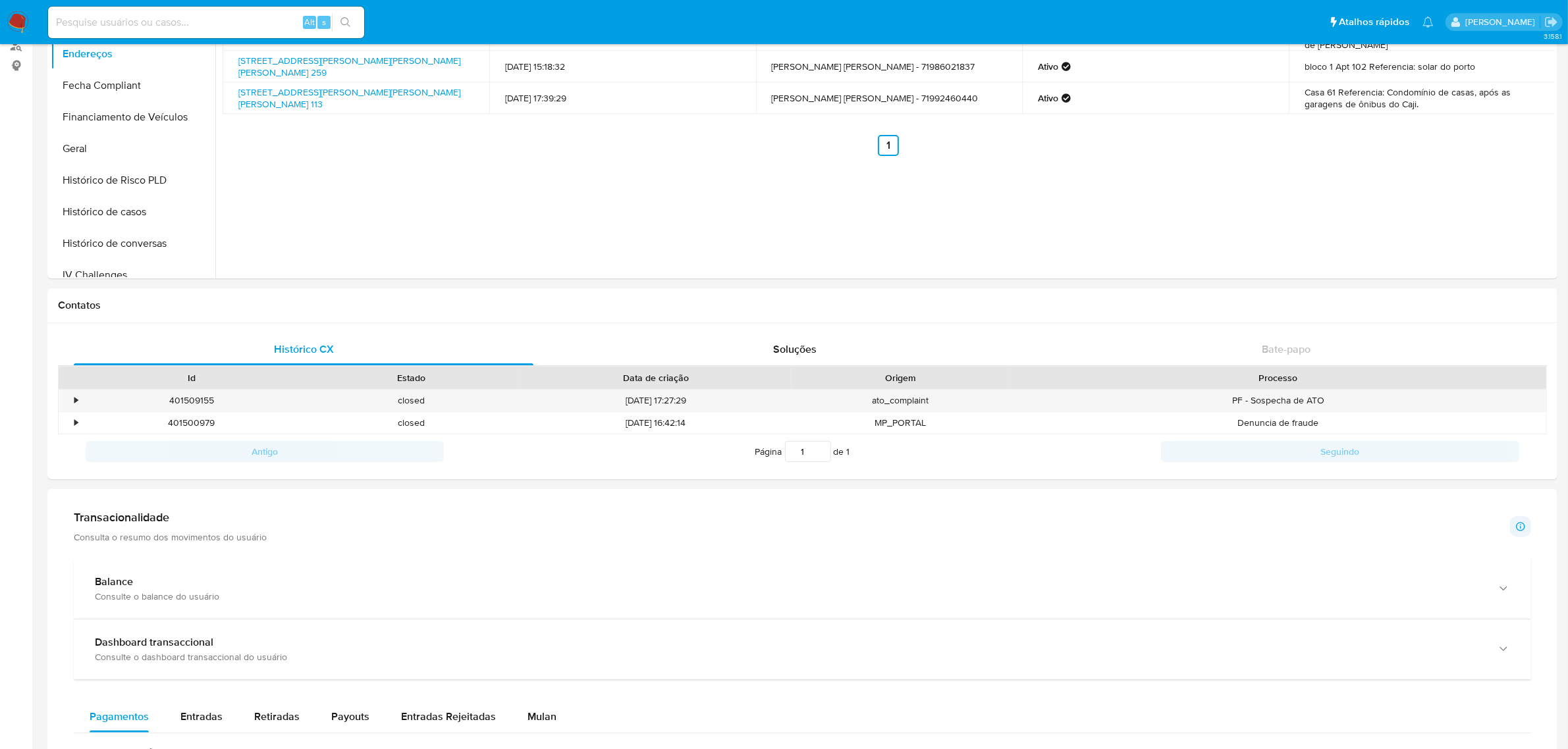
click at [225, 527] on div "Transacionalidade Consulta o resumo dos movimentos do usuário" at bounding box center [170, 527] width 193 height 33
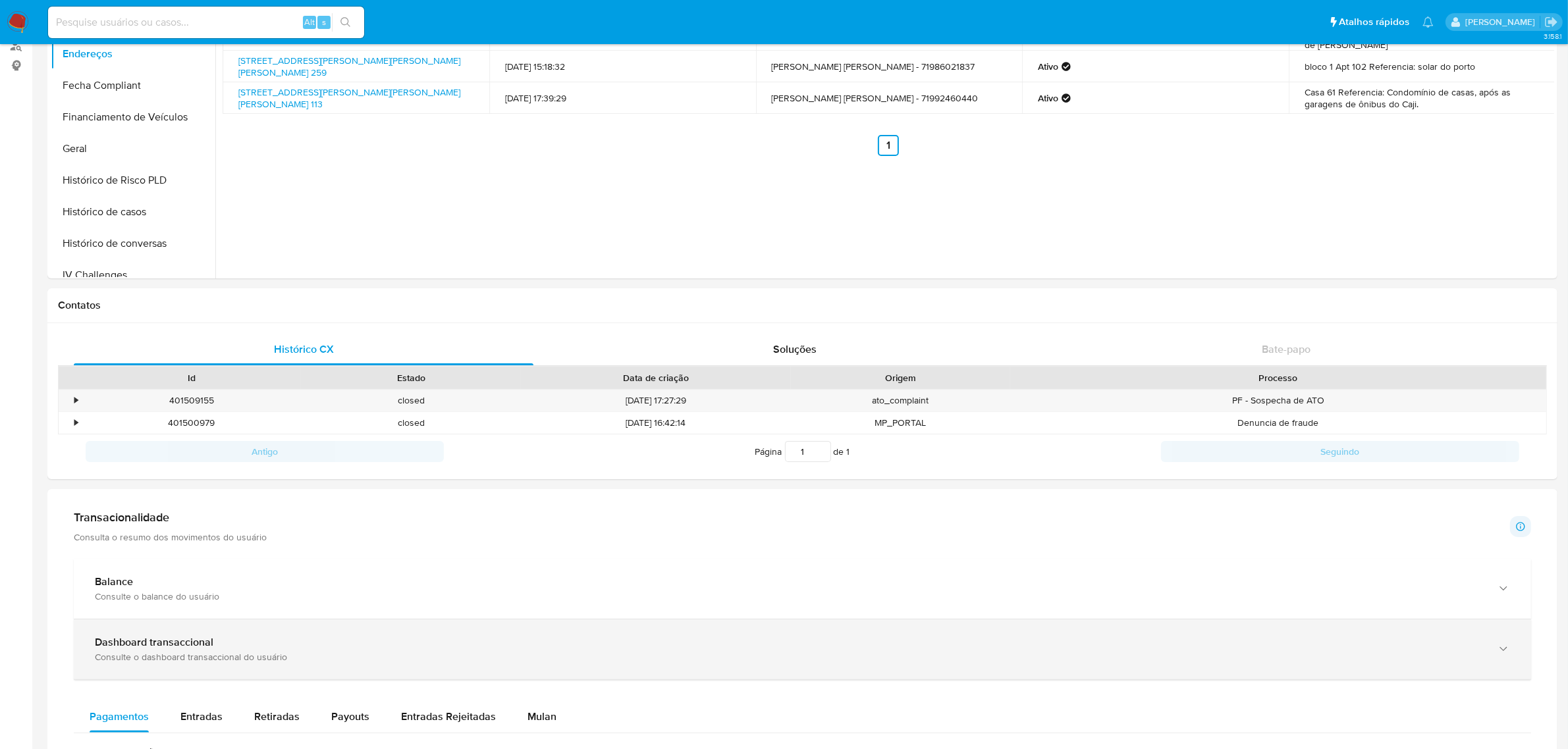
click at [156, 636] on b "Dashboard transaccional" at bounding box center [154, 641] width 118 height 15
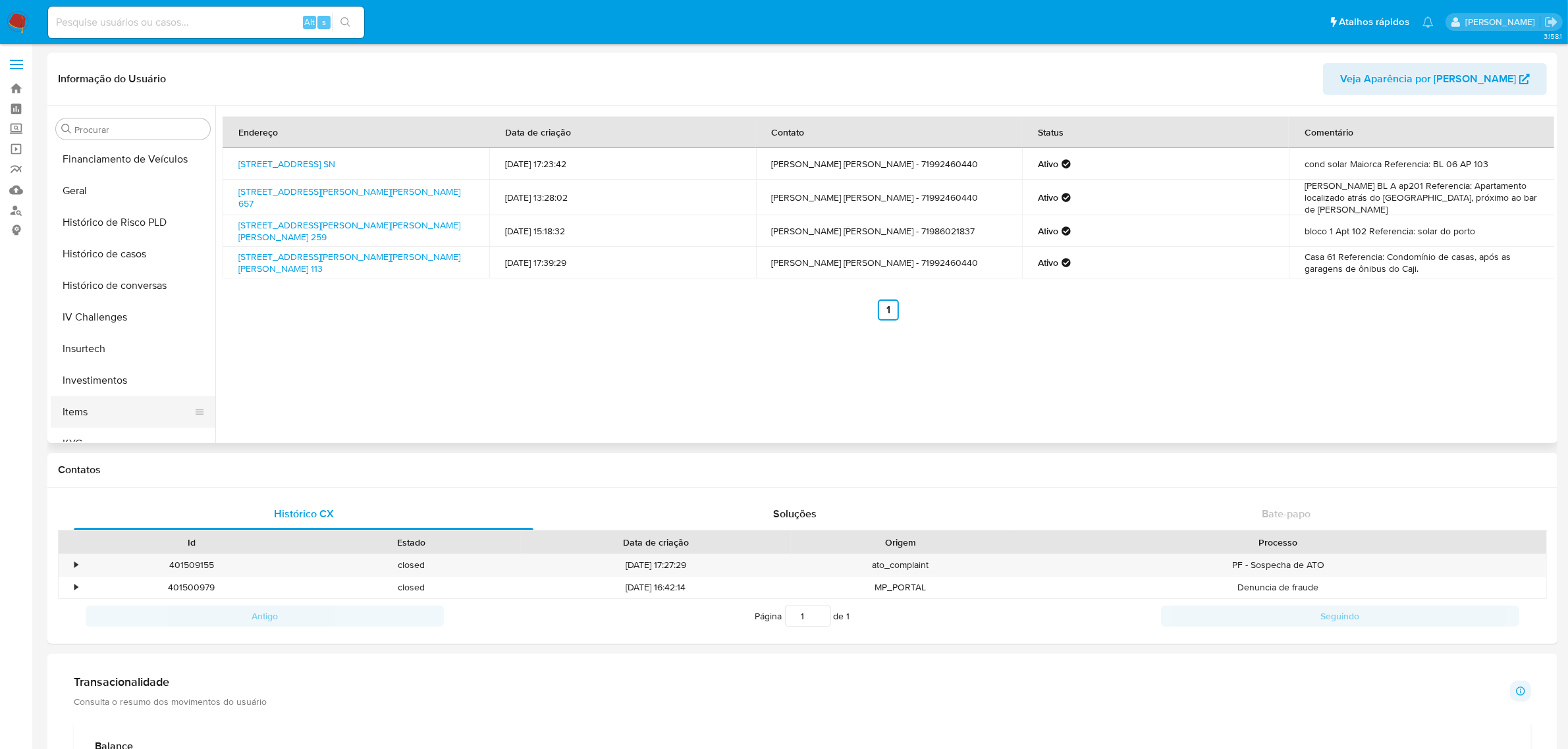
scroll to position [619, 0]
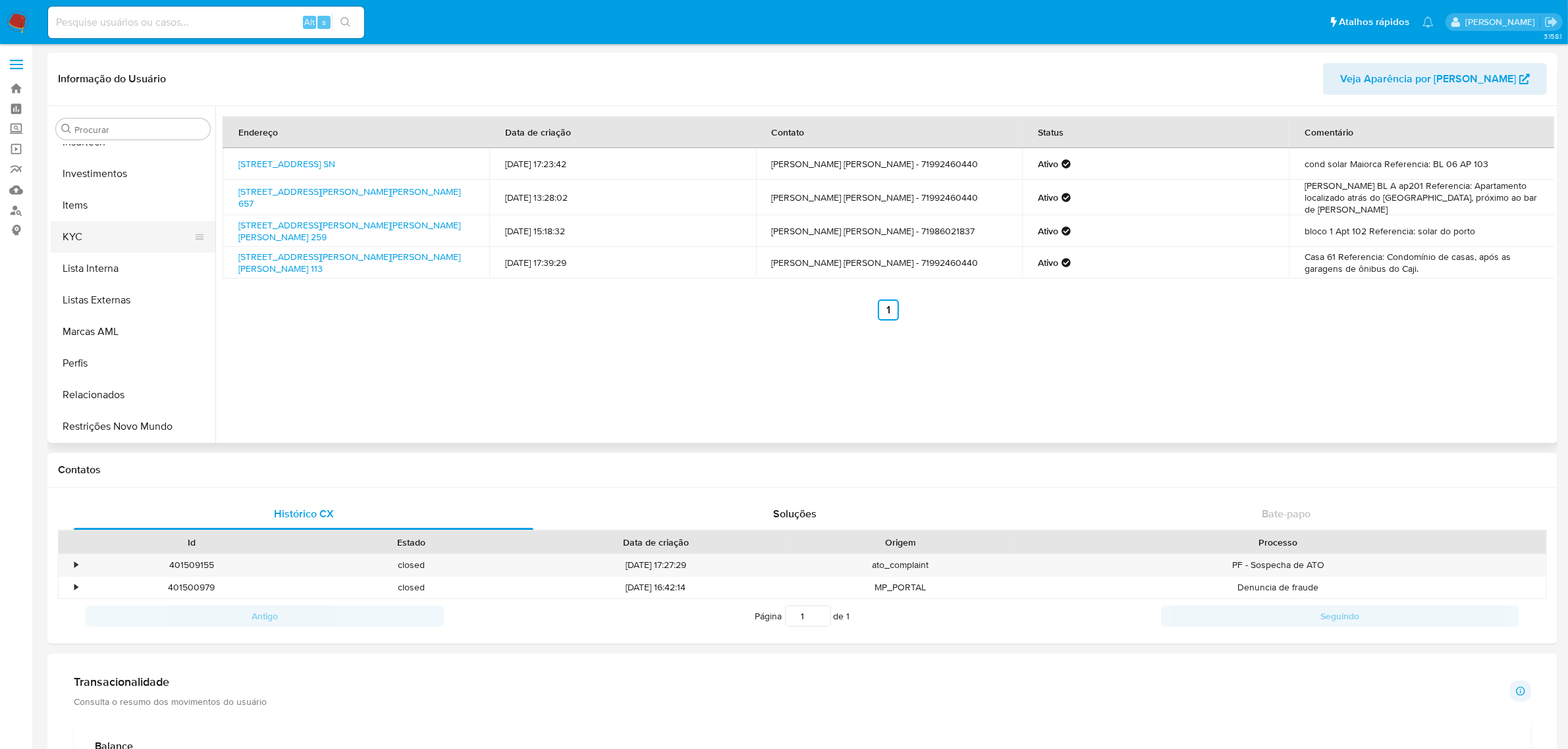
click at [103, 244] on button "KYC" at bounding box center [127, 237] width 154 height 31
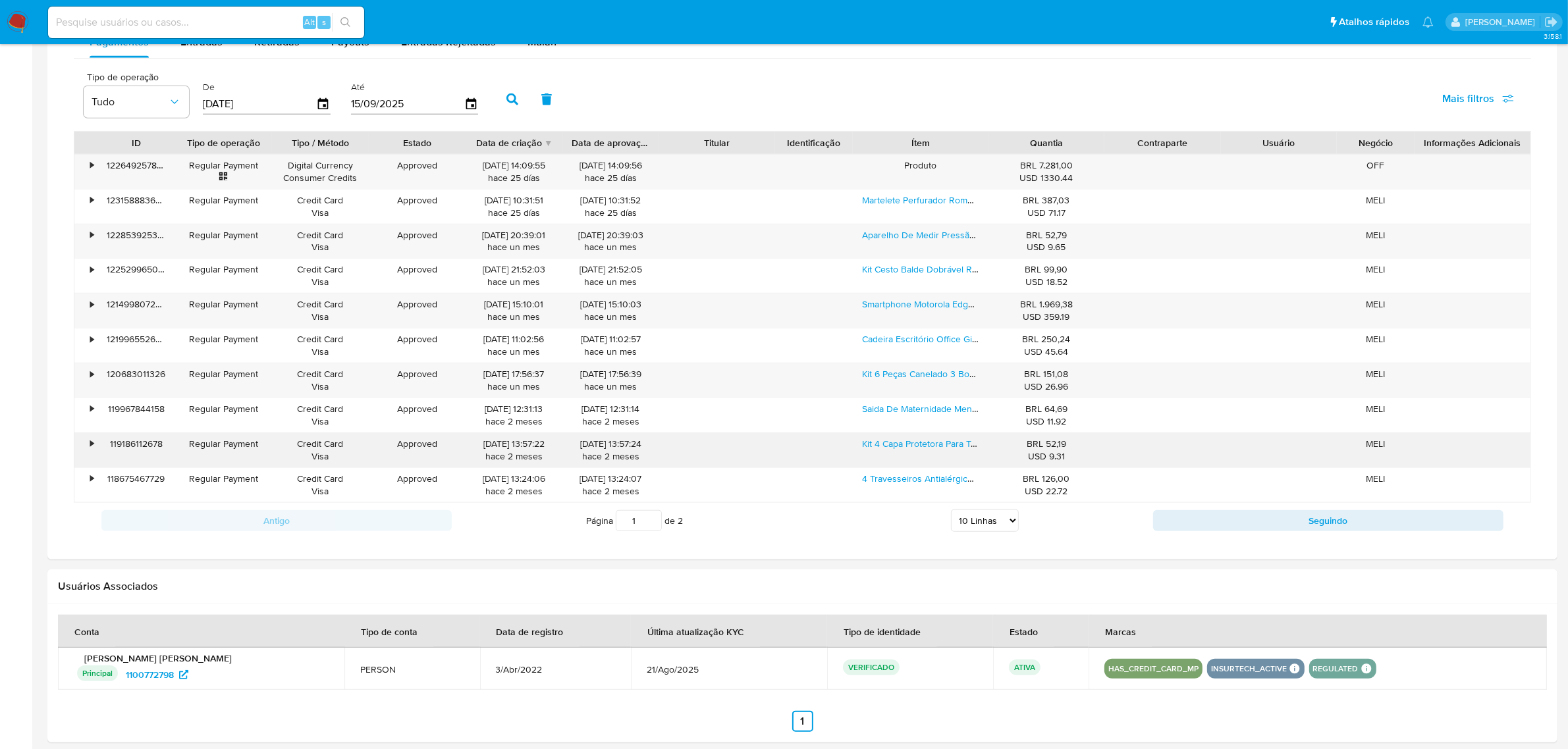
scroll to position [1519, 0]
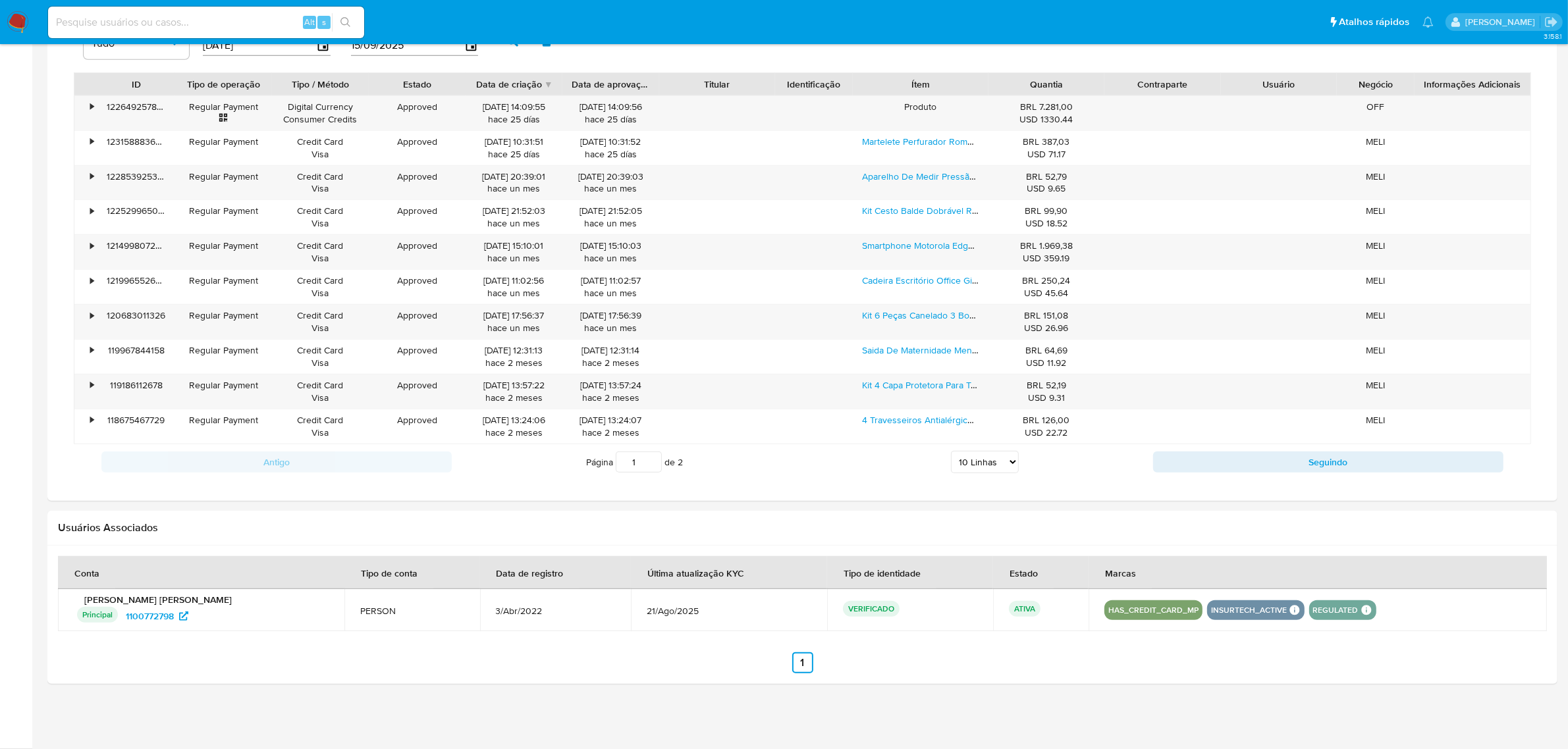
click at [985, 457] on select "5 Linhas 10 Linhas 20 Linhas 25 Linhas 50 Linhas 100 Linhas" at bounding box center [985, 462] width 68 height 23
click at [951, 451] on select "5 Linhas 10 Linhas 20 Linhas 25 Linhas 50 Linhas 100 Linhas" at bounding box center [985, 462] width 68 height 23
click at [975, 469] on select "5 Linhas 10 Linhas 20 Linhas 25 Linhas 50 Linhas 100 Linhas" at bounding box center [985, 462] width 68 height 23
click at [951, 451] on select "5 Linhas 10 Linhas 20 Linhas 25 Linhas 50 Linhas 100 Linhas" at bounding box center [985, 462] width 68 height 23
click at [978, 470] on select "5 Linhas 10 Linhas 20 Linhas 25 Linhas 50 Linhas 100 Linhas" at bounding box center [985, 462] width 68 height 23
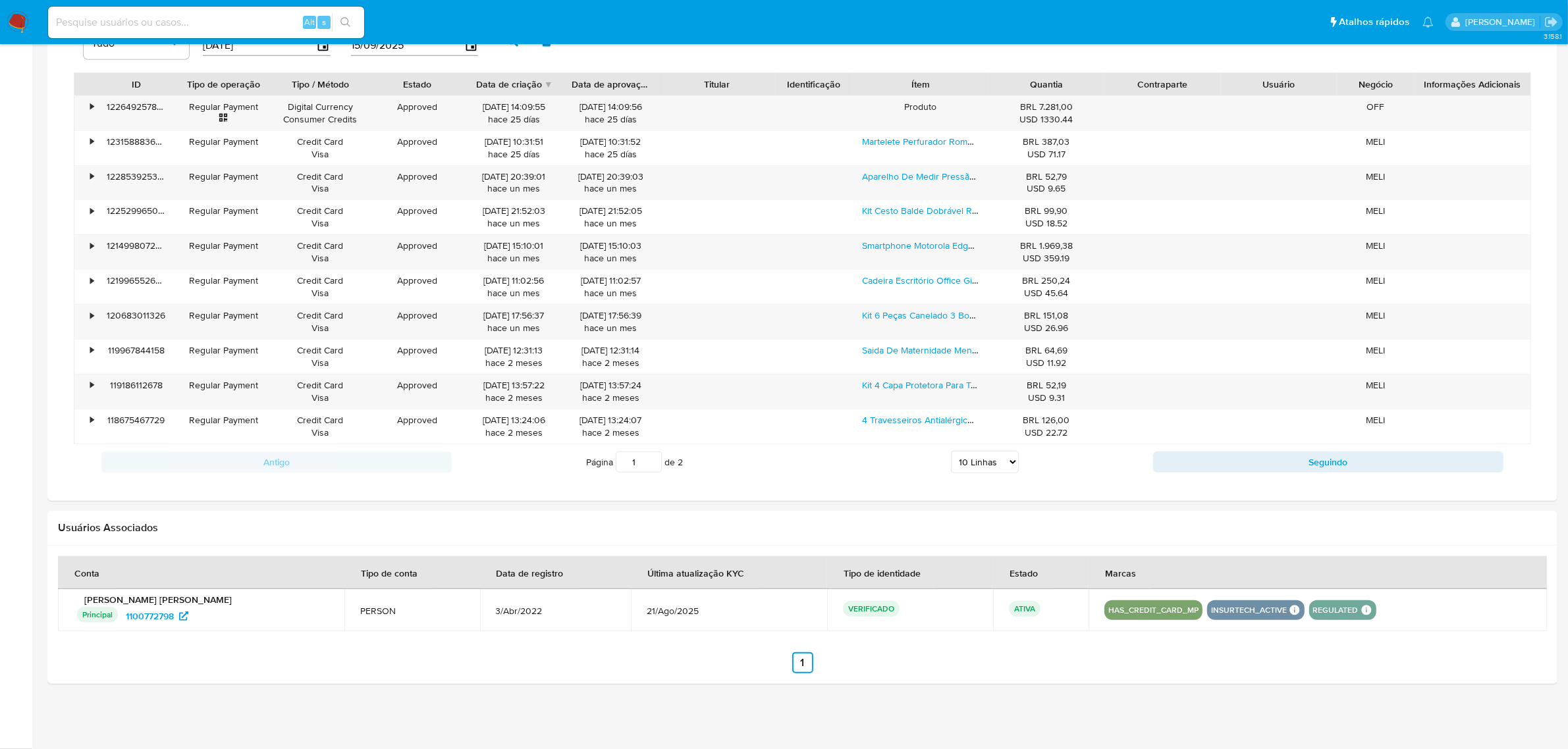
select select "25"
click at [951, 451] on select "5 Linhas 10 Linhas 20 Linhas 25 Linhas 50 Linhas 100 Linhas" at bounding box center [985, 462] width 68 height 23
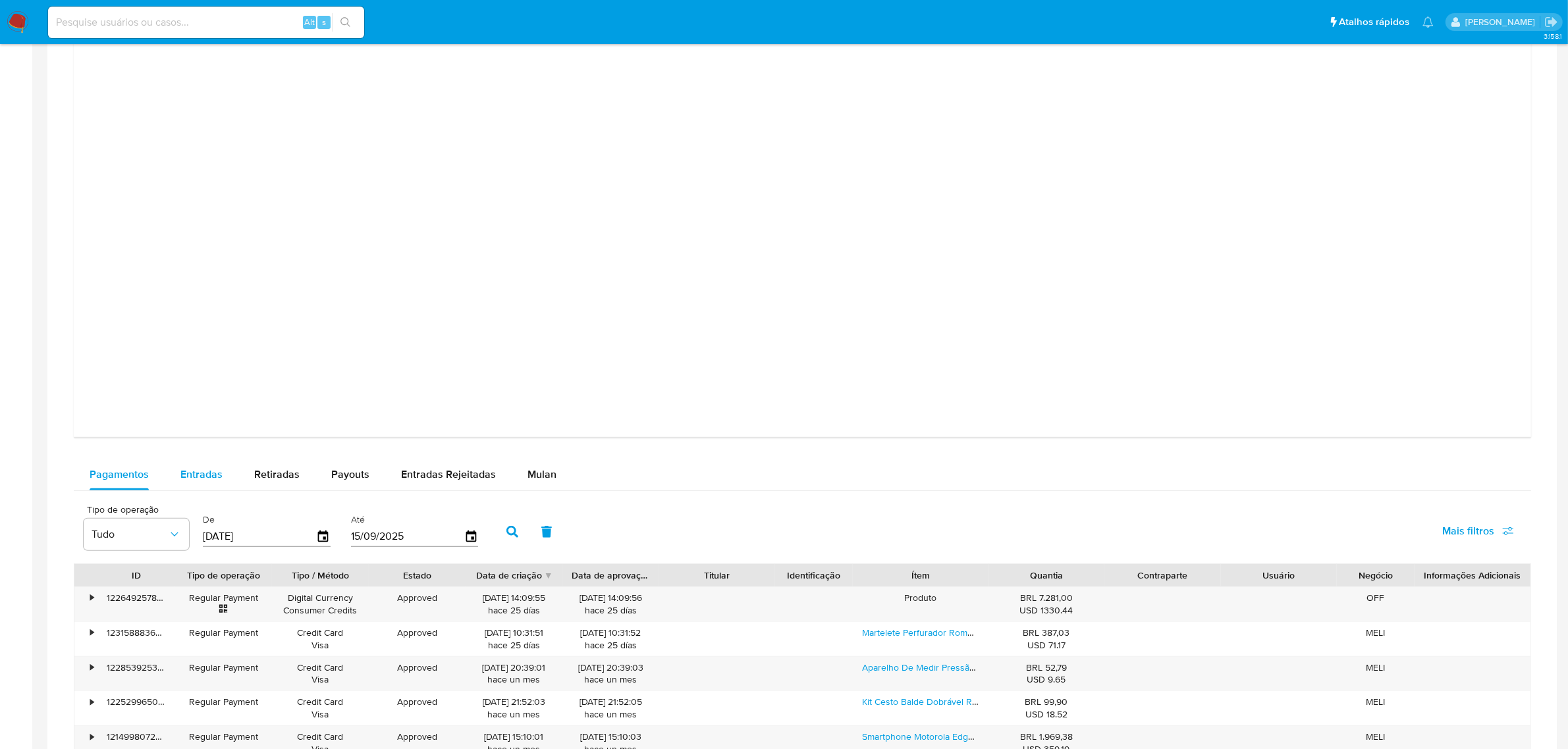
click at [201, 470] on span "Entradas" at bounding box center [201, 474] width 43 height 15
select select "10"
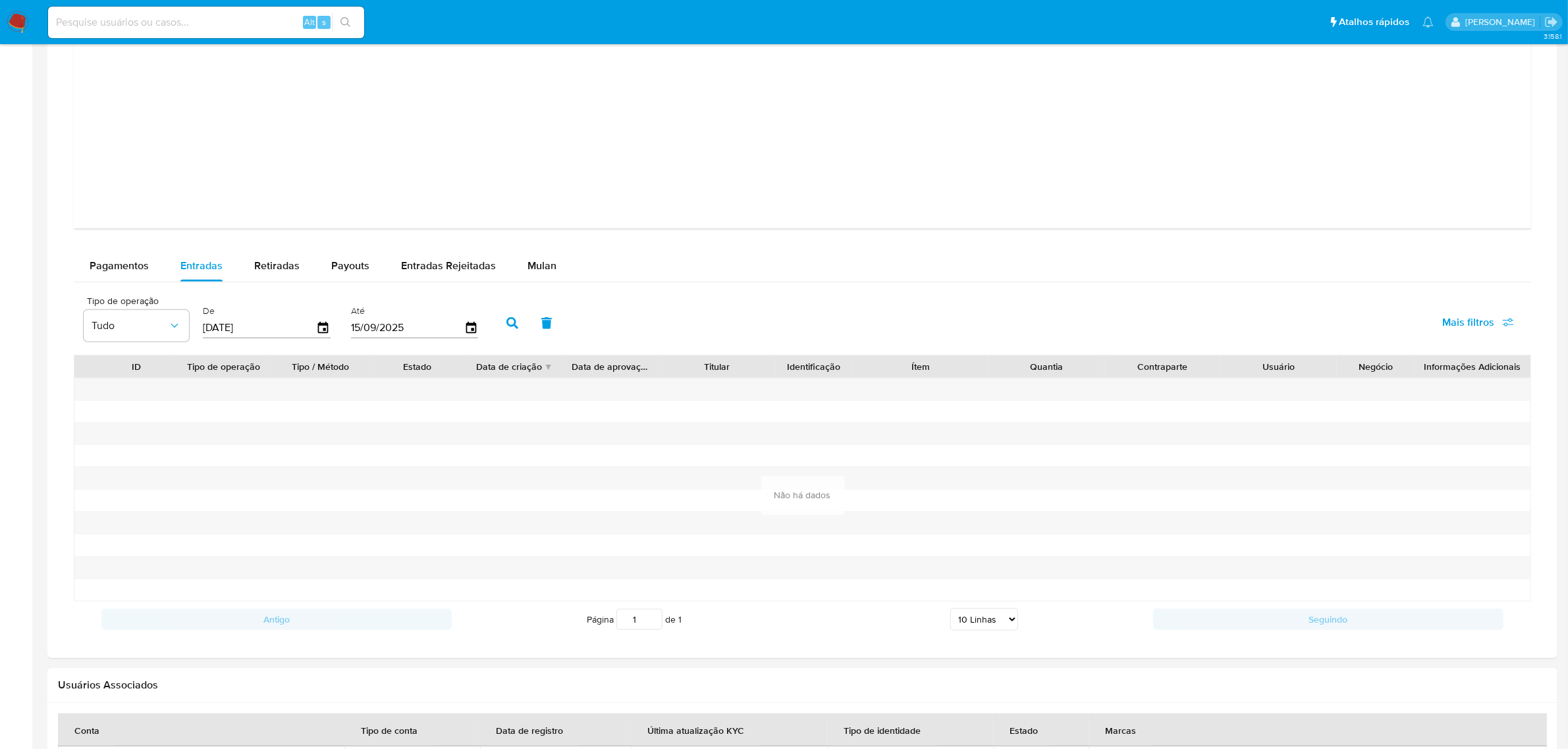
scroll to position [1355, 0]
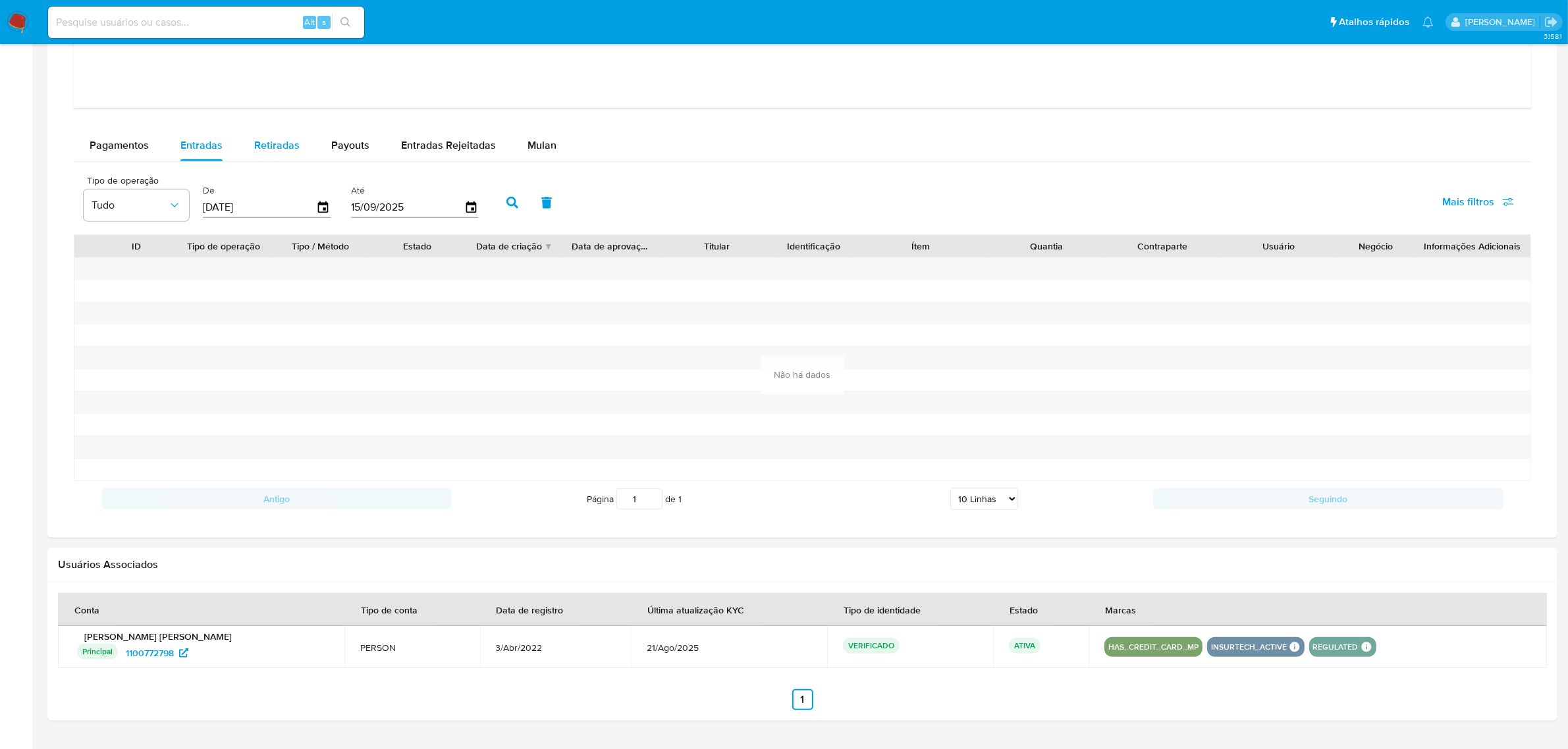
click at [285, 135] on div "Retiradas" at bounding box center [277, 145] width 45 height 31
select select "10"
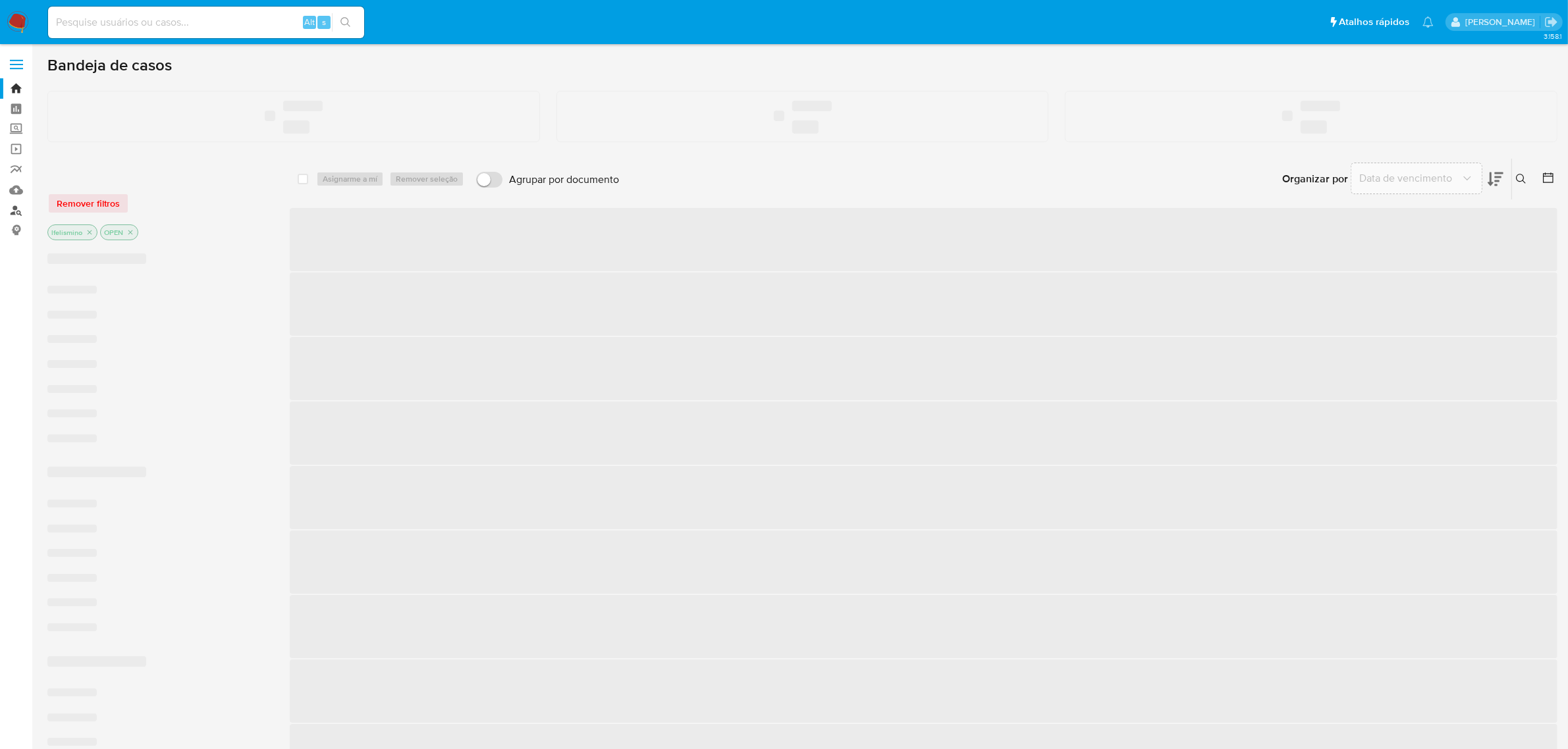
click at [10, 204] on link "Localizador de pessoas" at bounding box center [78, 211] width 156 height 21
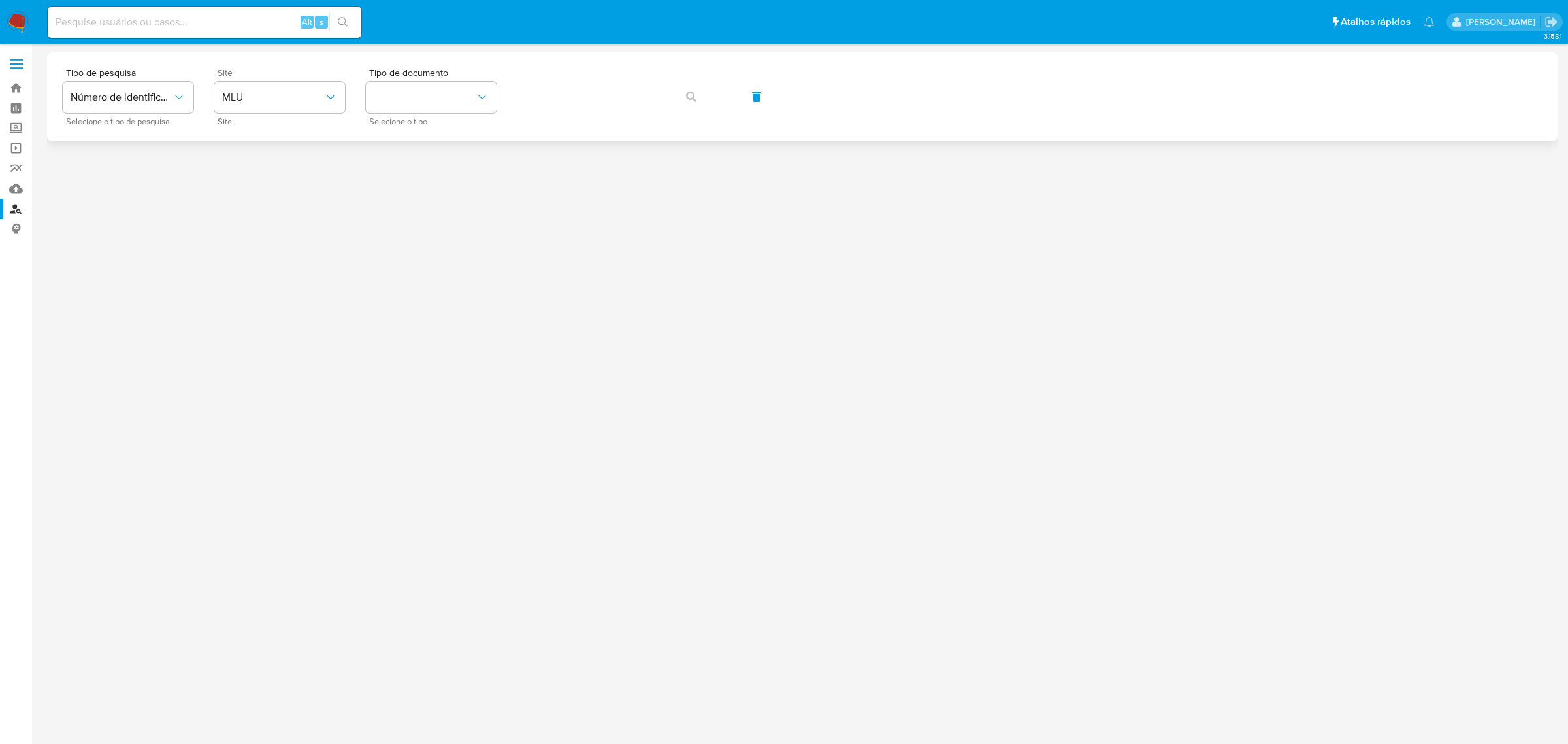
click at [265, 69] on span "Site" at bounding box center [283, 72] width 131 height 9
click at [279, 93] on span "MLU" at bounding box center [273, 97] width 102 height 13
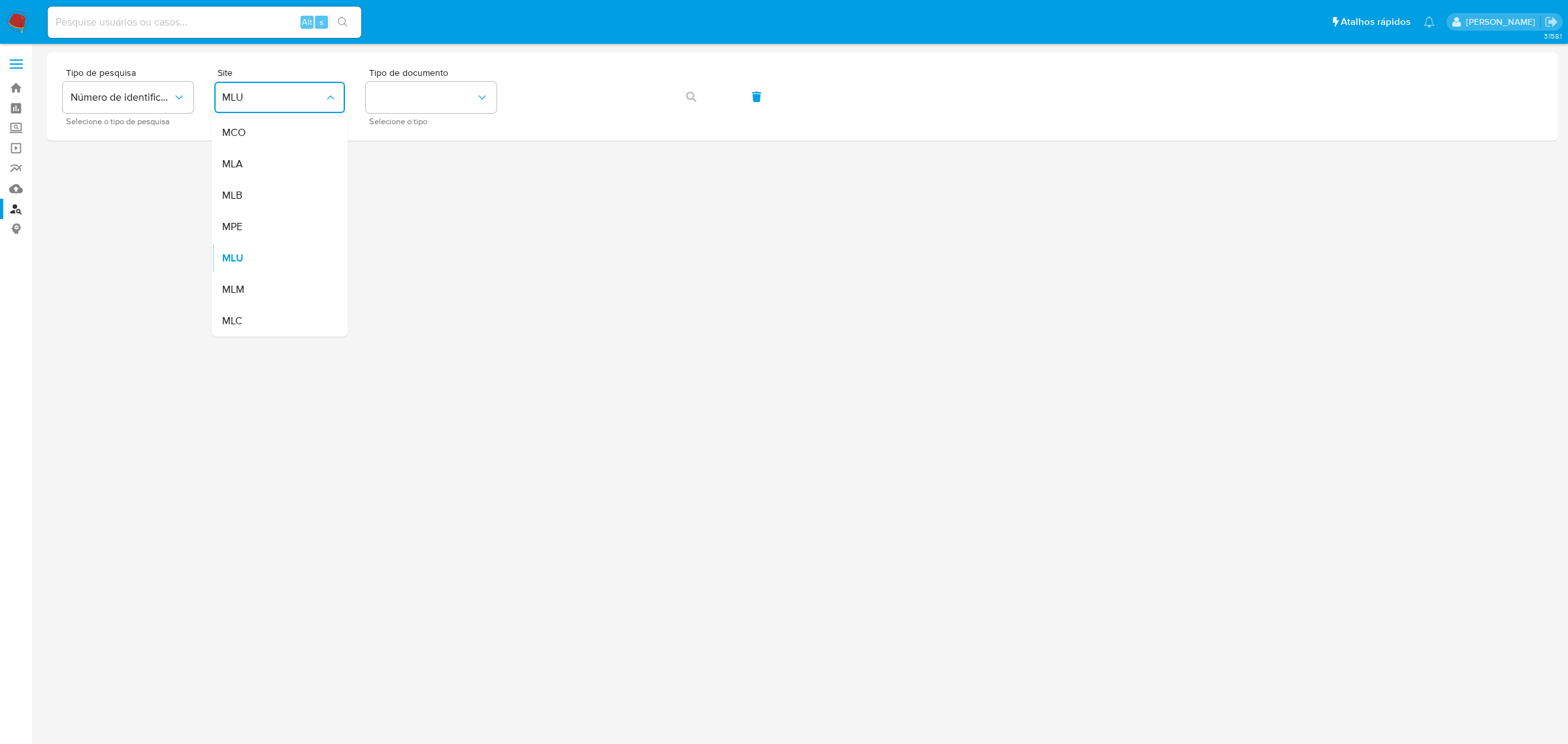
drag, startPoint x: 283, startPoint y: 197, endPoint x: 290, endPoint y: 191, distance: 9.2
click at [283, 197] on div "MLB" at bounding box center [276, 196] width 107 height 31
click at [425, 111] on button "identificationType" at bounding box center [432, 97] width 131 height 31
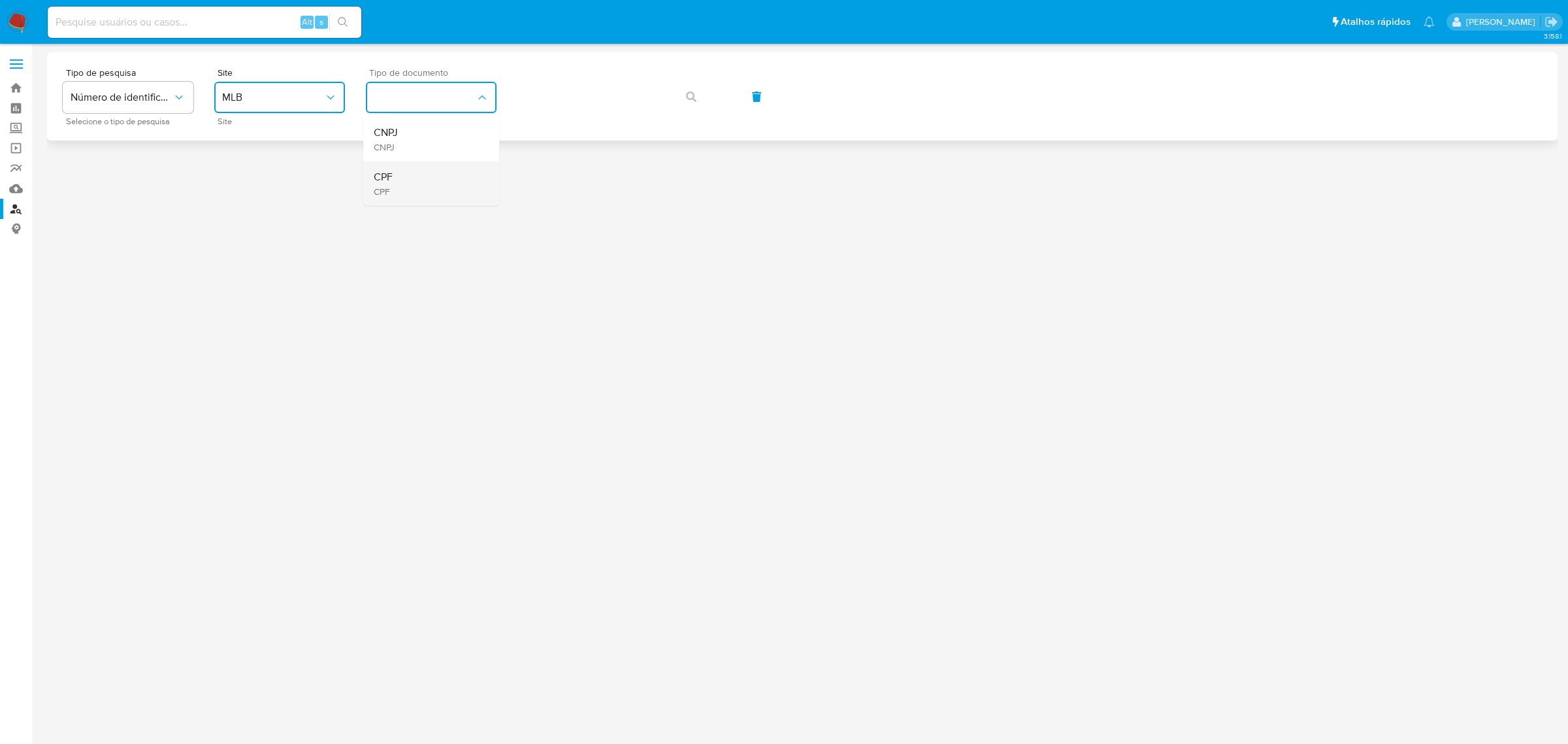
click at [431, 193] on div "CPF CPF" at bounding box center [427, 184] width 107 height 45
click at [700, 97] on button "button" at bounding box center [692, 97] width 45 height 31
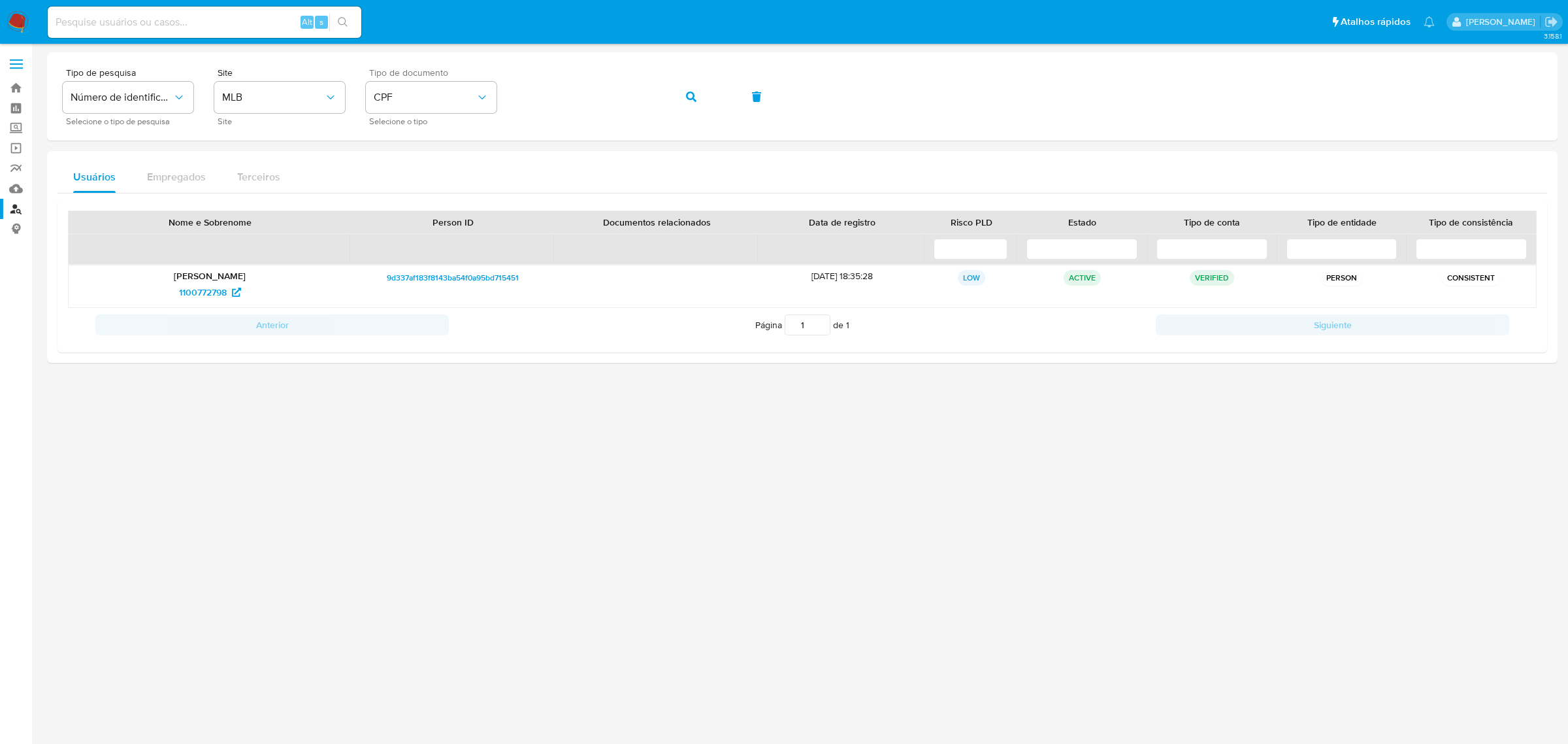
drag, startPoint x: 164, startPoint y: 293, endPoint x: 1013, endPoint y: 21, distance: 891.5
click at [284, 273] on div "Marta Moreira Bastos 1100772798" at bounding box center [210, 286] width 283 height 42
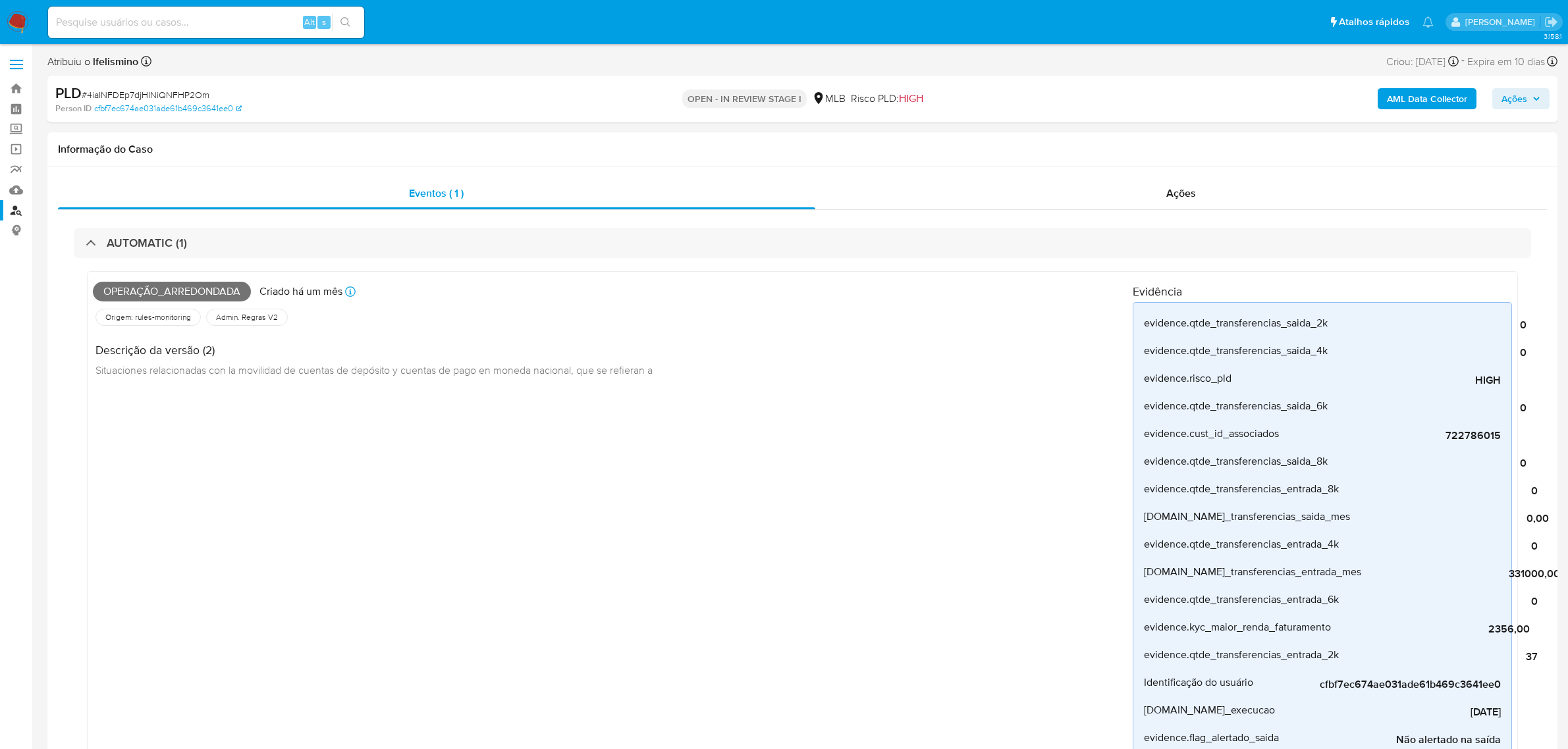
select select "10"
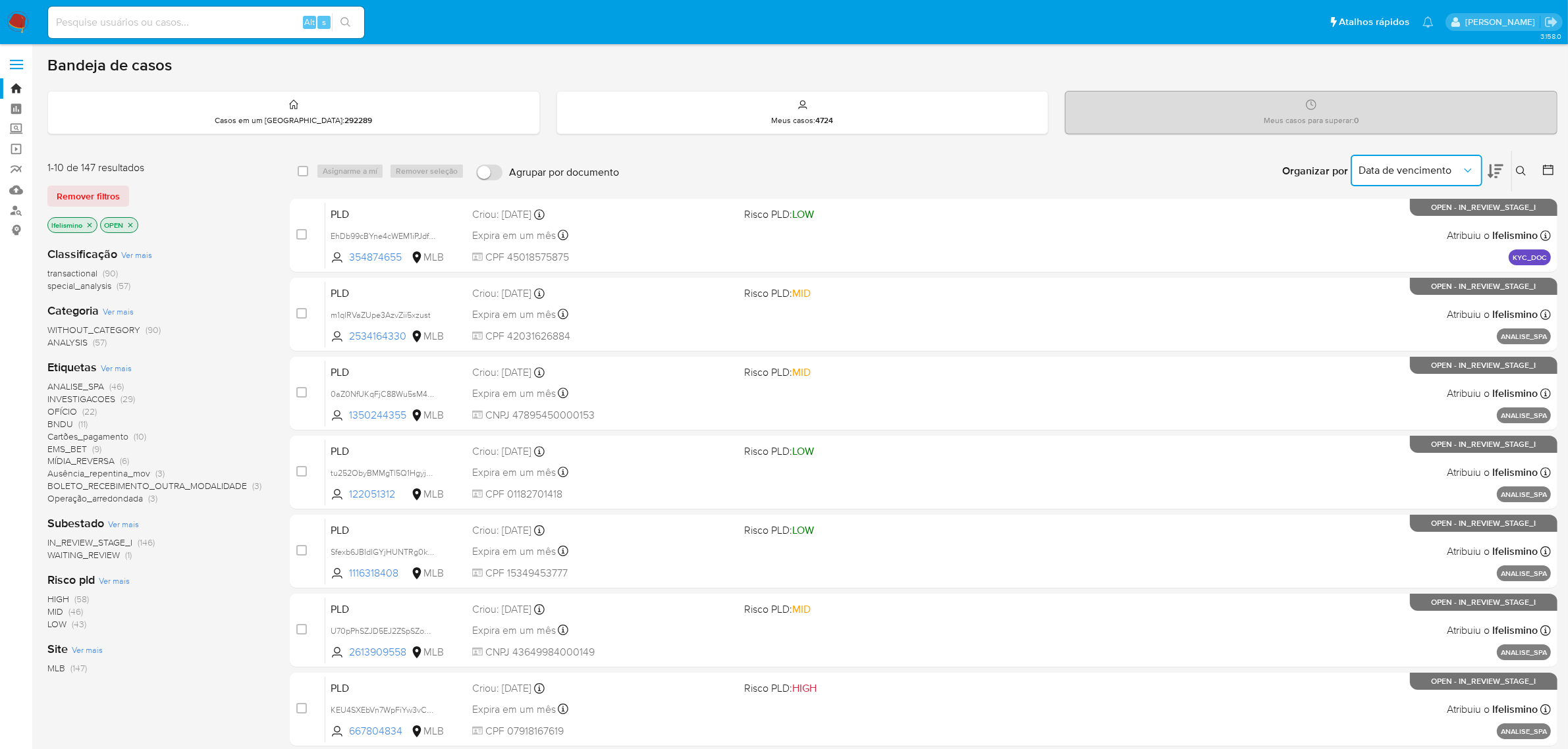
click at [1398, 171] on span "Data de vencimento" at bounding box center [1409, 170] width 102 height 13
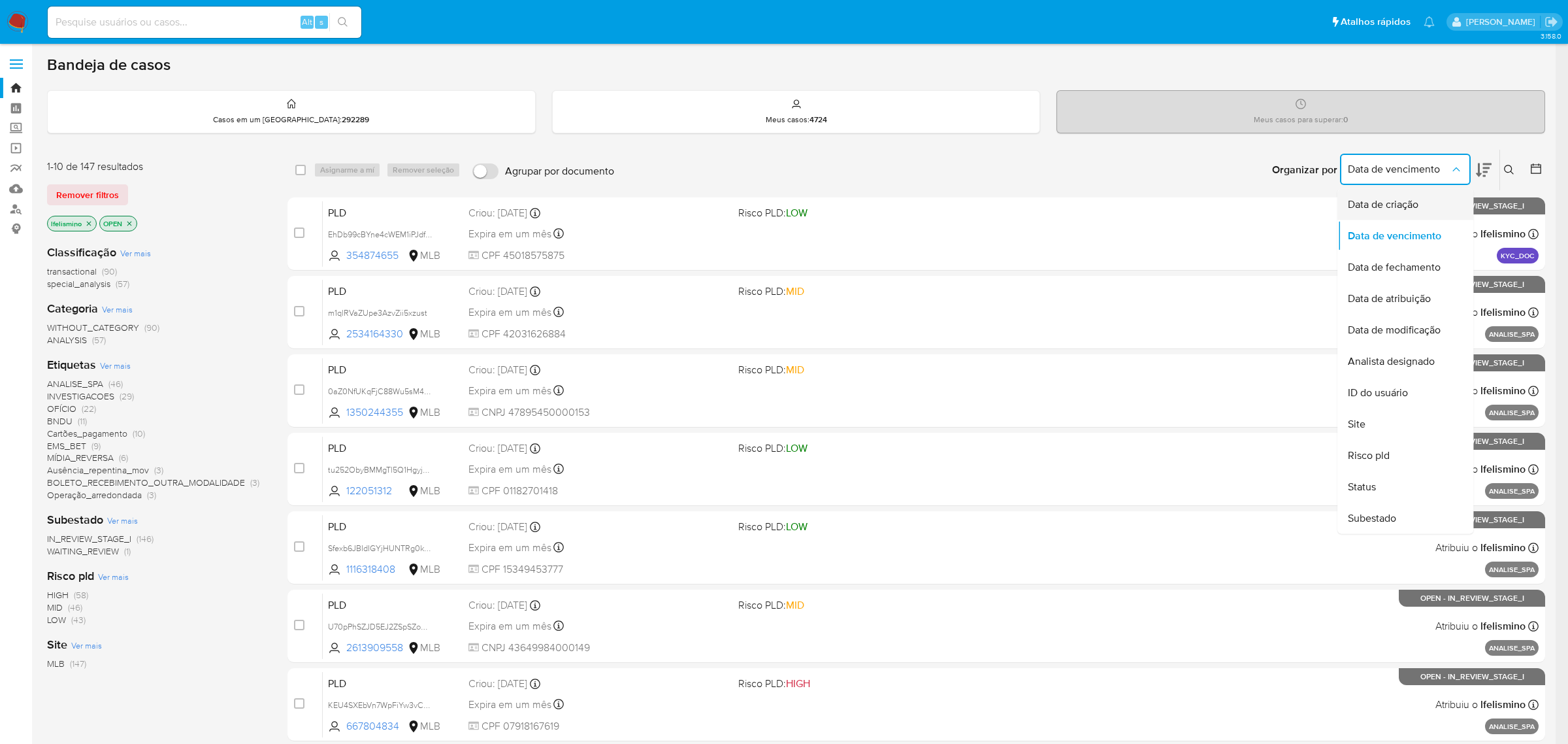
click at [1393, 207] on span "Data de criação" at bounding box center [1383, 204] width 71 height 13
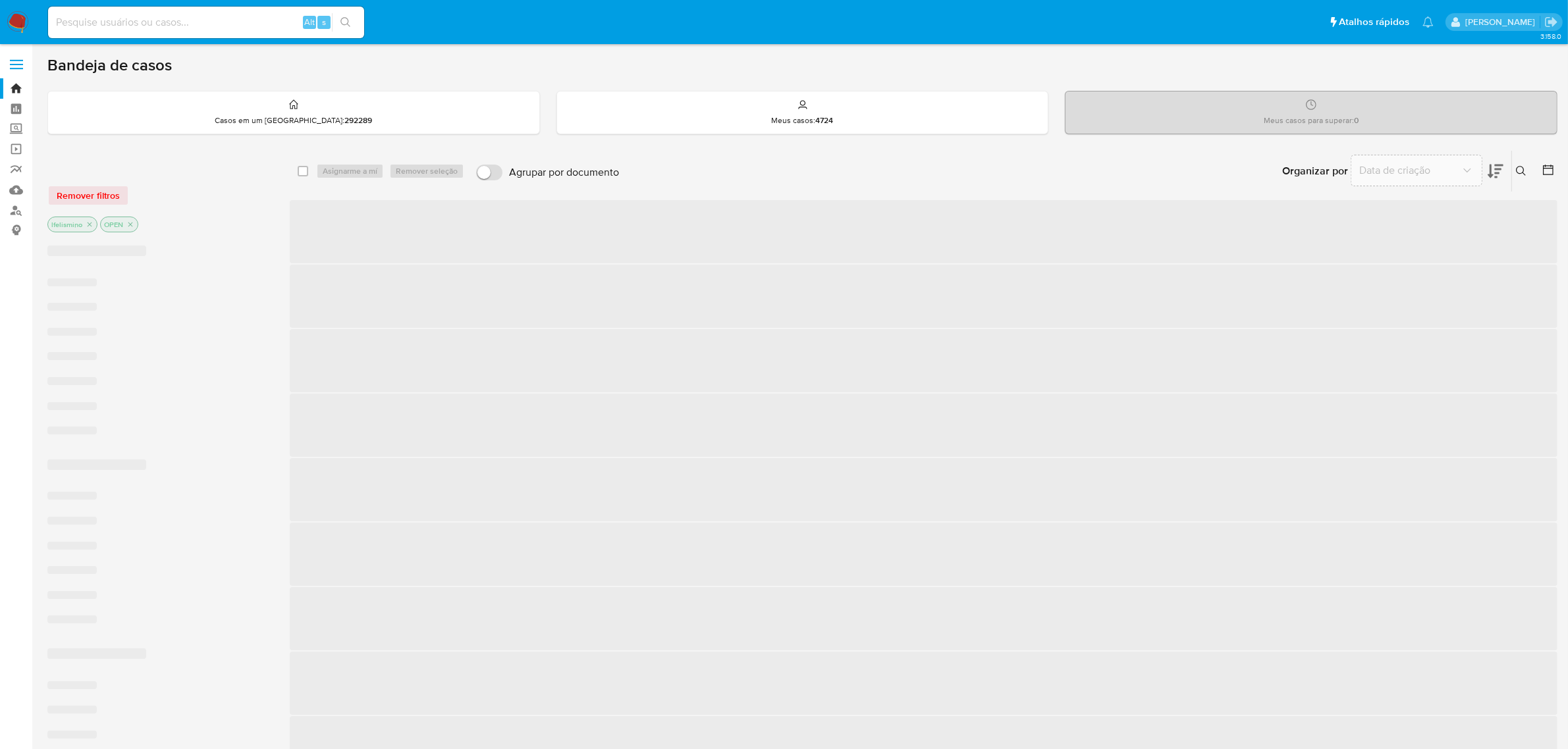
click at [1494, 173] on icon at bounding box center [1495, 171] width 16 height 16
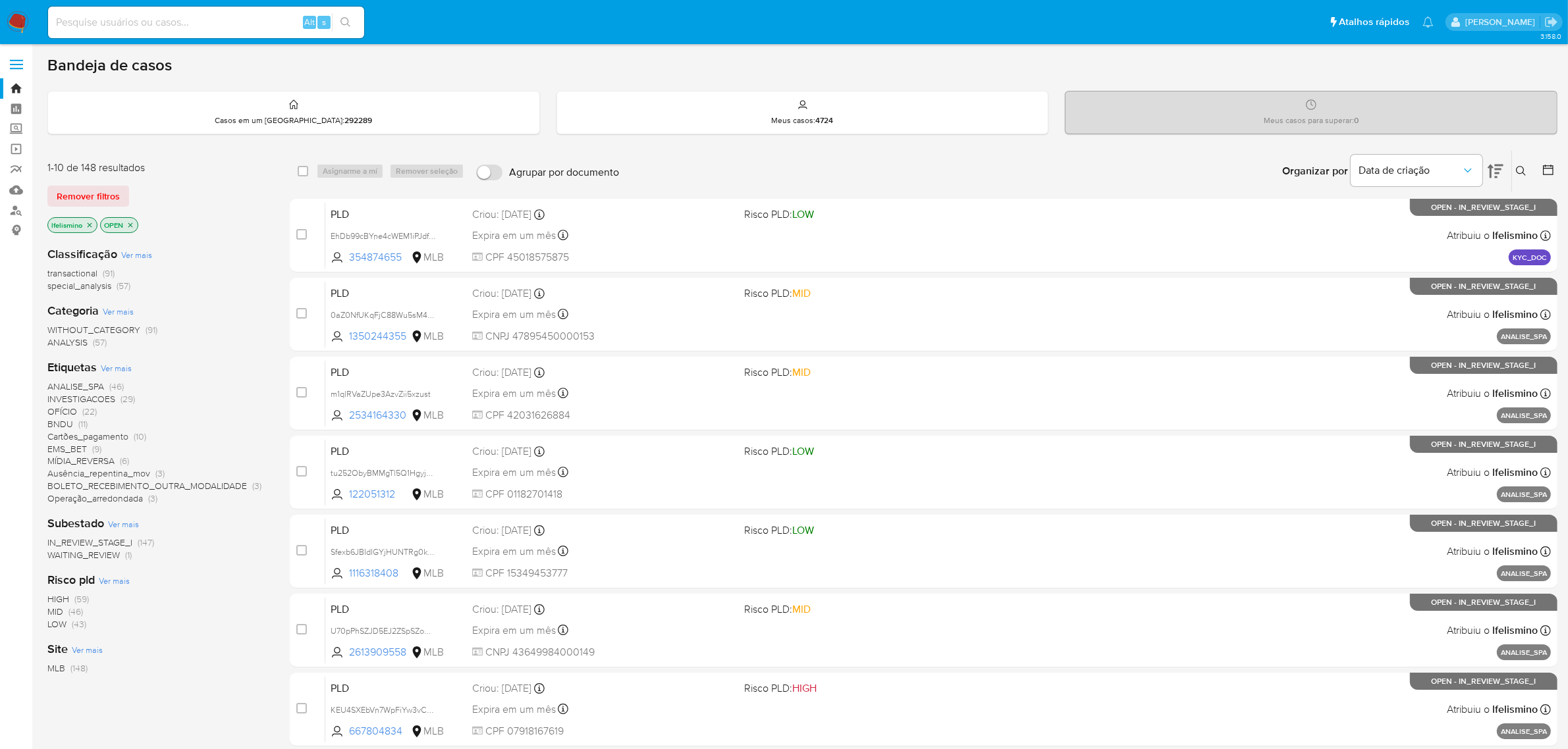
click at [81, 412] on span "OFÍCIO (22)" at bounding box center [72, 411] width 49 height 12
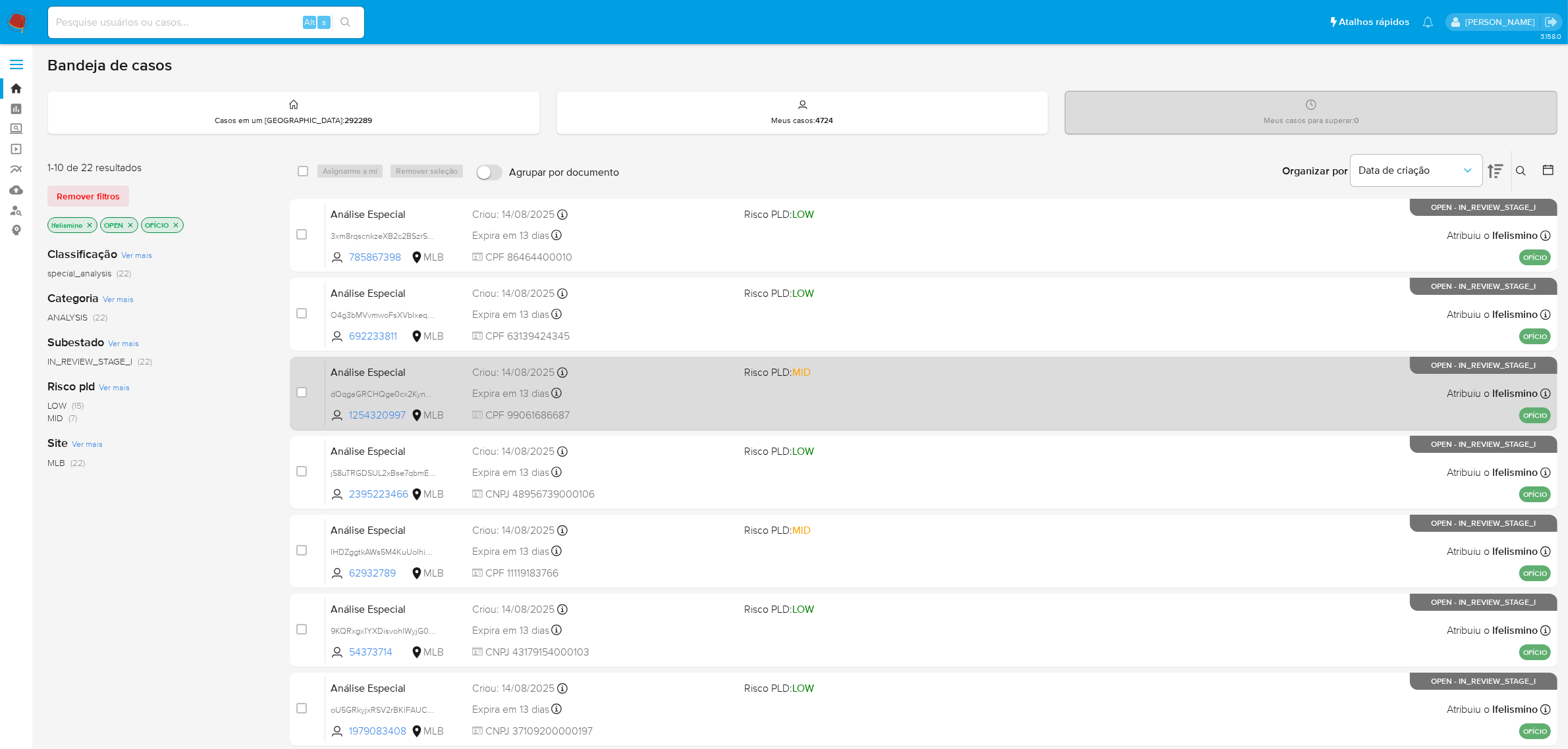
click at [649, 378] on div "Criou: 14/08/2025 Criou: 14/08/2025 15:00:33" at bounding box center [603, 372] width 262 height 15
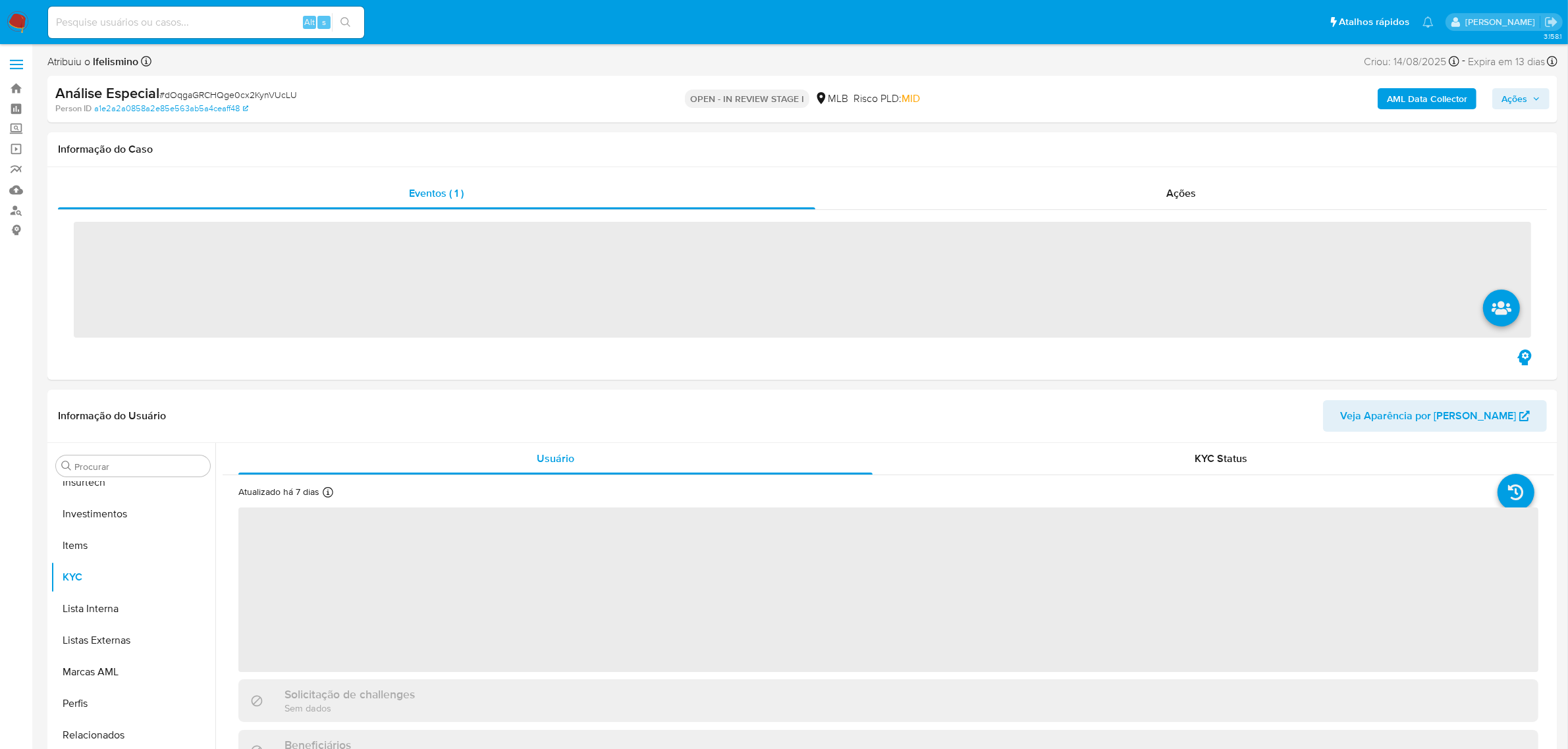
scroll to position [619, 0]
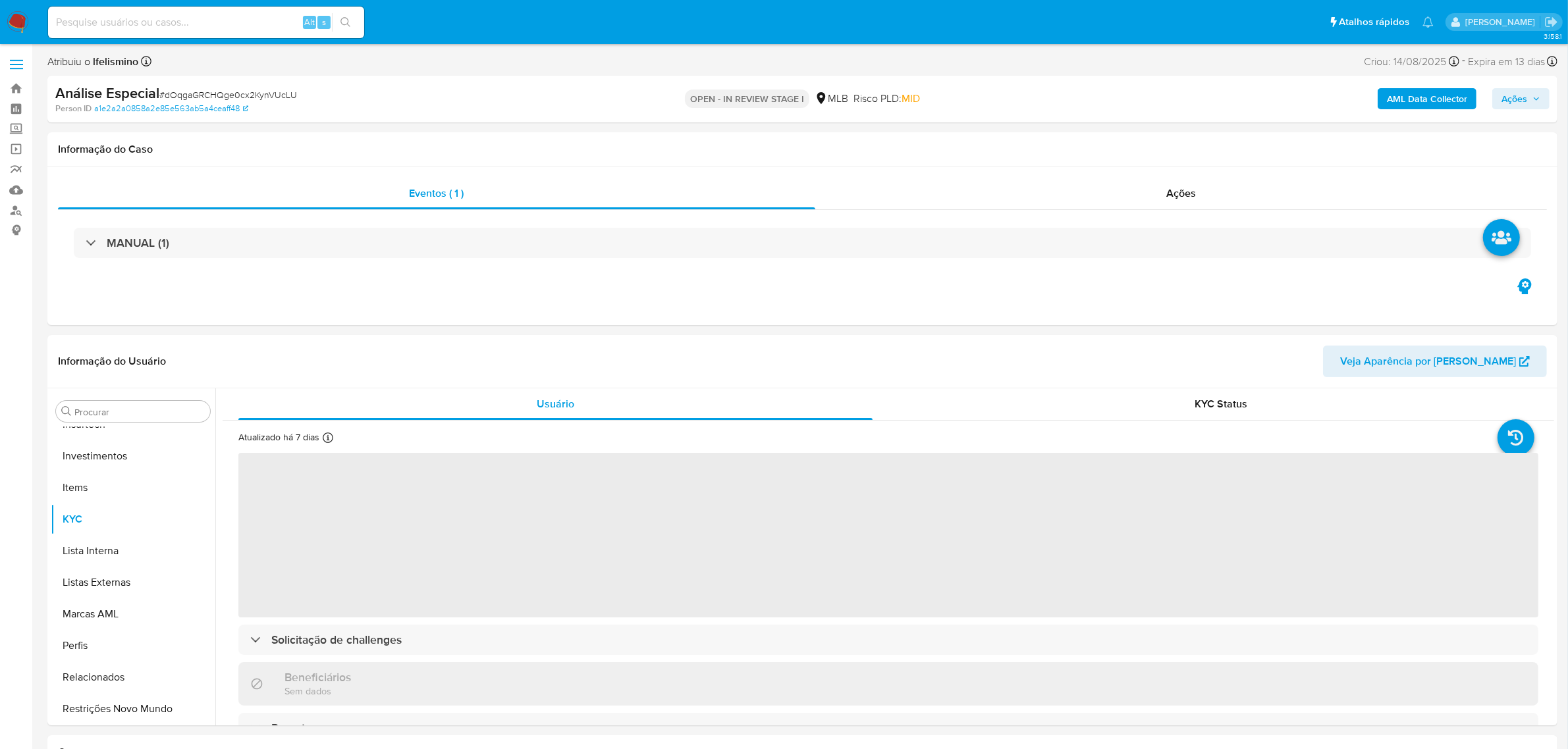
select select "10"
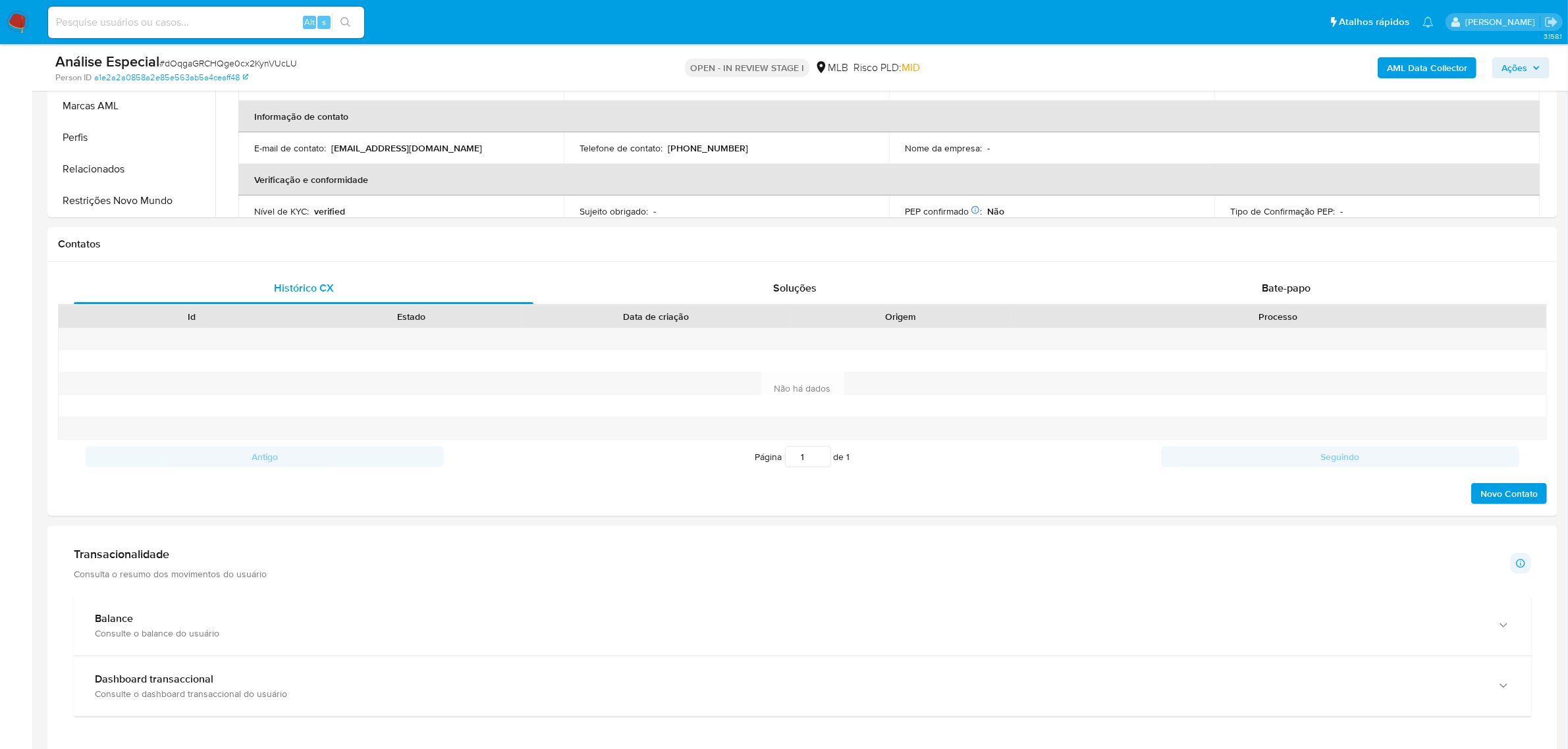
scroll to position [823, 0]
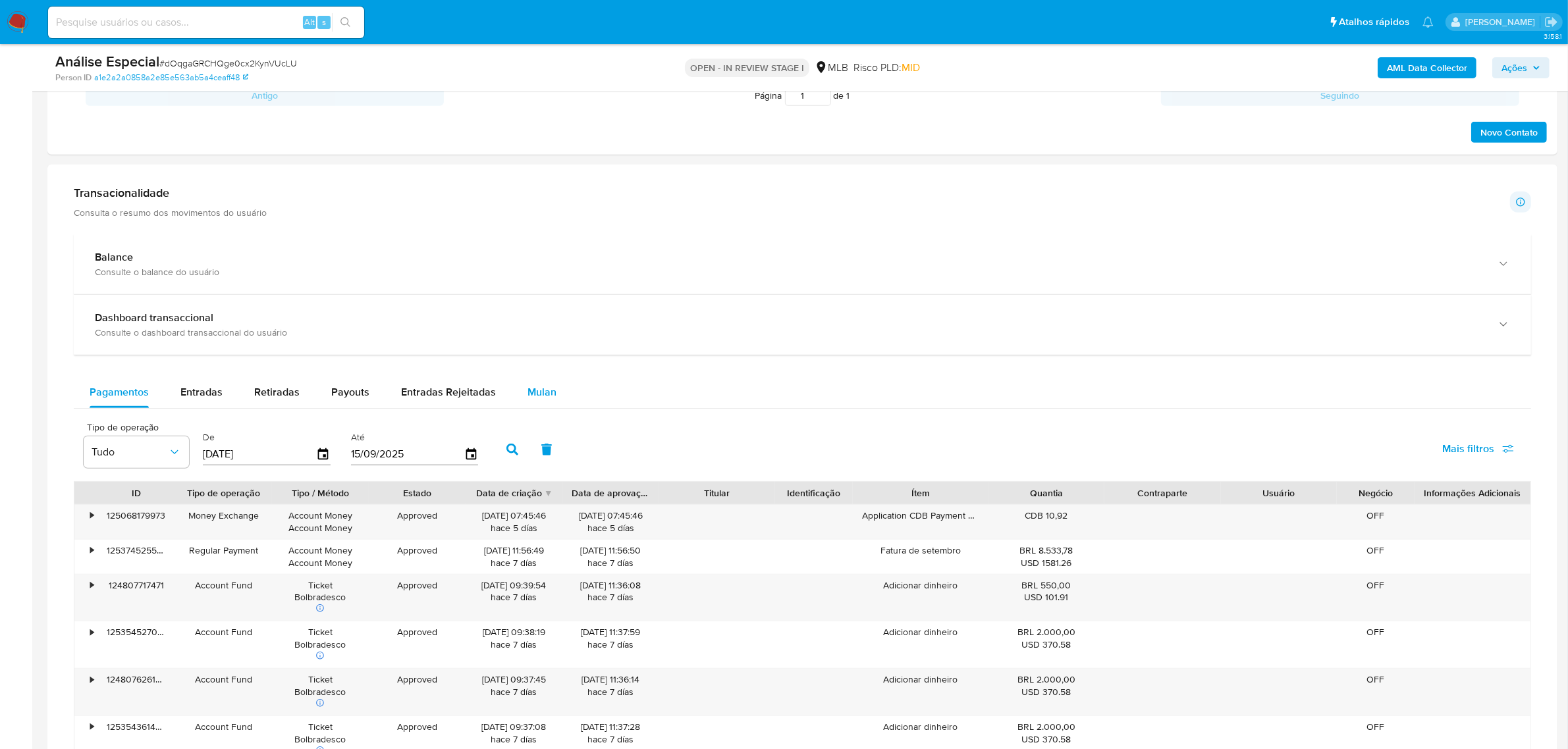
click at [560, 385] on button "Mulan" at bounding box center [542, 392] width 61 height 31
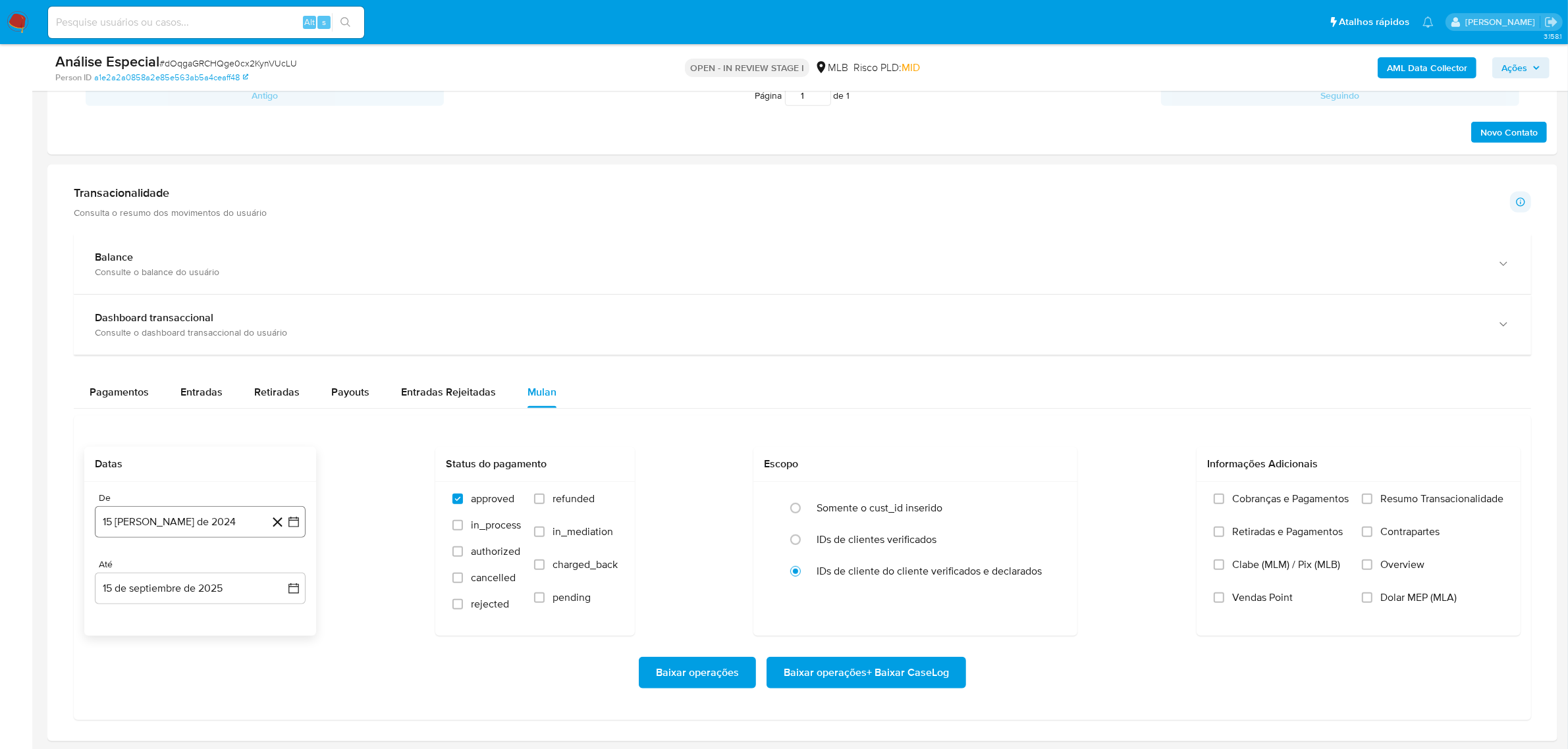
click at [211, 522] on button "15 [PERSON_NAME] de 2024" at bounding box center [200, 522] width 211 height 31
click at [189, 327] on span "agosto 2024" at bounding box center [194, 321] width 60 height 13
click at [273, 312] on icon "Año siguiente" at bounding box center [279, 306] width 16 height 16
click at [191, 360] on span "feb" at bounding box center [199, 355] width 16 height 10
click at [242, 371] on button "1" at bounding box center [253, 371] width 21 height 21
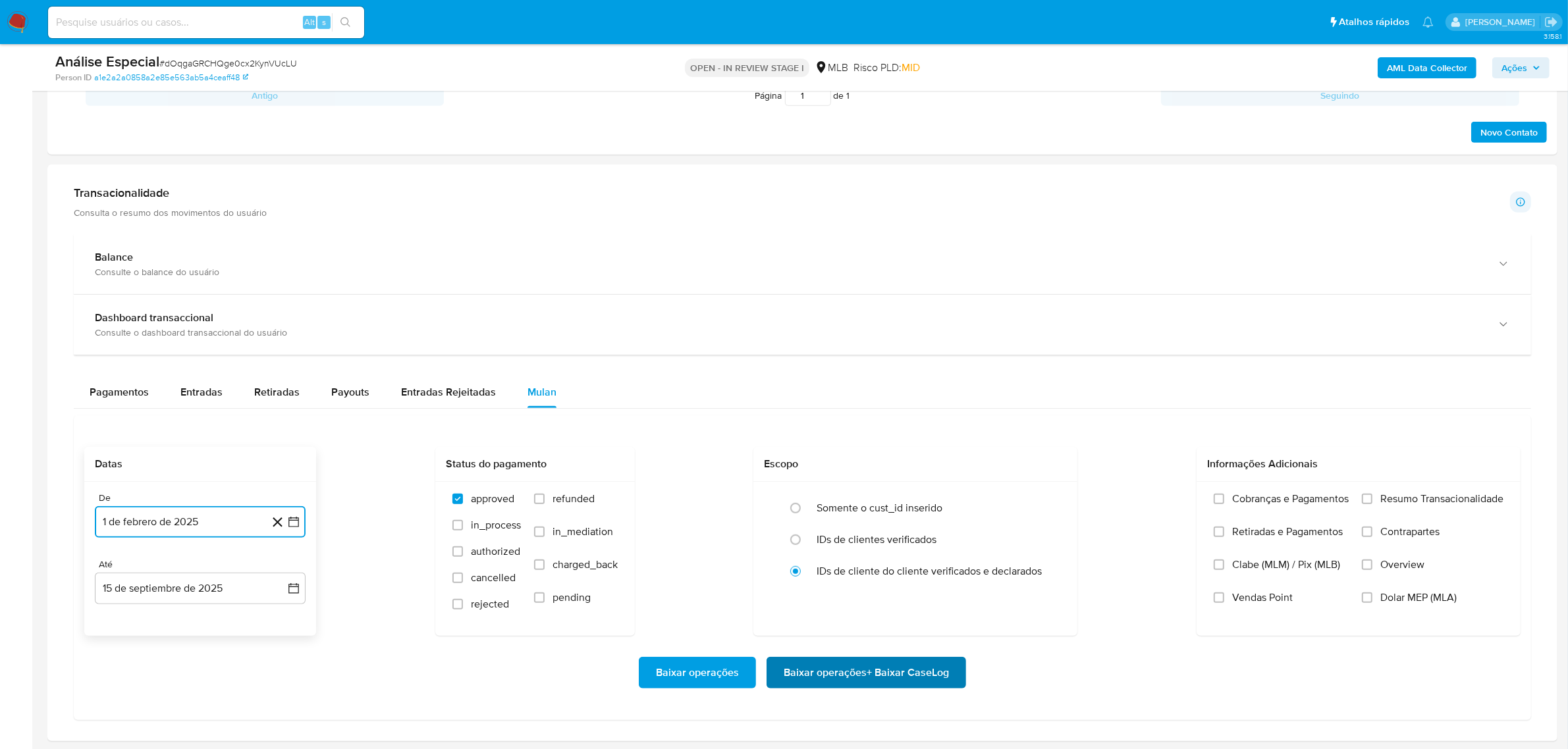
click at [902, 663] on span "Baixar operações + Baixar CaseLog" at bounding box center [866, 672] width 165 height 29
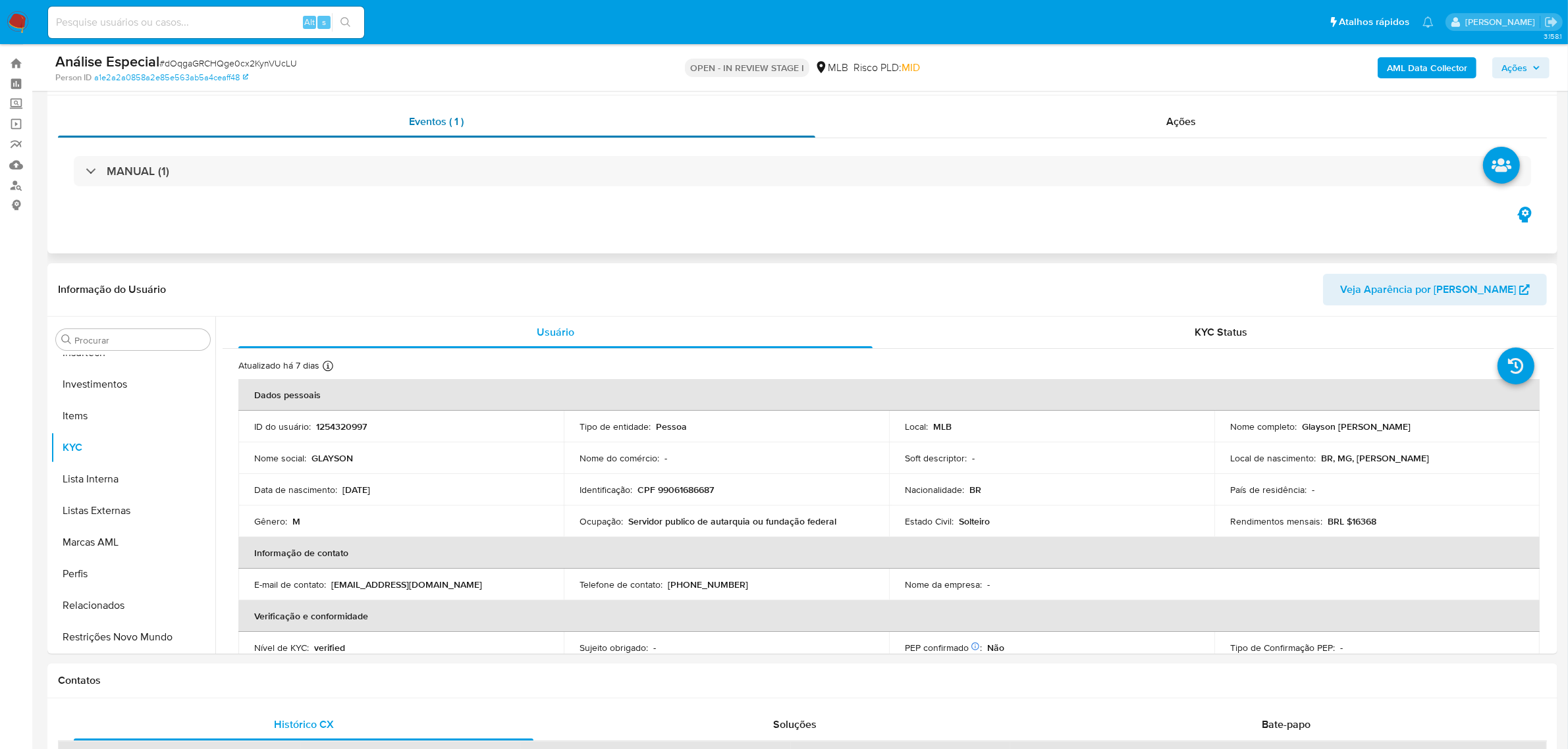
scroll to position [0, 0]
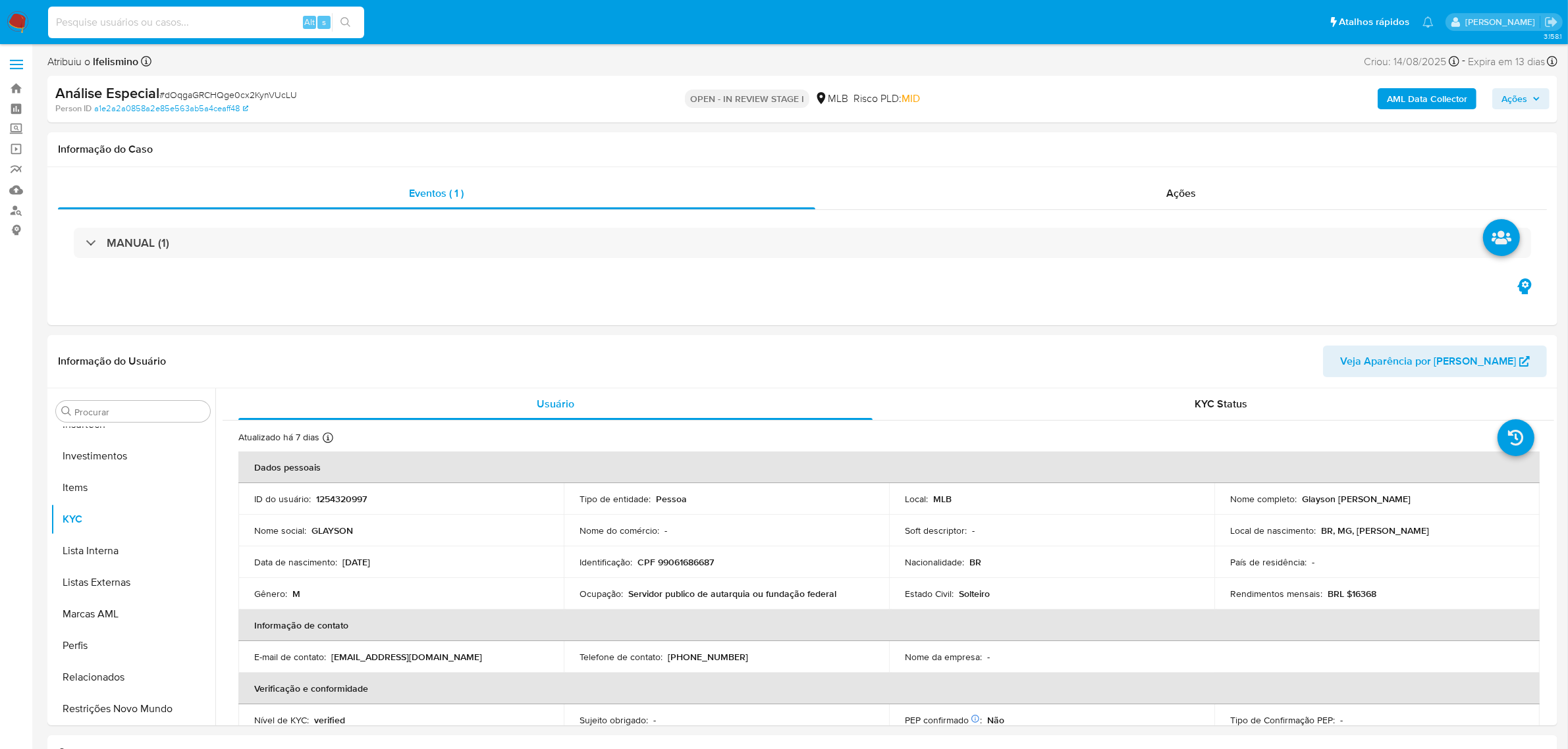
click at [261, 28] on input at bounding box center [206, 23] width 316 height 17
paste input "3xm8rqscnkzeXB2c2BSzrSou"
type input "3xm8rqscnkzeXB2c2BSzrSou"
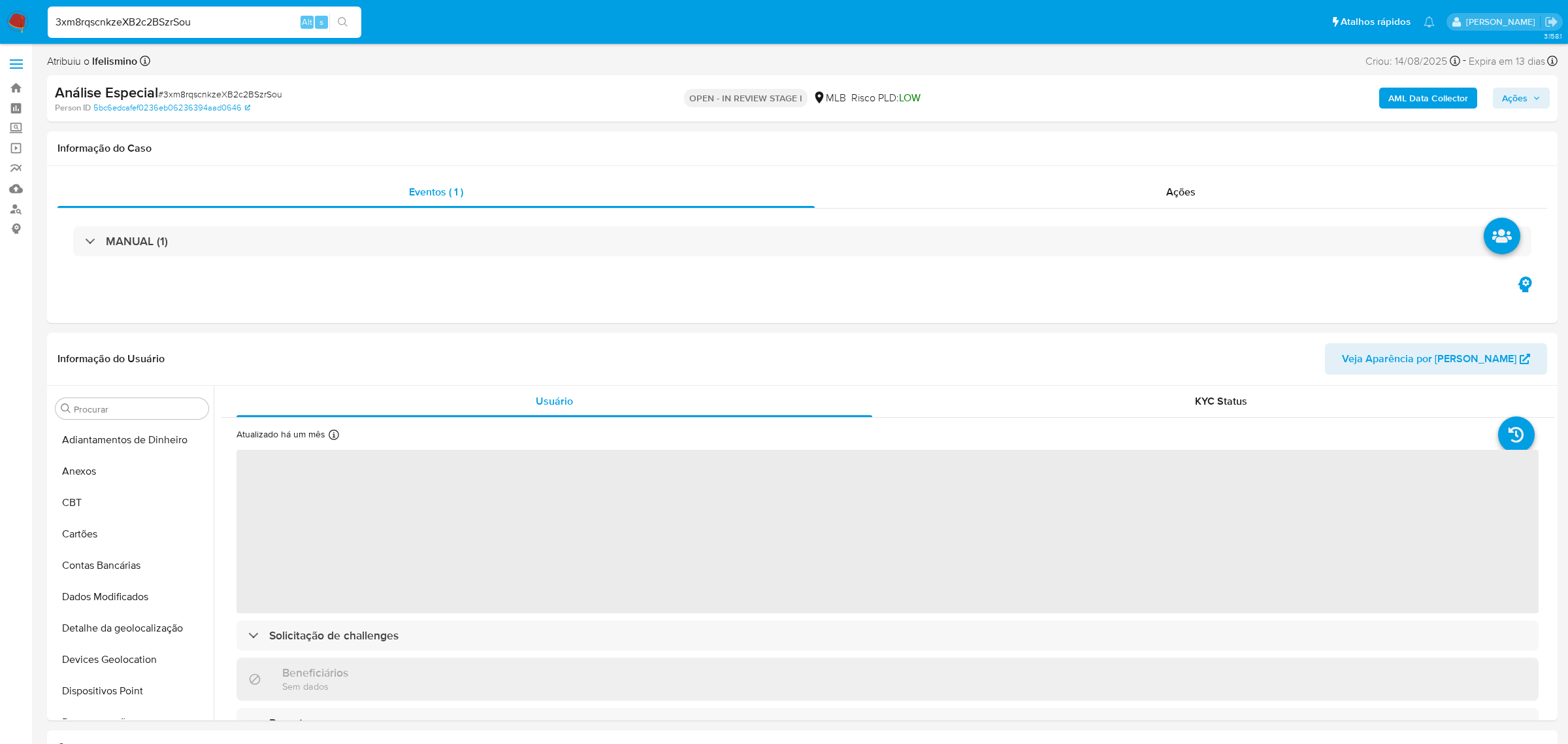
select select "10"
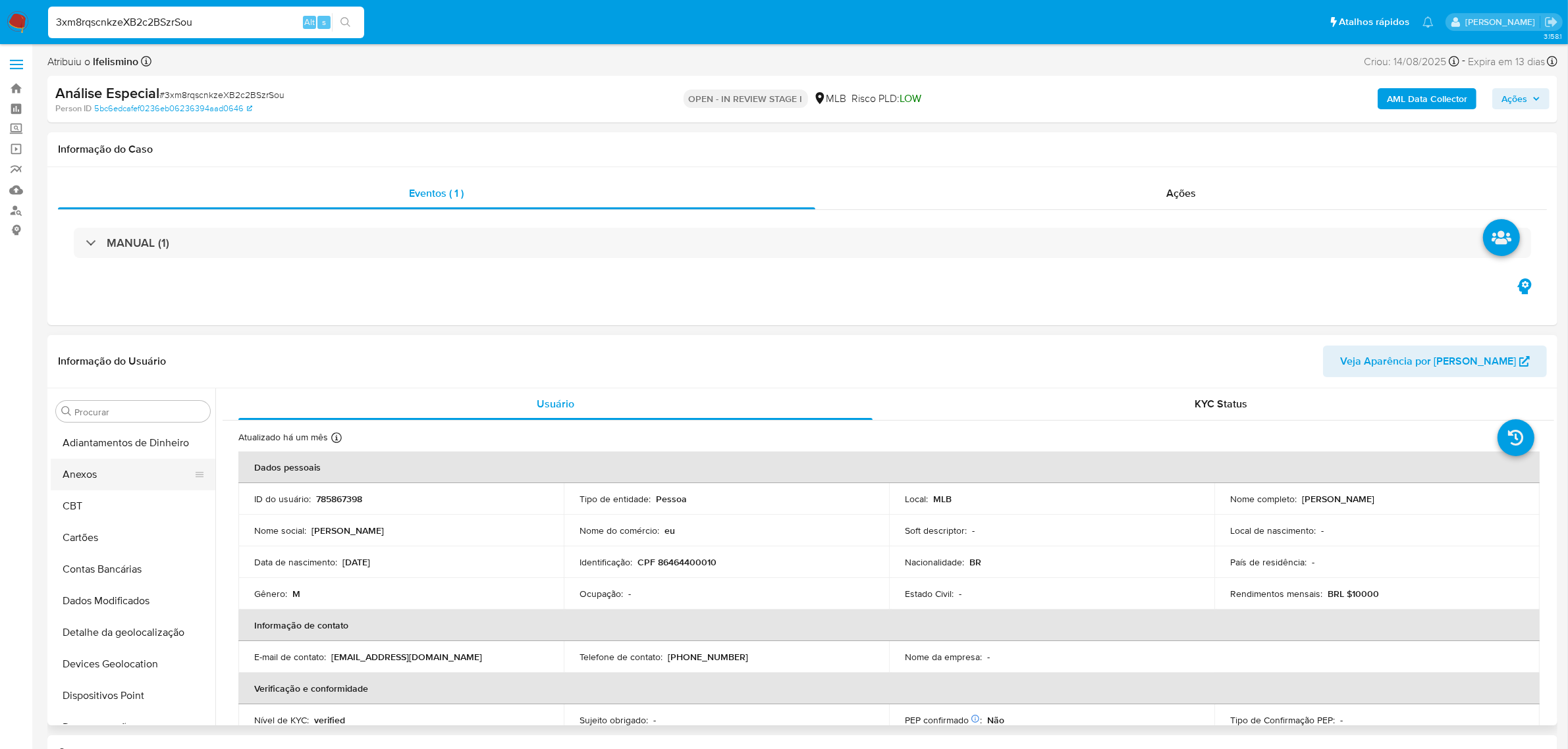
click at [91, 466] on button "Anexos" at bounding box center [127, 475] width 154 height 31
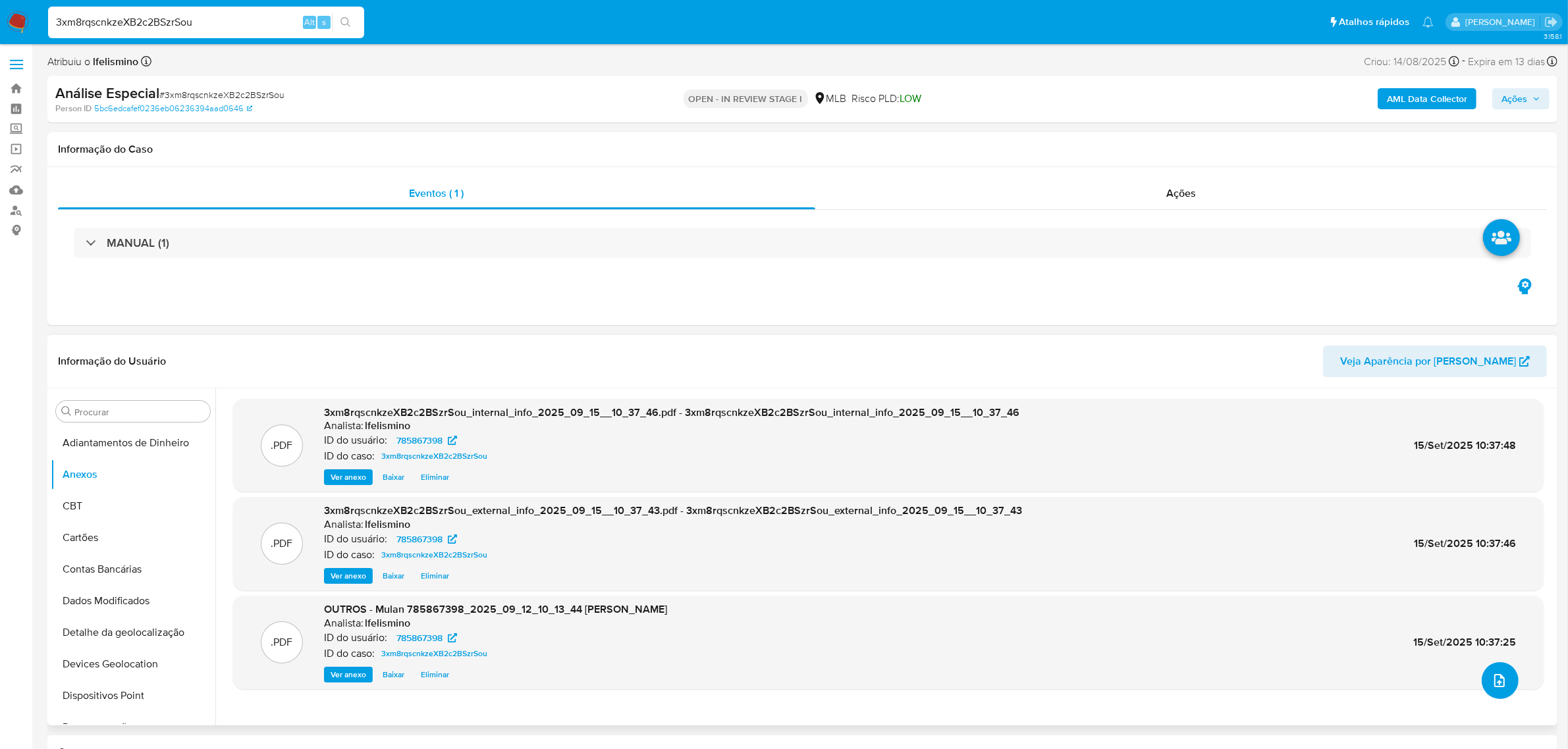
click at [1498, 694] on button "upload-file" at bounding box center [1499, 680] width 36 height 36
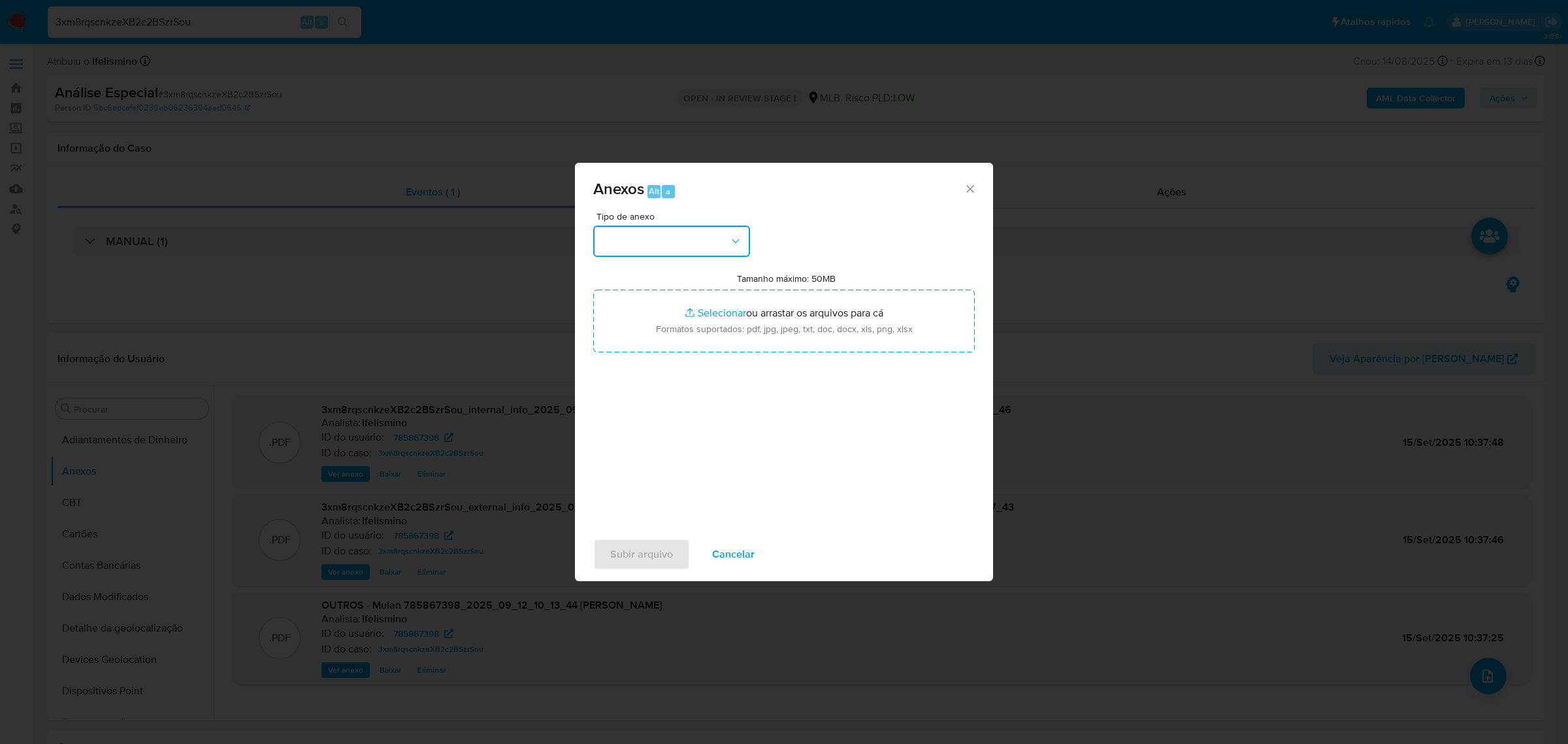
click at [704, 245] on button "button" at bounding box center [672, 241] width 157 height 31
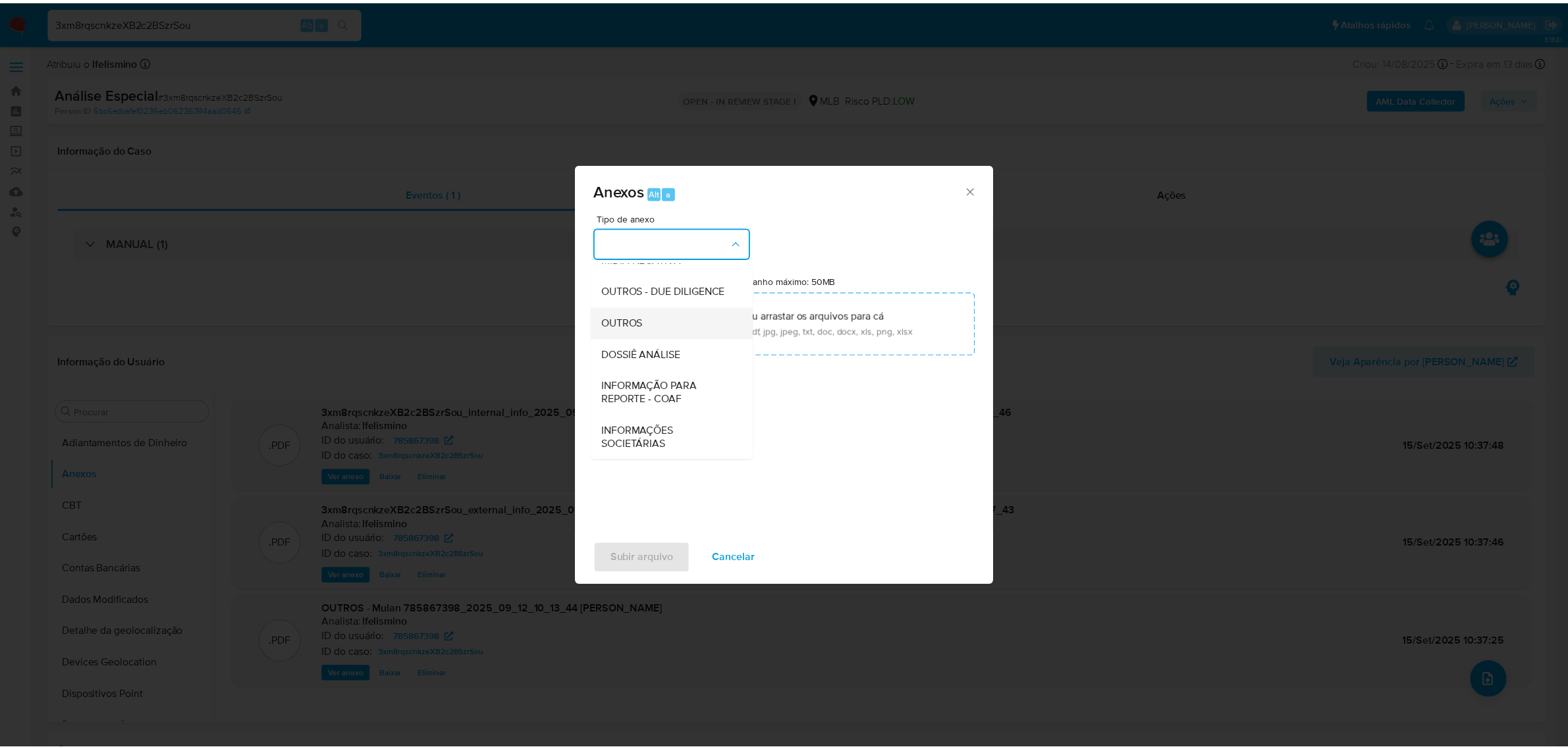
scroll to position [202, 0]
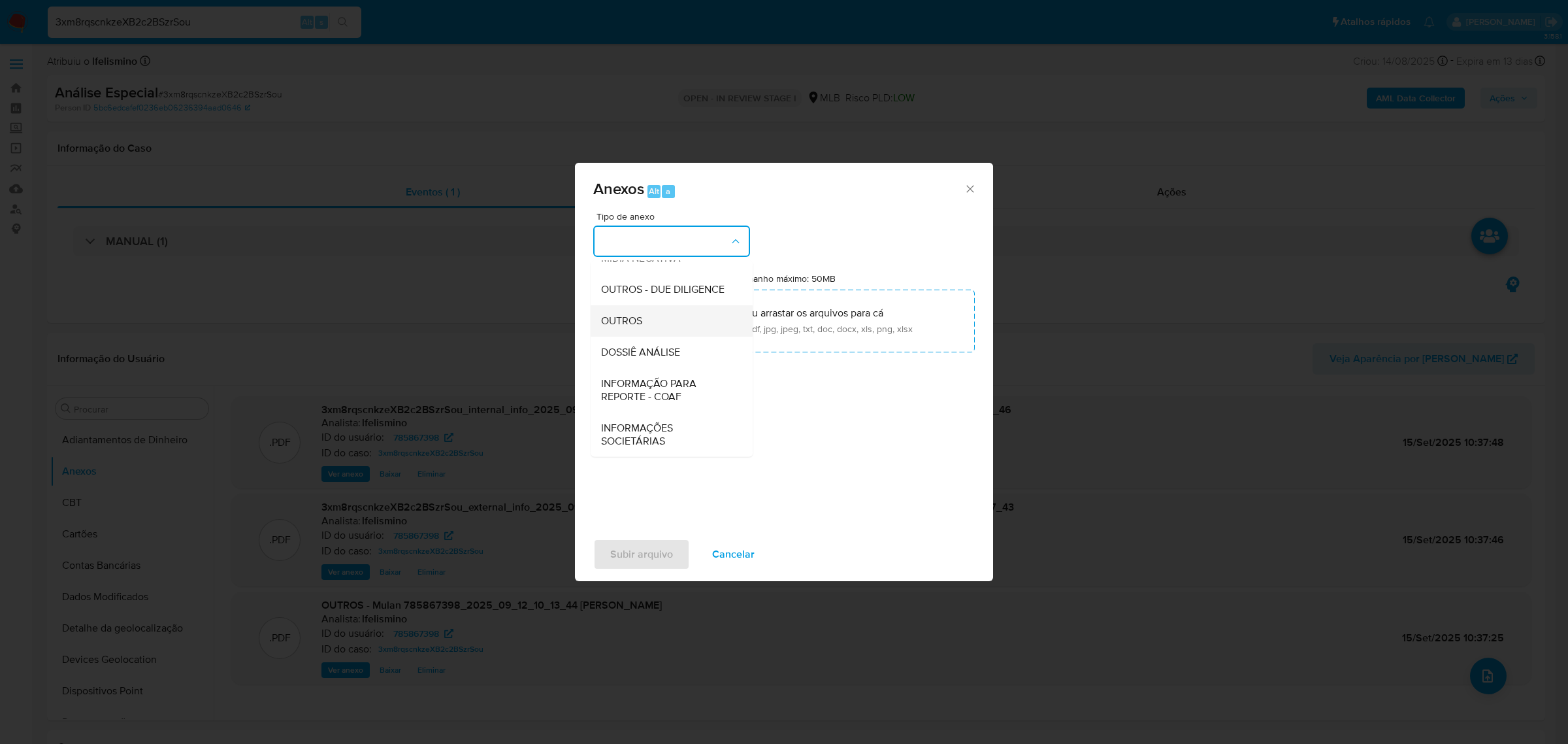
click at [676, 354] on span "DOSSIÊ ANÁLISE" at bounding box center [641, 351] width 79 height 13
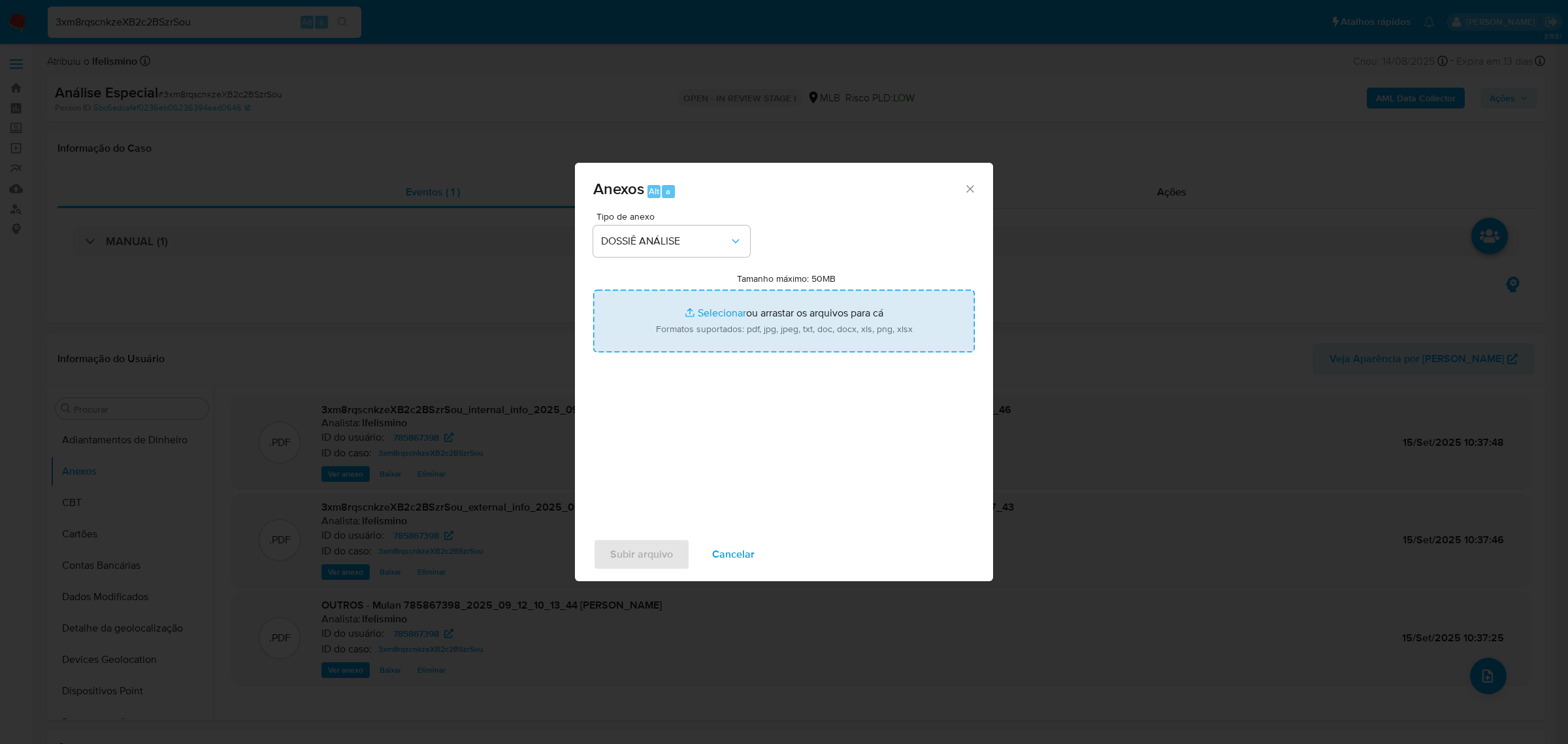
type input "C:\fakepath\SAR - CPF 86464400010 - [PERSON_NAME].pdf"
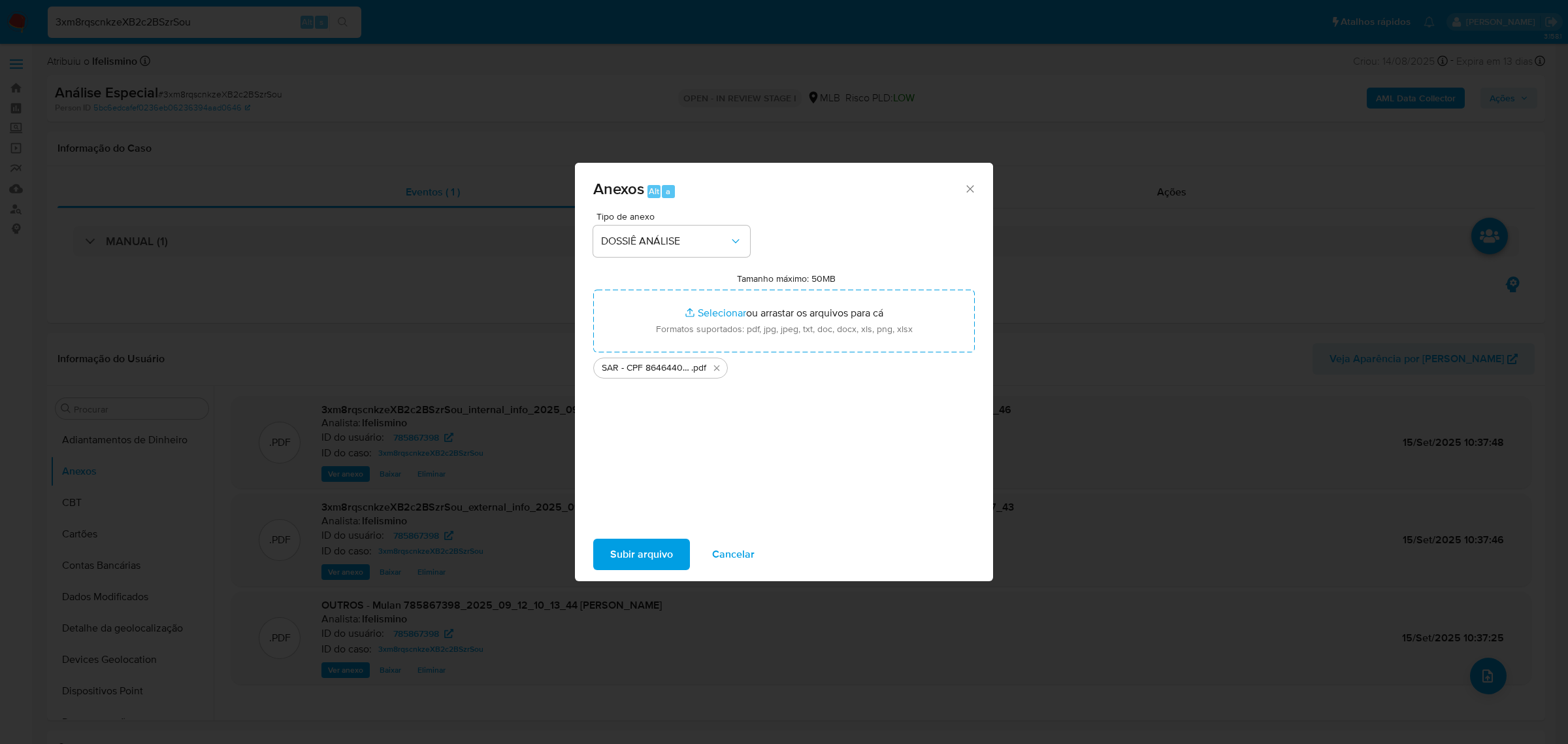
click at [637, 546] on span "Subir arquivo" at bounding box center [641, 553] width 63 height 28
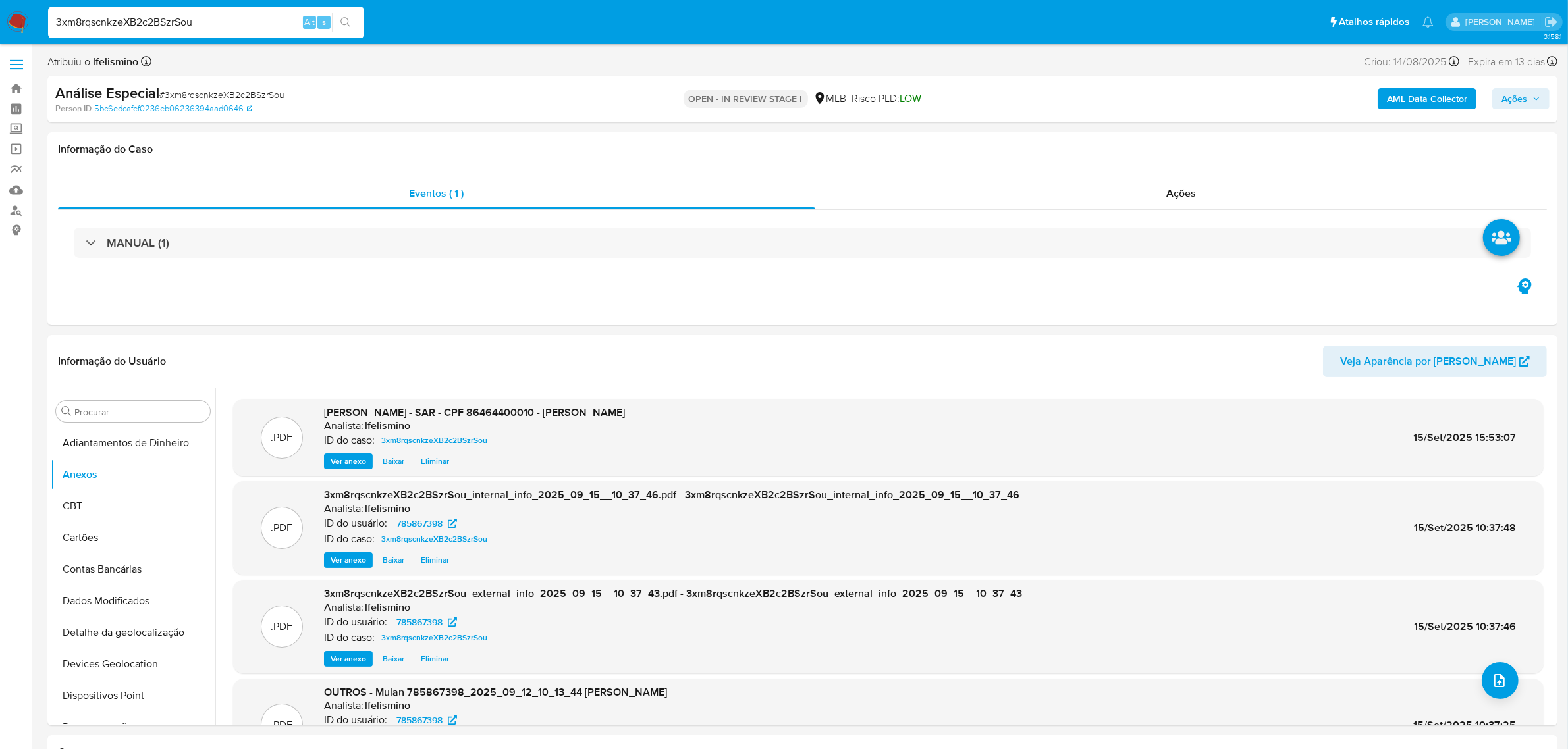
click at [1529, 100] on span "Ações" at bounding box center [1520, 98] width 39 height 18
click at [1176, 155] on div "Resolução do caso Alt r" at bounding box center [1154, 141] width 121 height 34
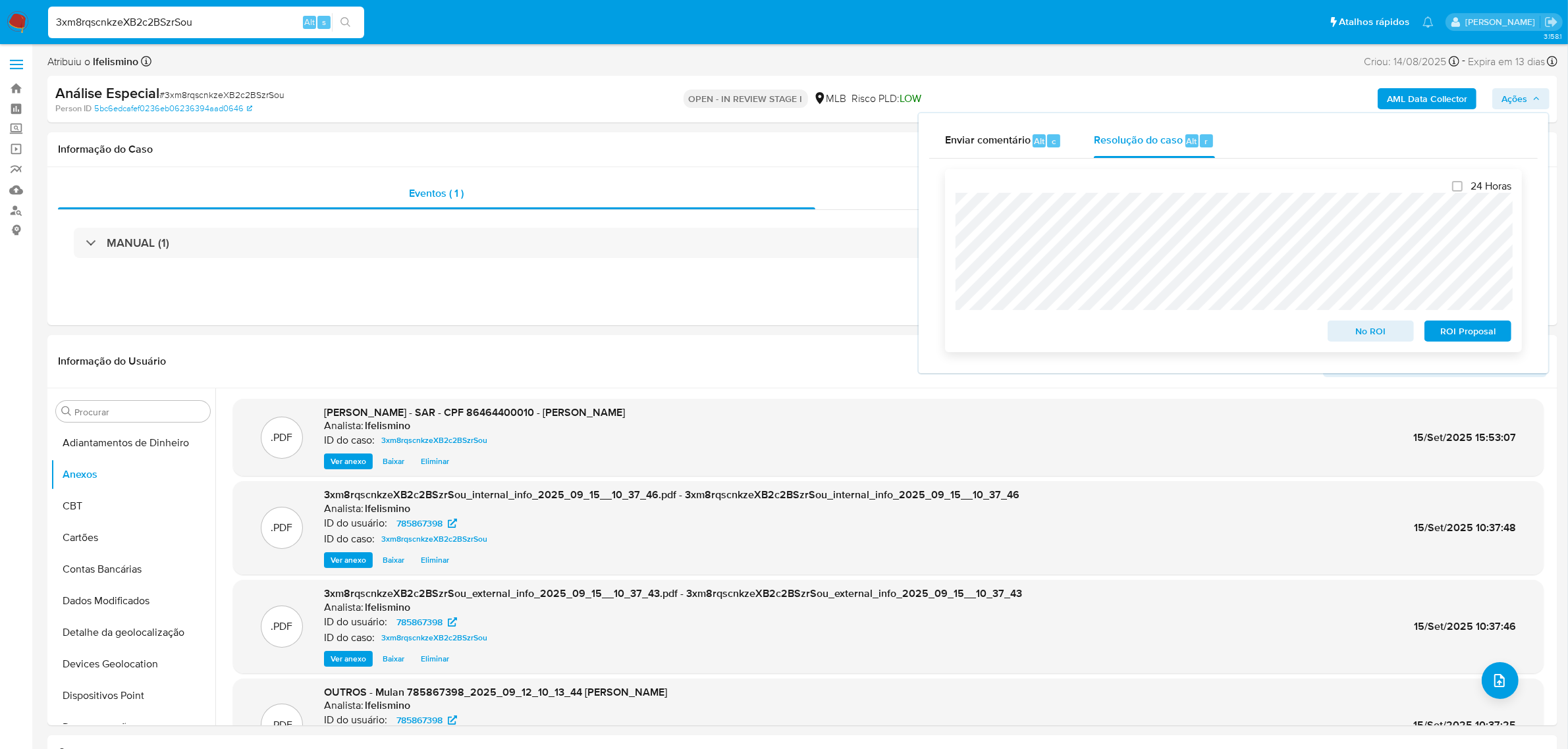
click at [1450, 340] on span "ROI Proposal" at bounding box center [1467, 331] width 69 height 18
